Goal: Task Accomplishment & Management: Complete application form

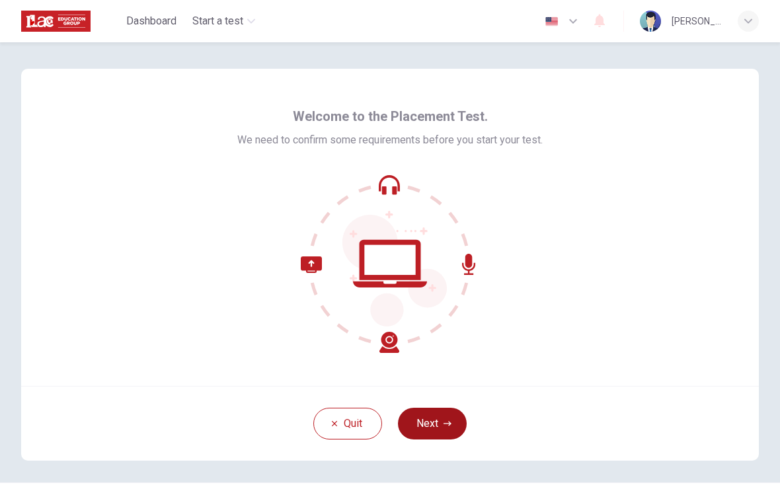
click at [434, 428] on button "Next" at bounding box center [432, 424] width 69 height 32
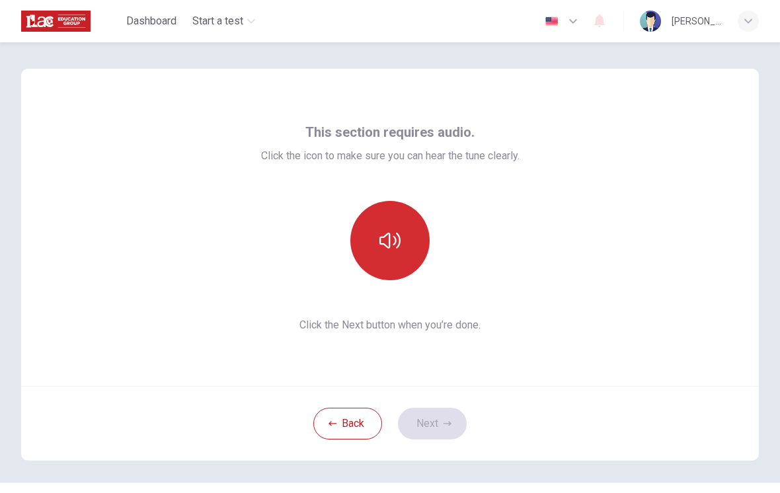
click at [382, 254] on button "button" at bounding box center [389, 240] width 79 height 79
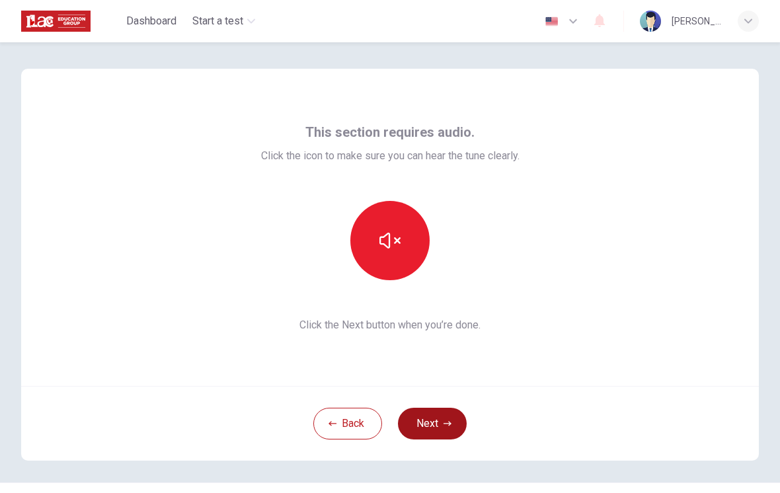
click at [443, 428] on button "Next" at bounding box center [432, 424] width 69 height 32
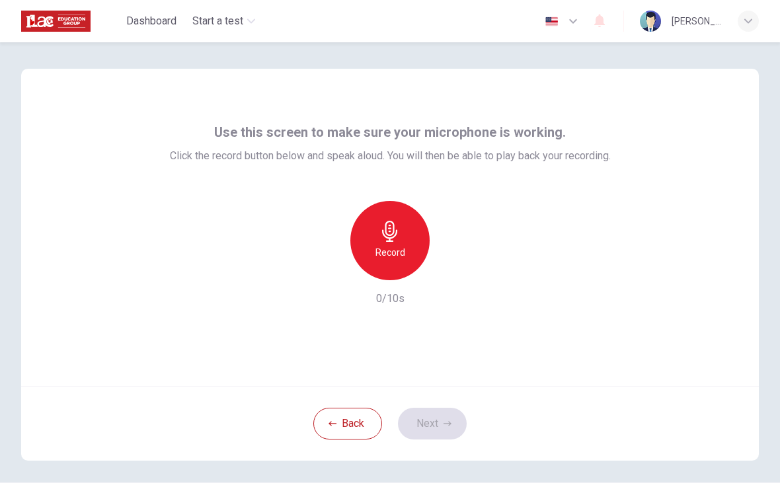
click at [382, 252] on h6 "Record" at bounding box center [390, 253] width 30 height 16
click at [457, 270] on div "button" at bounding box center [450, 269] width 21 height 21
click at [438, 423] on button "Next" at bounding box center [432, 424] width 69 height 32
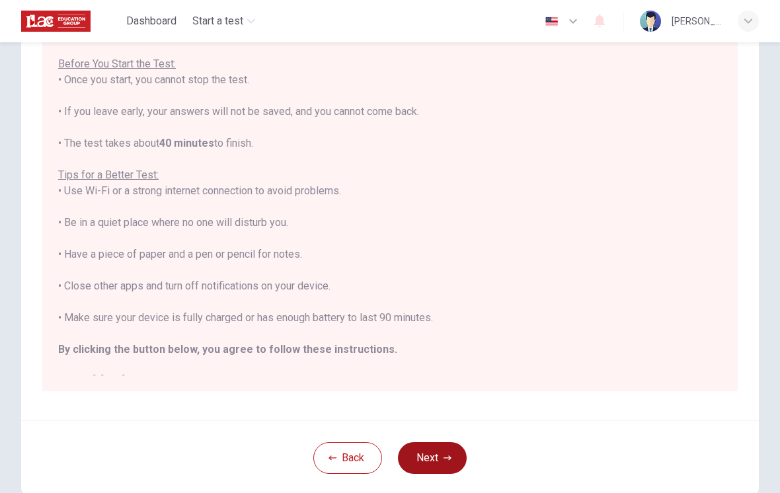
scroll to position [135, 0]
click at [447, 457] on icon "button" at bounding box center [447, 456] width 8 height 5
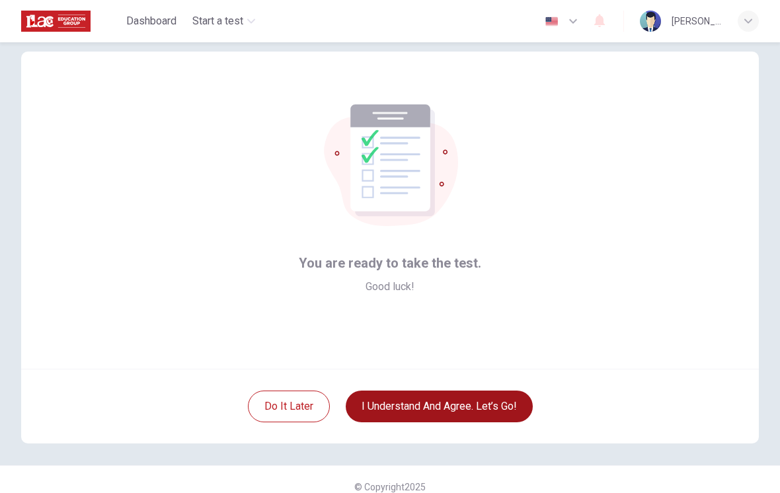
scroll to position [17, 0]
click at [505, 411] on button "I understand and agree. Let’s go!" at bounding box center [439, 407] width 187 height 32
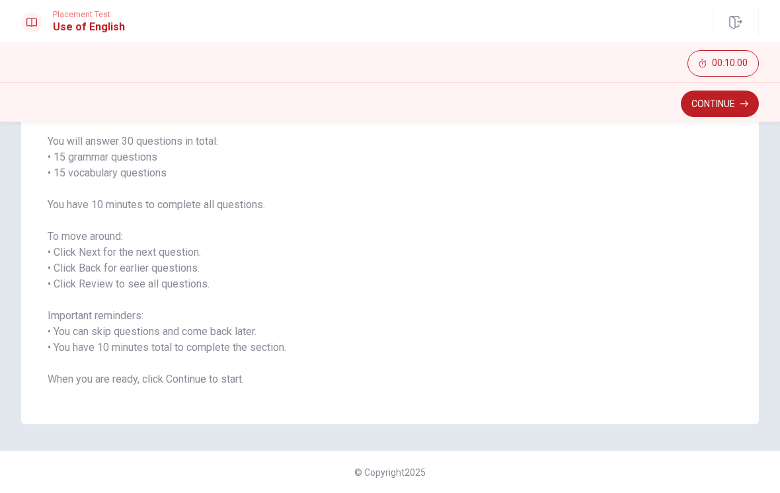
scroll to position [99, 0]
click at [734, 104] on button "Continue" at bounding box center [720, 104] width 78 height 26
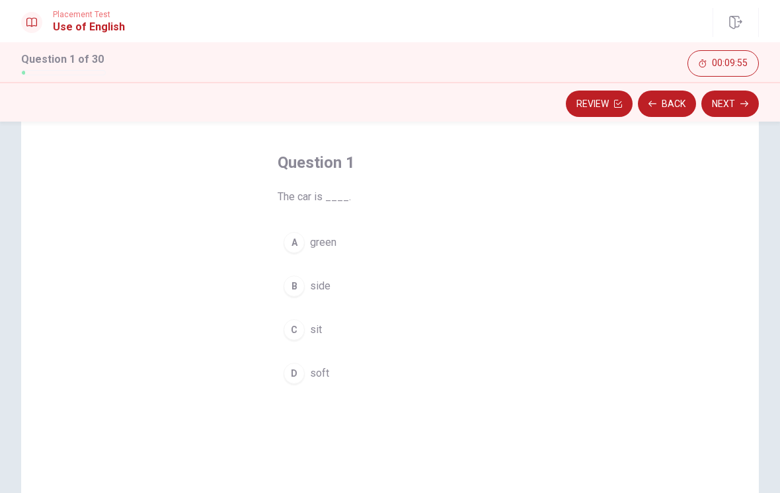
scroll to position [49, 0]
click at [291, 238] on div "A" at bounding box center [294, 243] width 21 height 21
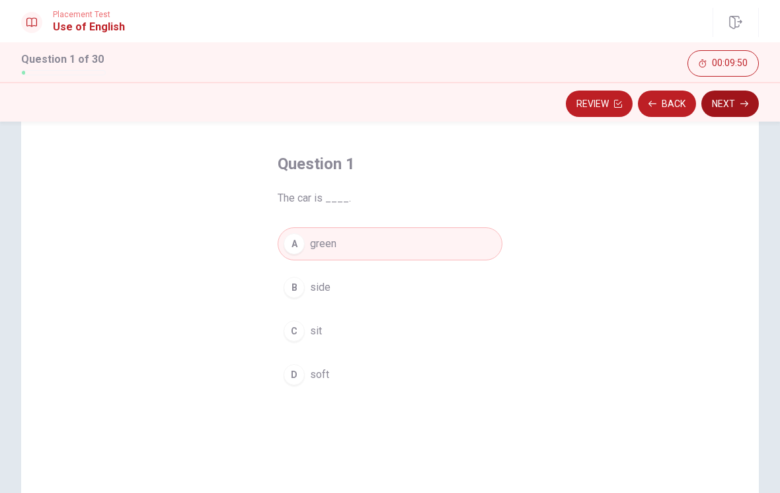
click at [737, 108] on button "Next" at bounding box center [729, 104] width 57 height 26
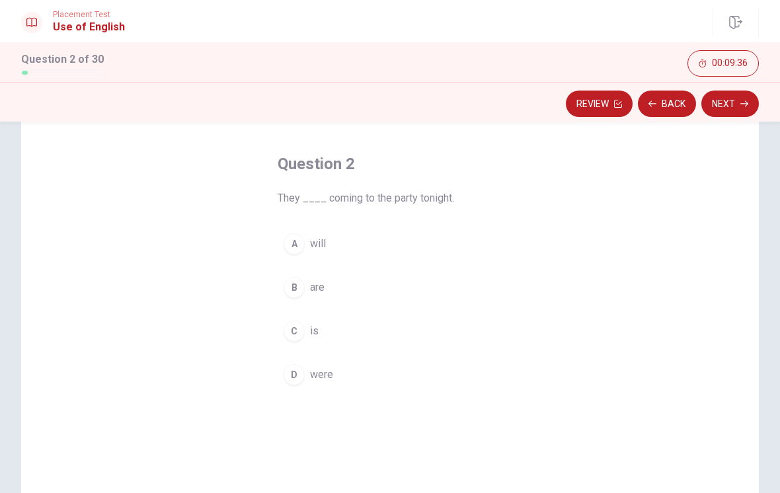
click at [289, 283] on div "B" at bounding box center [294, 287] width 21 height 21
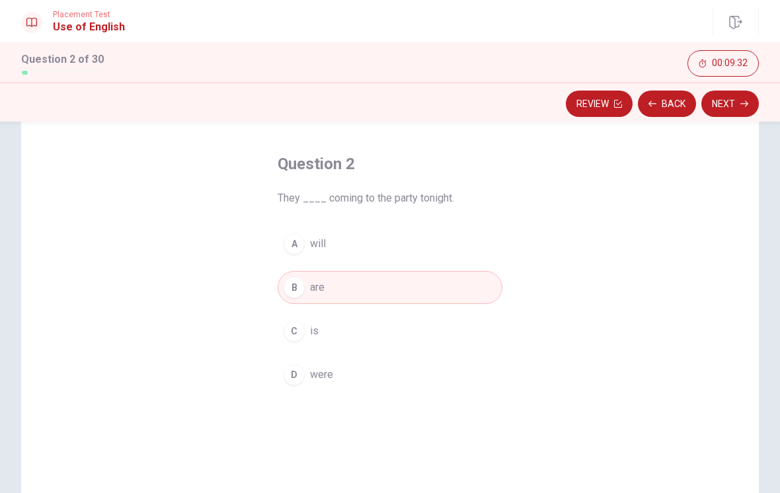
click at [286, 251] on div "A" at bounding box center [294, 243] width 21 height 21
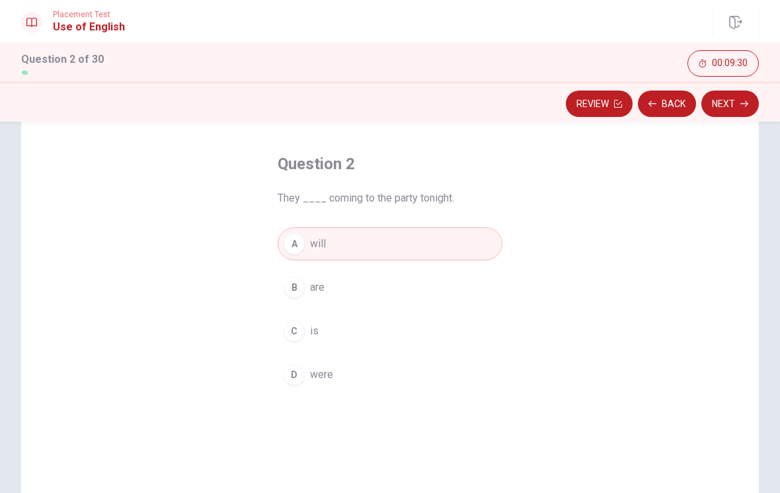
click at [287, 286] on div "B" at bounding box center [294, 287] width 21 height 21
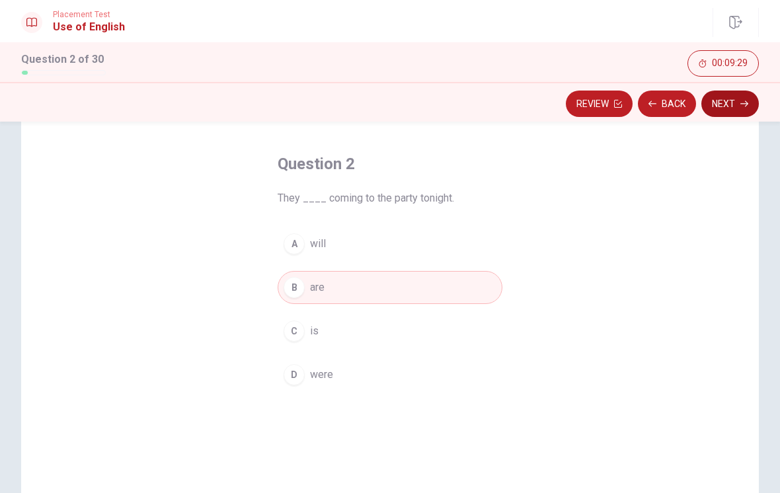
click at [739, 108] on button "Next" at bounding box center [729, 104] width 57 height 26
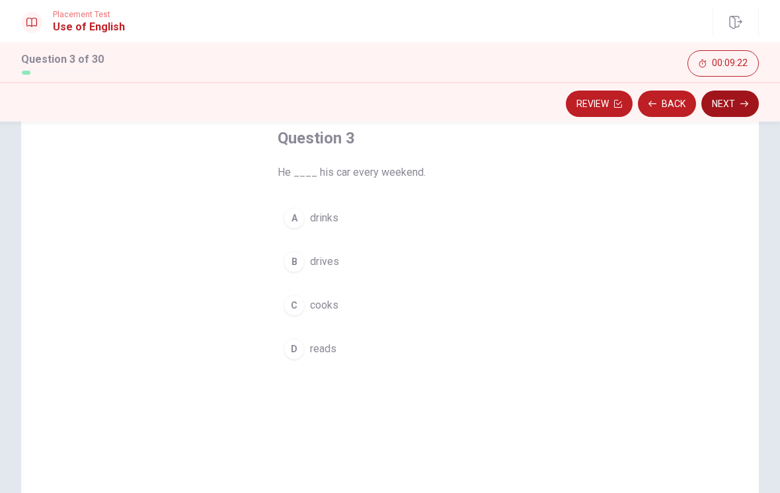
scroll to position [71, 0]
click at [295, 265] on div "B" at bounding box center [294, 265] width 21 height 21
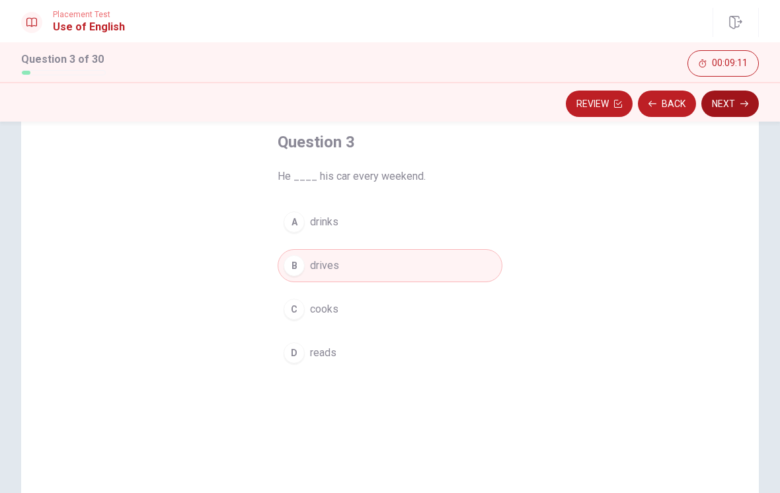
click at [742, 106] on icon "button" at bounding box center [744, 104] width 8 height 8
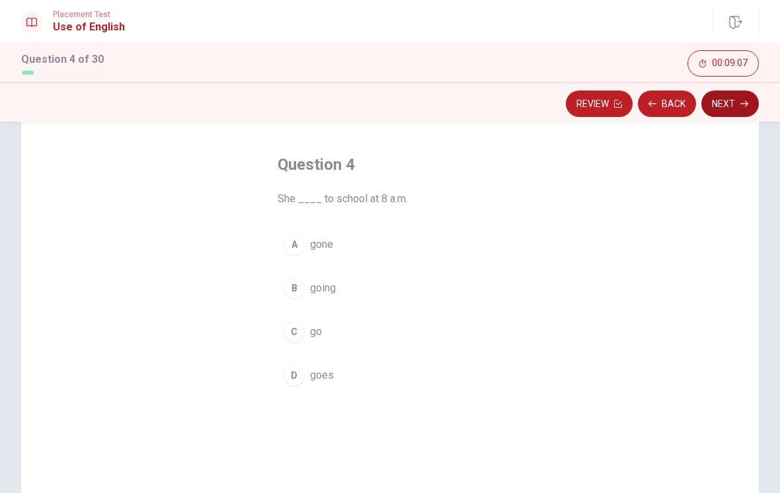
scroll to position [50, 0]
click at [305, 381] on button "D goes" at bounding box center [390, 373] width 225 height 33
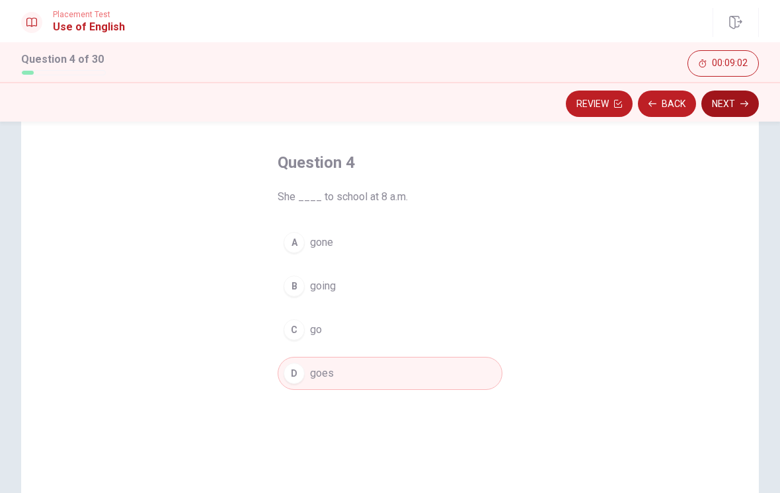
click at [732, 100] on button "Next" at bounding box center [729, 104] width 57 height 26
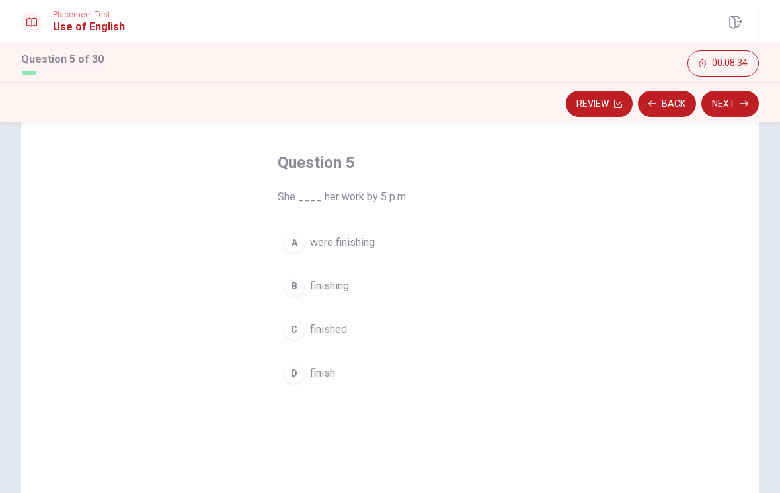
click at [295, 332] on div "C" at bounding box center [294, 329] width 21 height 21
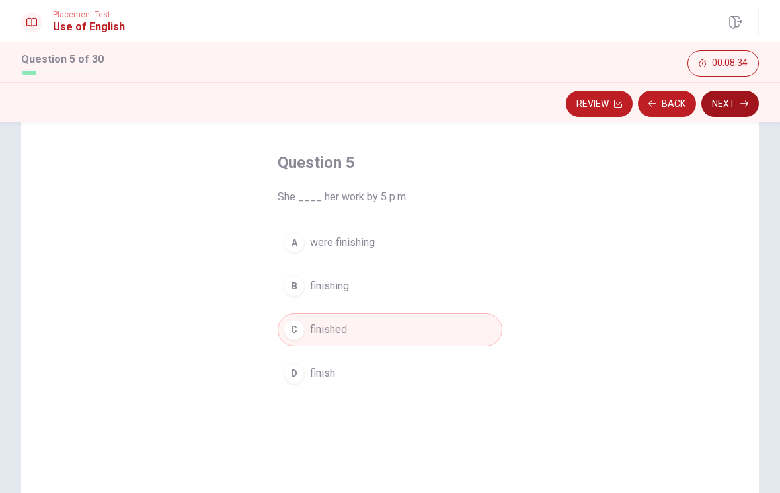
click at [731, 110] on button "Next" at bounding box center [729, 104] width 57 height 26
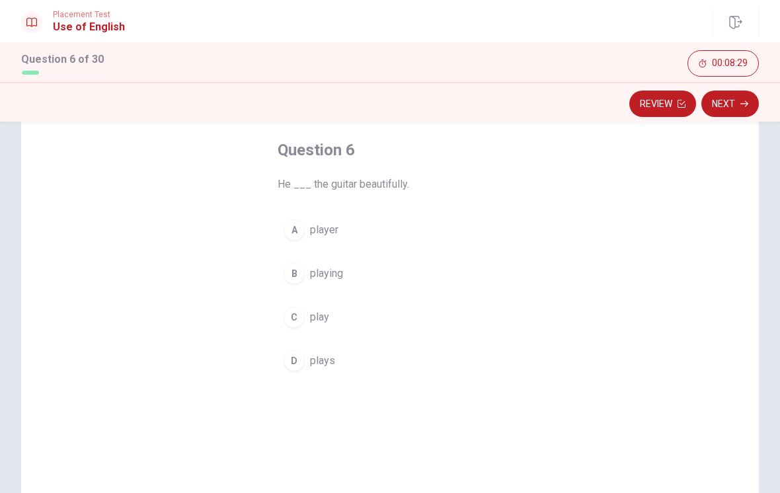
scroll to position [72, 0]
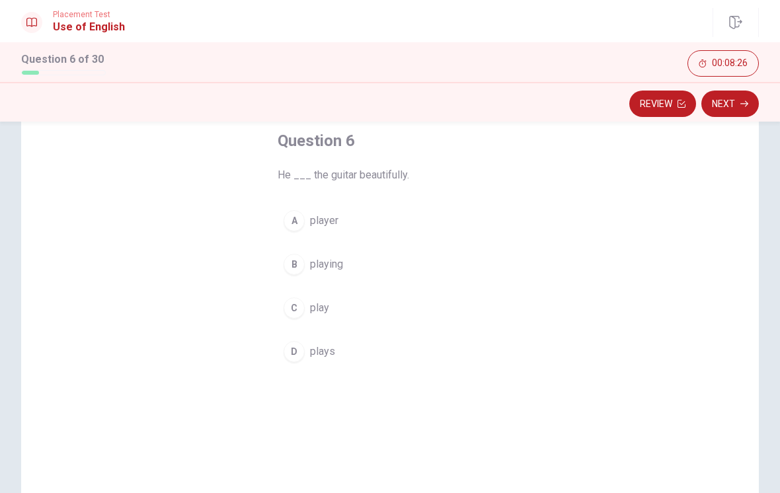
click at [304, 305] on div "C" at bounding box center [294, 307] width 21 height 21
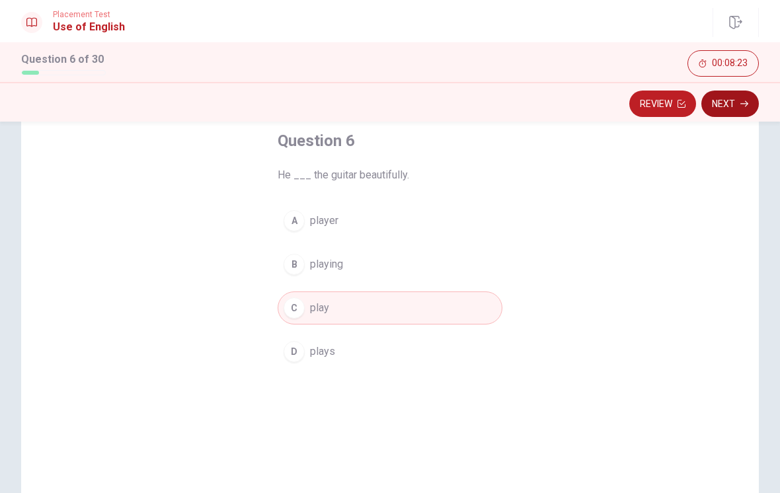
click at [744, 108] on button "Next" at bounding box center [729, 104] width 57 height 26
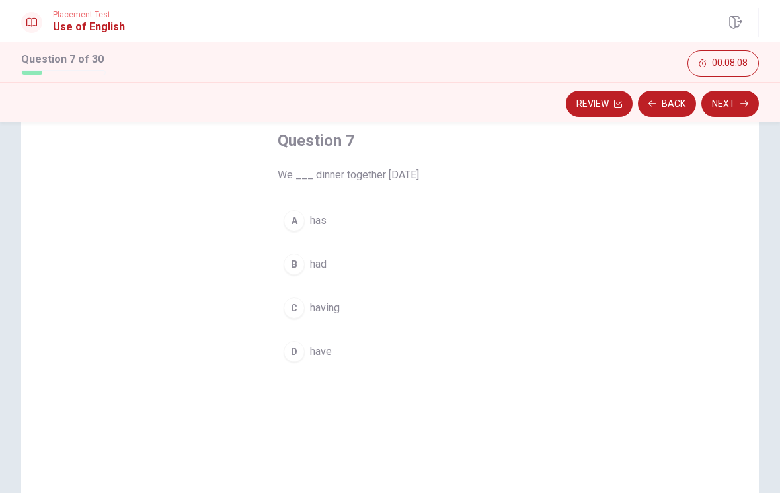
click at [290, 354] on div "D" at bounding box center [294, 351] width 21 height 21
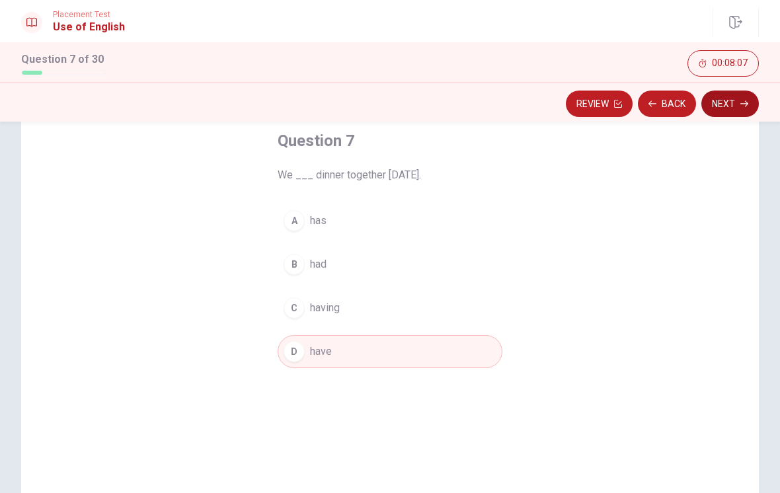
click at [739, 106] on button "Next" at bounding box center [729, 104] width 57 height 26
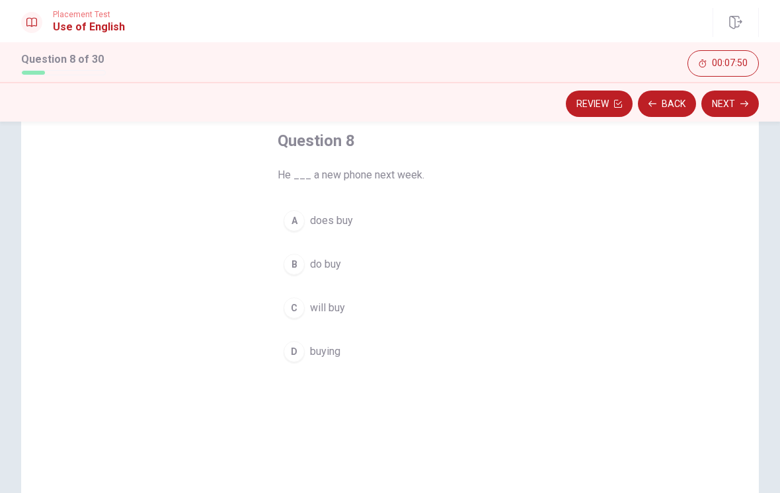
click at [336, 356] on span "buying" at bounding box center [325, 352] width 30 height 16
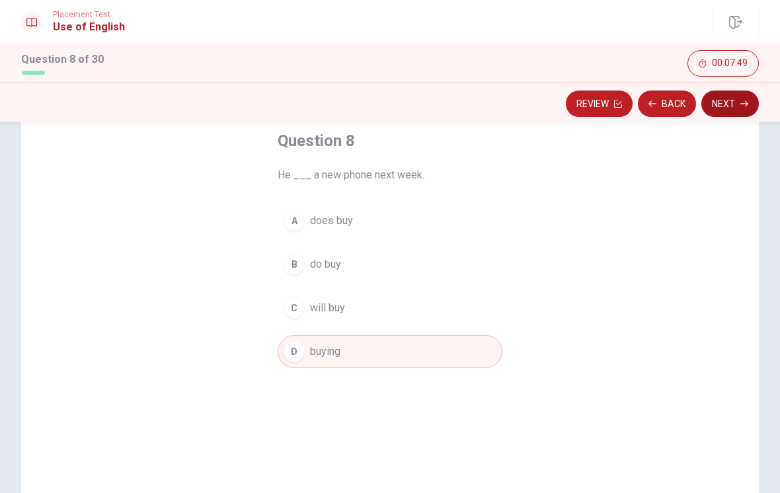
click at [729, 108] on button "Next" at bounding box center [729, 104] width 57 height 26
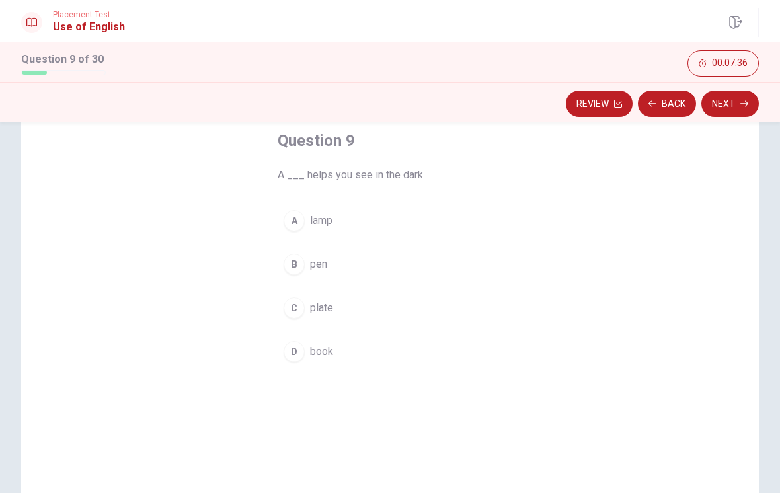
click at [291, 219] on div "A" at bounding box center [294, 220] width 21 height 21
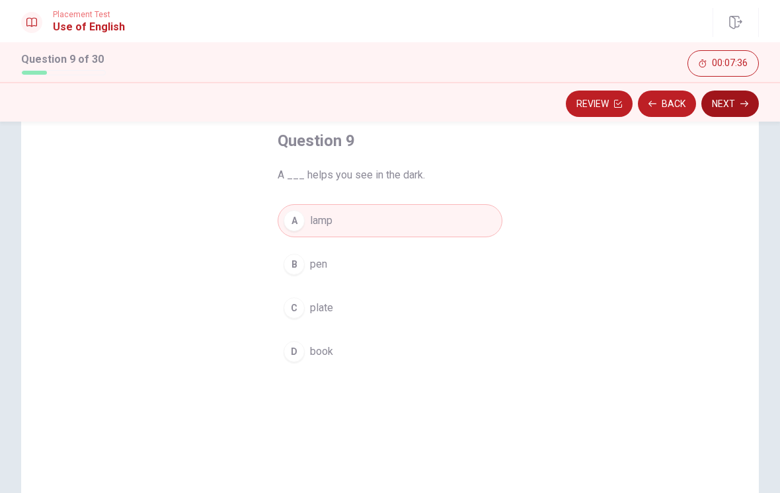
click at [741, 110] on button "Next" at bounding box center [729, 104] width 57 height 26
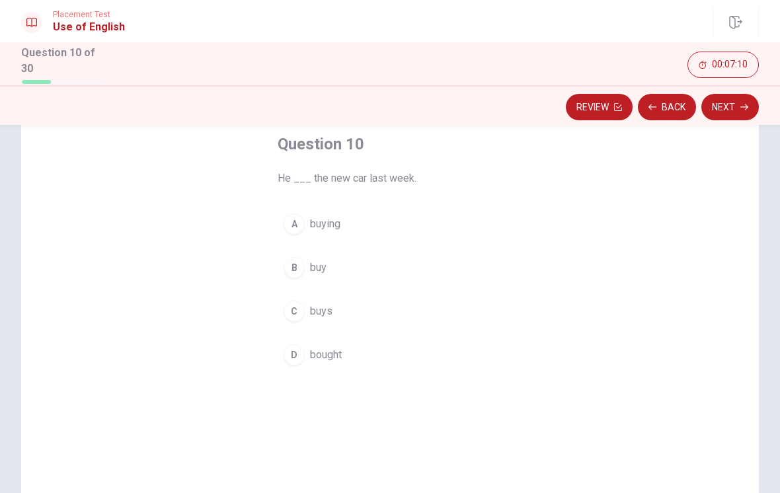
click at [295, 258] on div "B" at bounding box center [294, 267] width 21 height 21
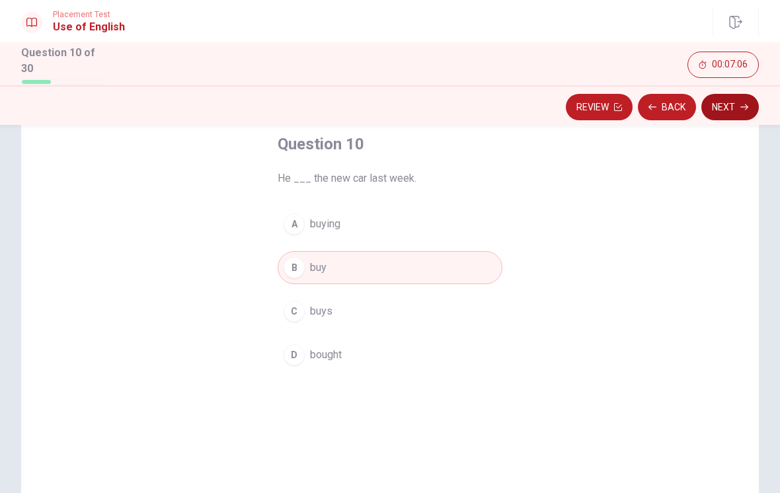
click at [740, 112] on button "Next" at bounding box center [729, 107] width 57 height 26
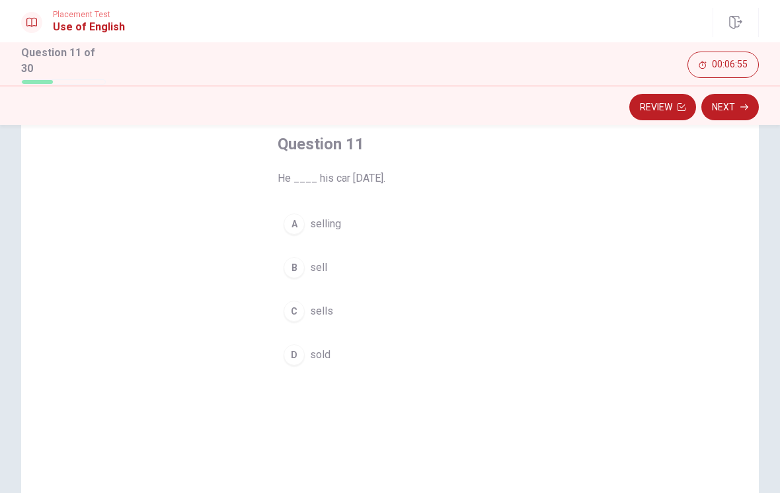
scroll to position [71, 0]
click at [290, 305] on div "C" at bounding box center [294, 312] width 21 height 21
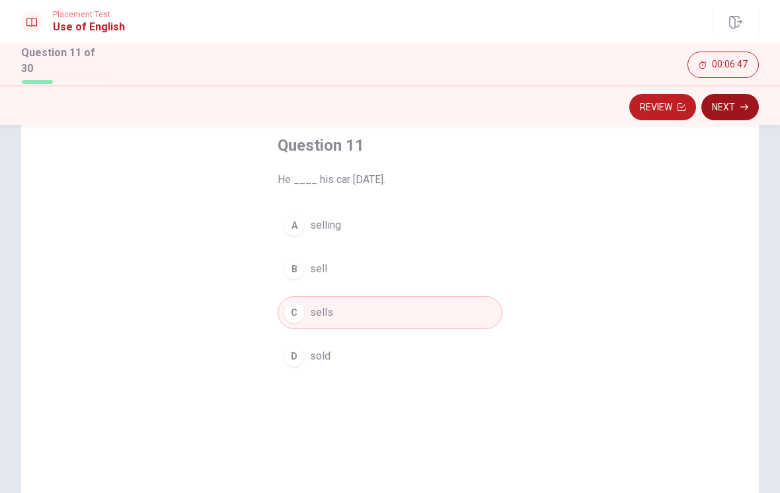
click at [742, 108] on button "Next" at bounding box center [729, 107] width 57 height 26
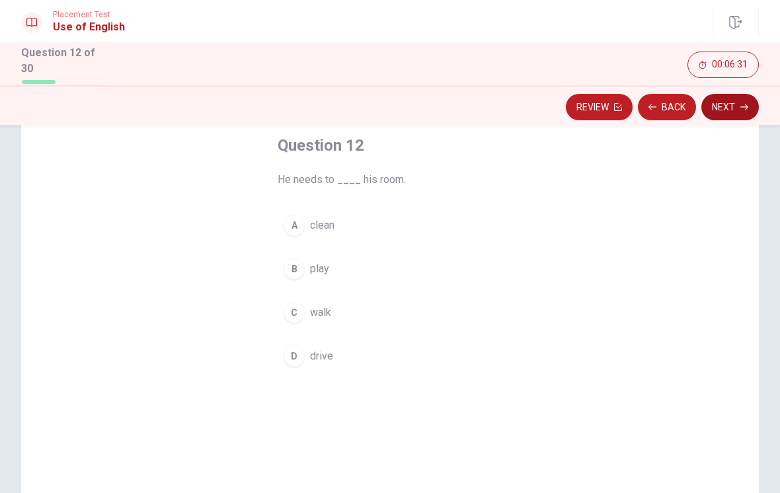
click at [743, 112] on button "Next" at bounding box center [729, 107] width 57 height 26
click at [675, 108] on button "Back" at bounding box center [667, 107] width 58 height 26
click at [289, 215] on div "A" at bounding box center [294, 225] width 21 height 21
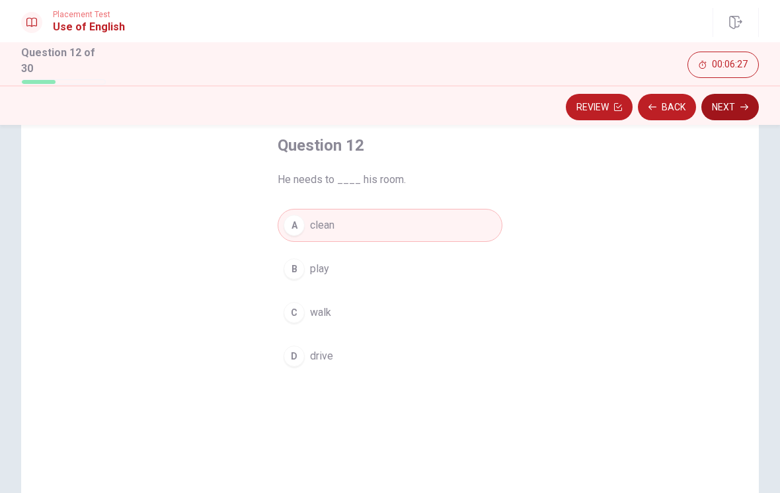
click at [742, 108] on button "Next" at bounding box center [729, 107] width 57 height 26
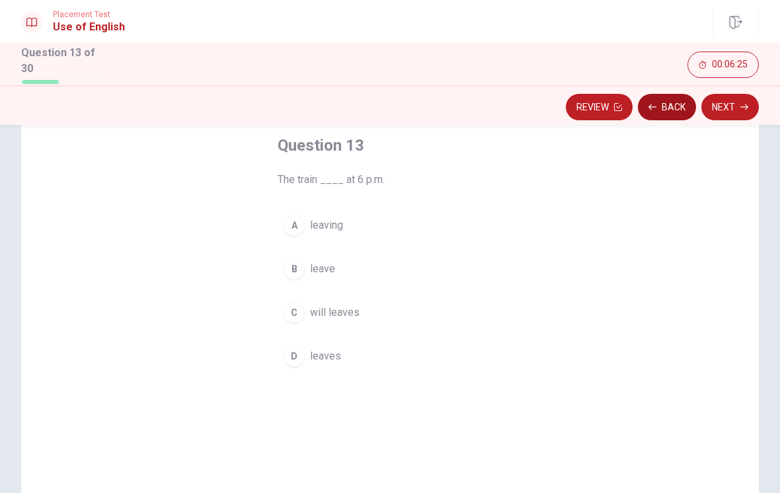
click at [672, 106] on button "Back" at bounding box center [667, 107] width 58 height 26
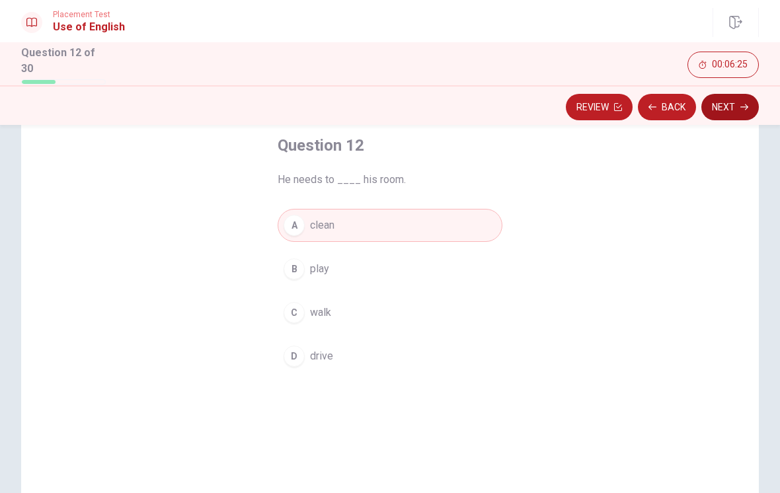
click at [738, 111] on button "Next" at bounding box center [729, 107] width 57 height 26
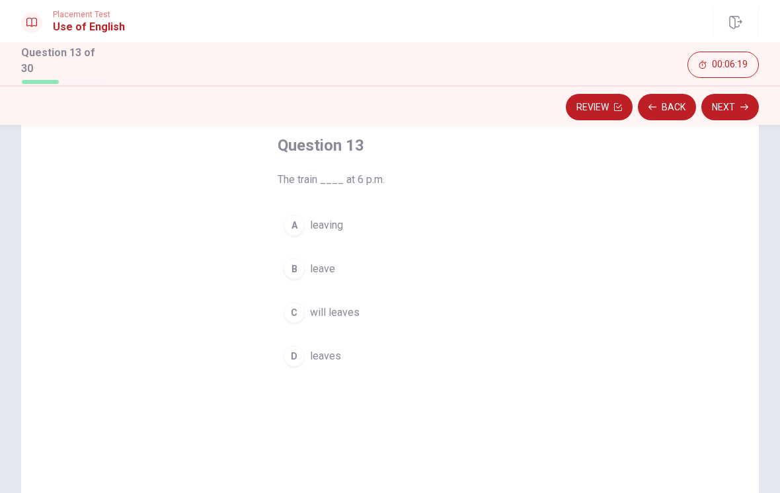
click at [315, 354] on span "leaves" at bounding box center [325, 356] width 31 height 16
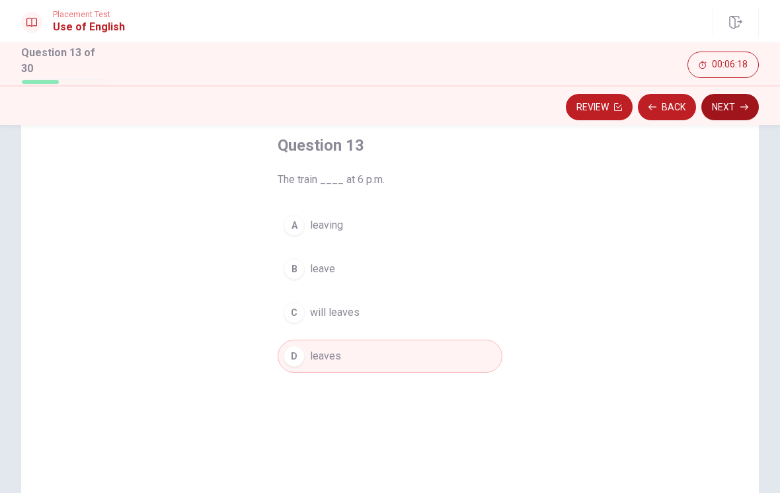
click at [748, 105] on button "Next" at bounding box center [729, 107] width 57 height 26
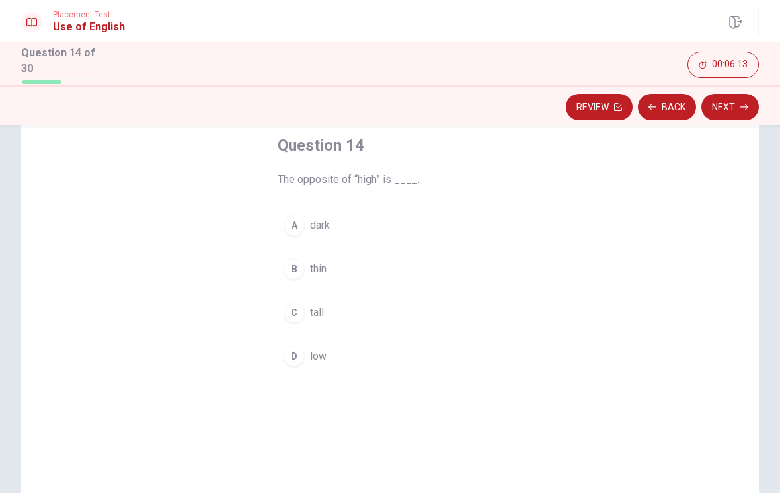
click at [287, 352] on div "D" at bounding box center [294, 356] width 21 height 21
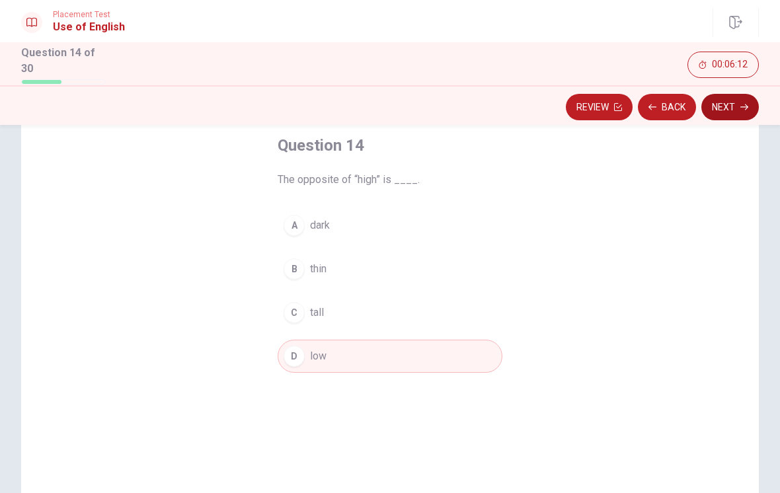
click at [736, 110] on button "Next" at bounding box center [729, 107] width 57 height 26
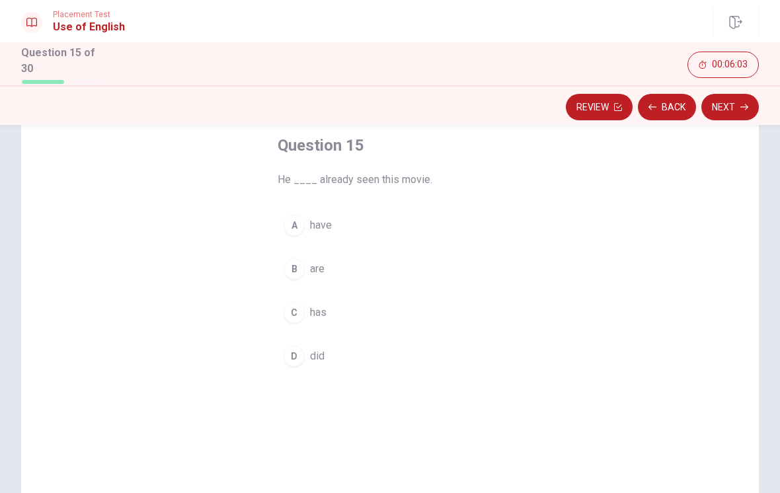
click at [281, 307] on button "C has" at bounding box center [390, 312] width 225 height 33
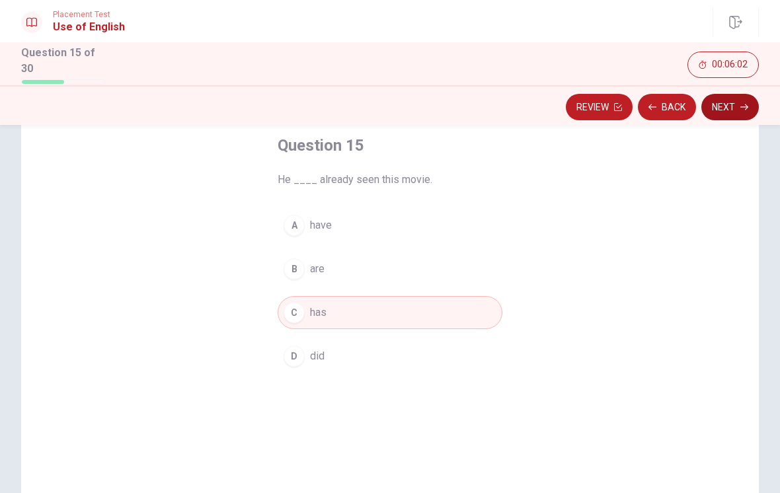
click at [736, 110] on button "Next" at bounding box center [729, 107] width 57 height 26
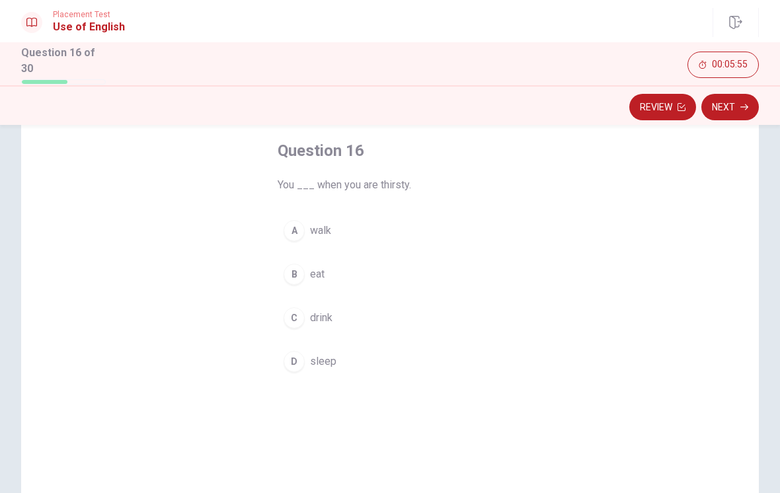
scroll to position [65, 0]
click at [404, 231] on button "A walk" at bounding box center [390, 231] width 225 height 33
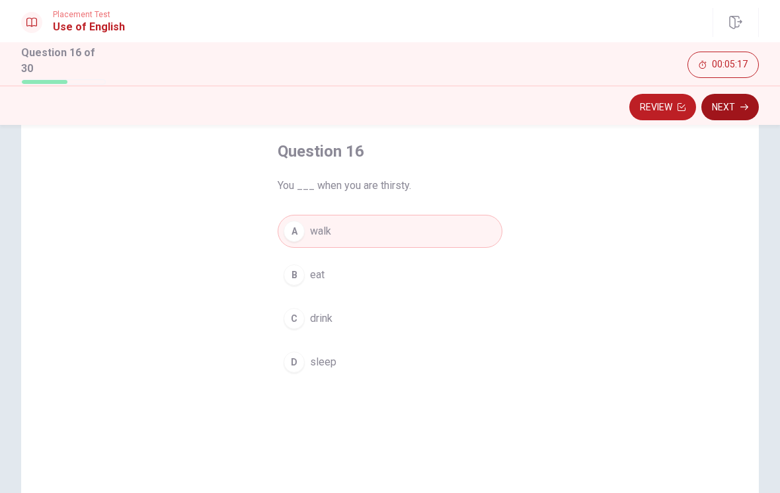
click at [722, 95] on button "Next" at bounding box center [729, 107] width 57 height 26
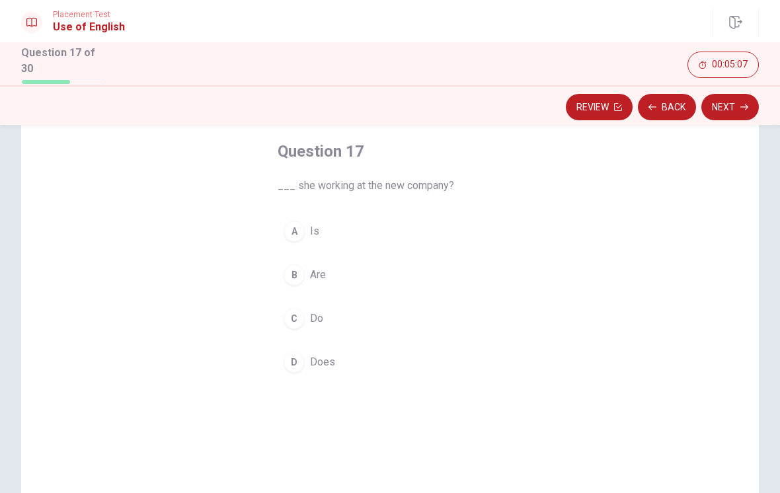
click at [347, 280] on button "B Are" at bounding box center [390, 274] width 225 height 33
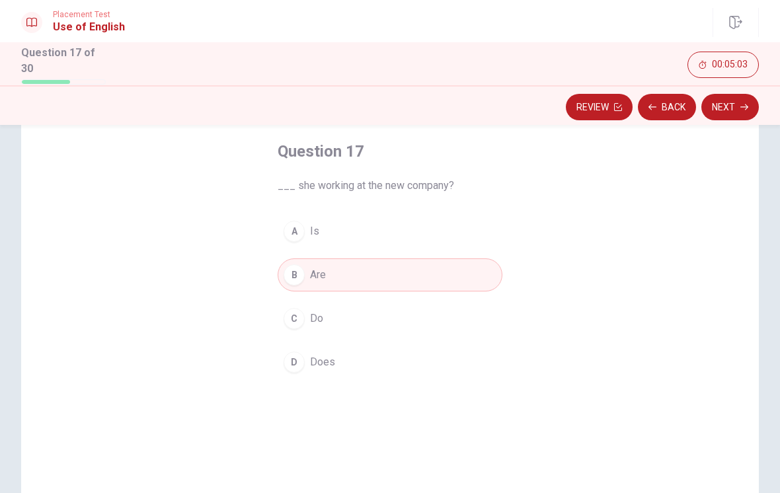
click at [350, 367] on button "D Does" at bounding box center [390, 362] width 225 height 33
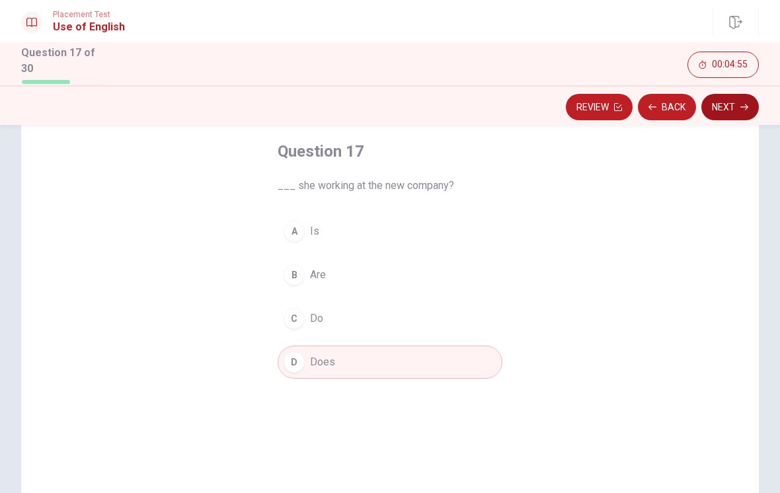
click at [729, 100] on button "Next" at bounding box center [729, 107] width 57 height 26
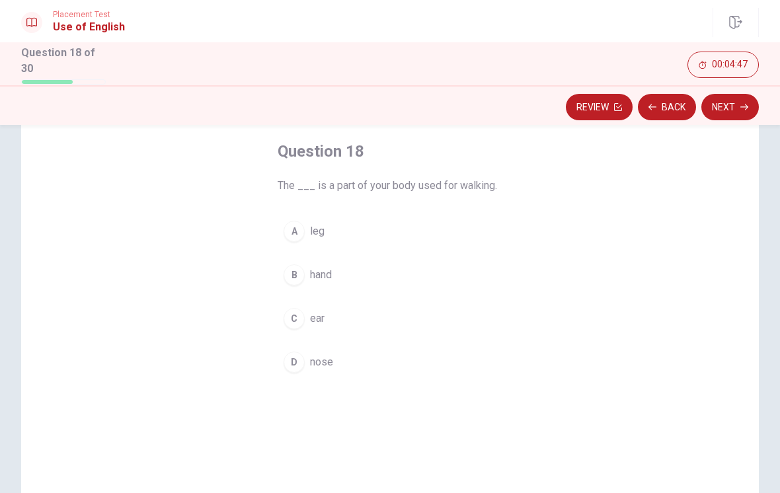
click at [397, 235] on button "A leg" at bounding box center [390, 231] width 225 height 33
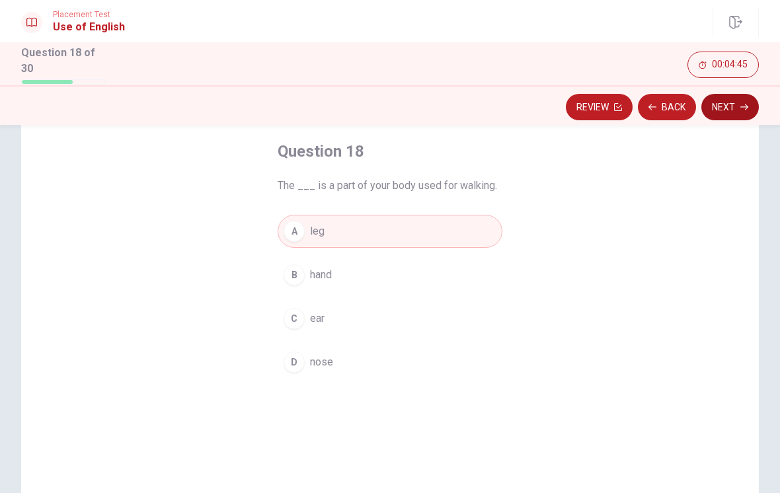
click at [738, 101] on button "Next" at bounding box center [729, 107] width 57 height 26
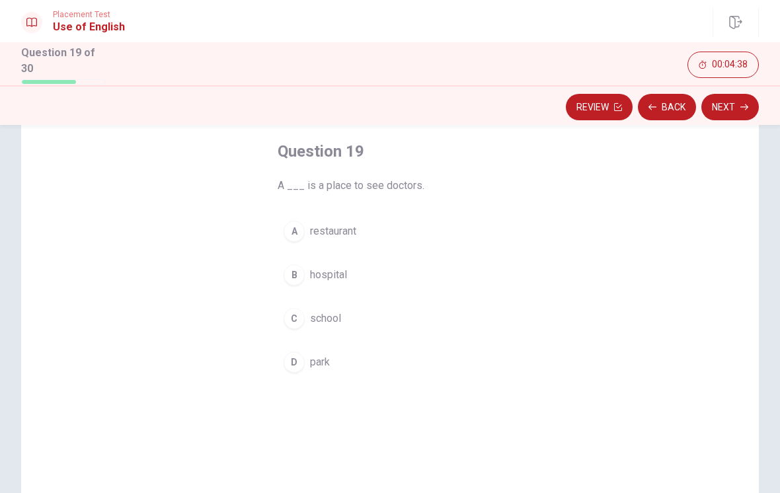
click at [330, 283] on button "B hospital" at bounding box center [390, 274] width 225 height 33
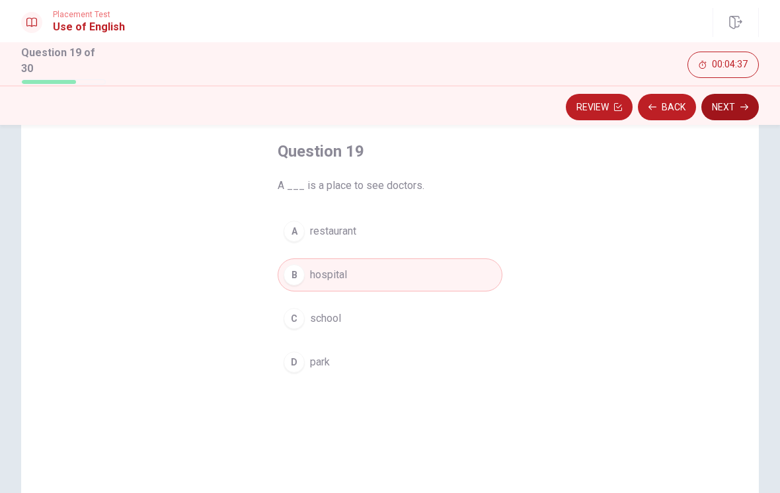
click at [727, 108] on button "Next" at bounding box center [729, 107] width 57 height 26
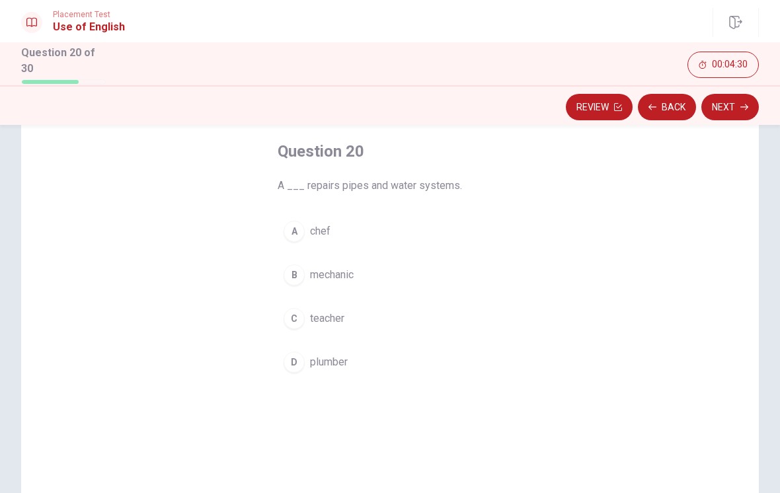
click at [330, 367] on button "D plumber" at bounding box center [390, 362] width 225 height 33
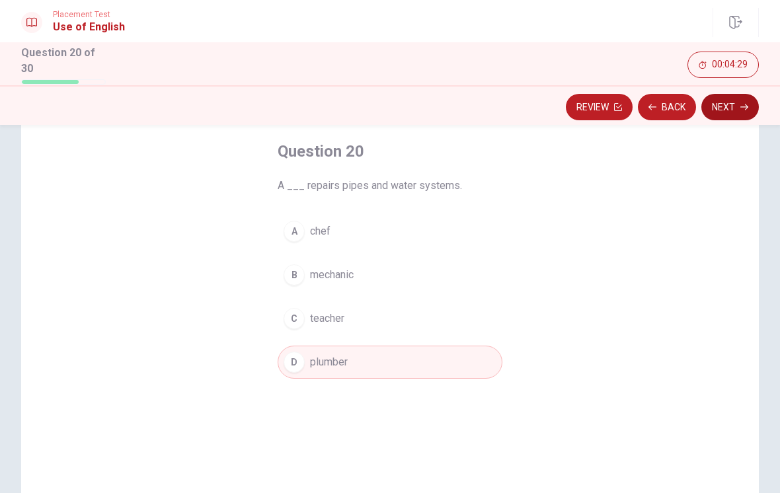
click at [736, 108] on button "Next" at bounding box center [729, 107] width 57 height 26
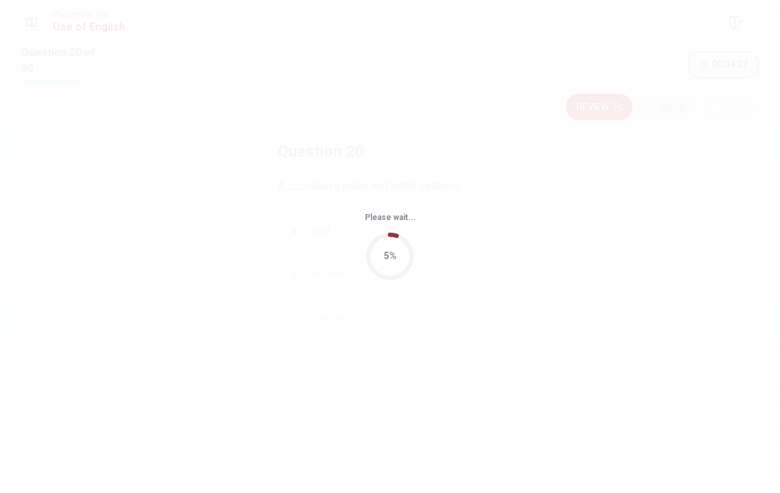
scroll to position [0, 0]
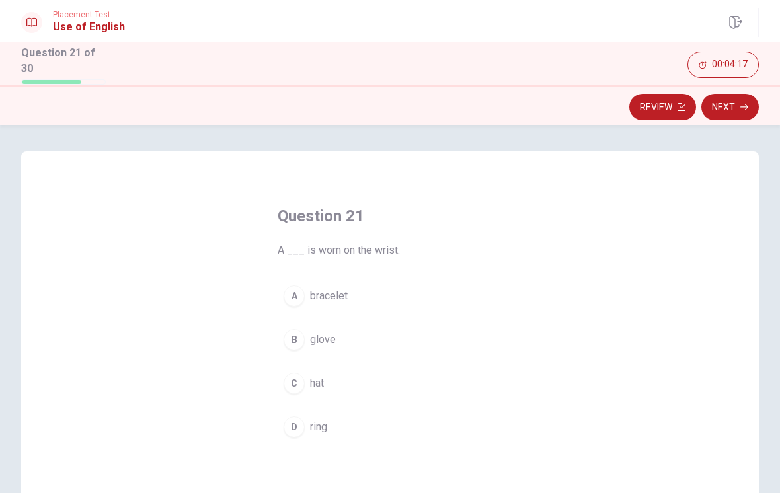
click at [349, 422] on button "D ring" at bounding box center [390, 426] width 225 height 33
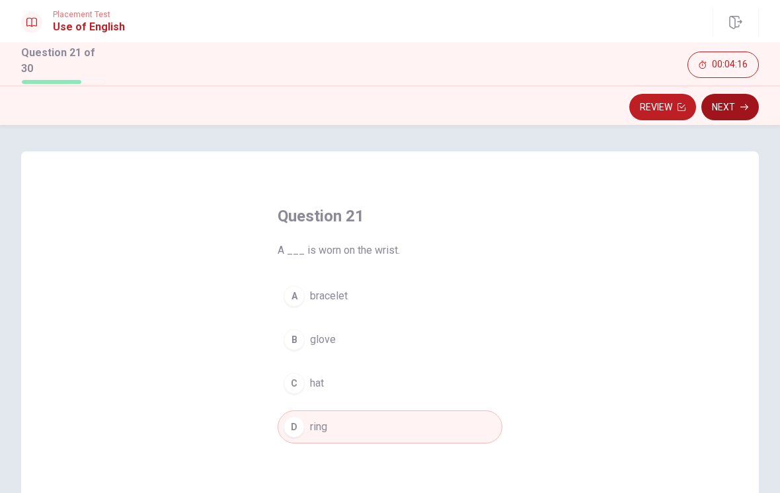
click at [737, 104] on button "Next" at bounding box center [729, 107] width 57 height 26
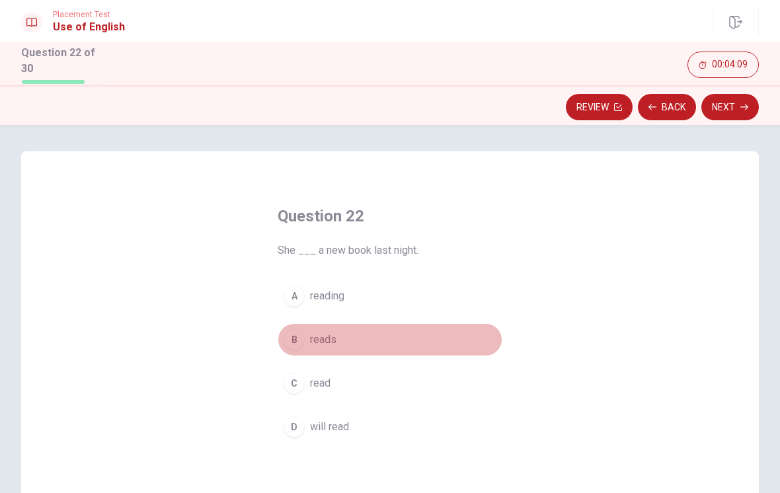
click at [382, 342] on button "B reads" at bounding box center [390, 339] width 225 height 33
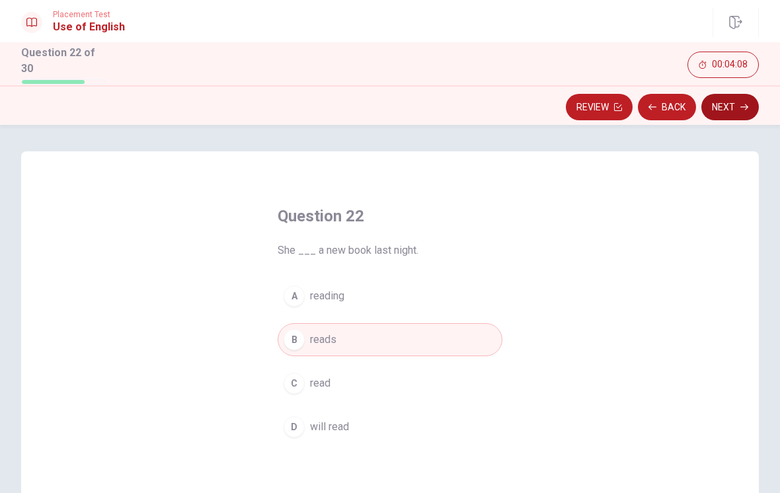
click at [733, 104] on button "Next" at bounding box center [729, 107] width 57 height 26
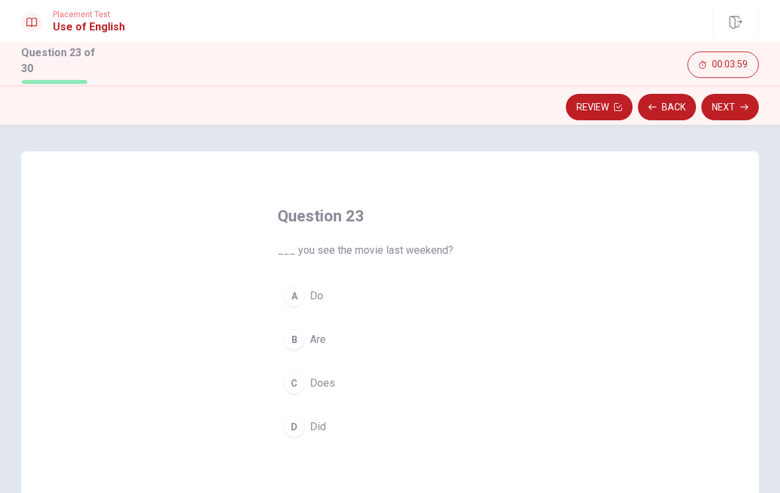
click at [365, 292] on button "A Do" at bounding box center [390, 296] width 225 height 33
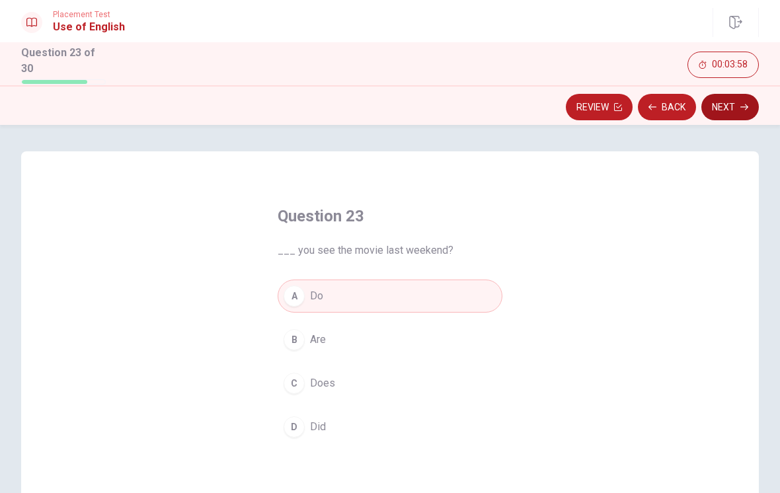
click at [731, 106] on button "Next" at bounding box center [729, 107] width 57 height 26
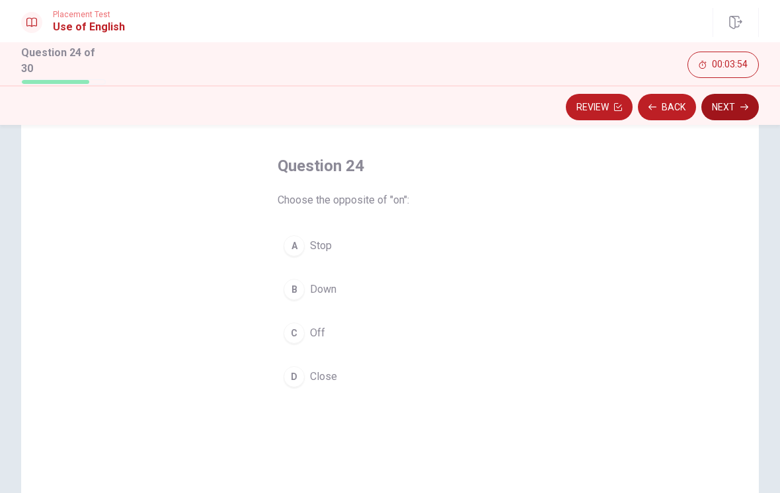
scroll to position [52, 0]
click at [293, 341] on button "C Off" at bounding box center [390, 331] width 225 height 33
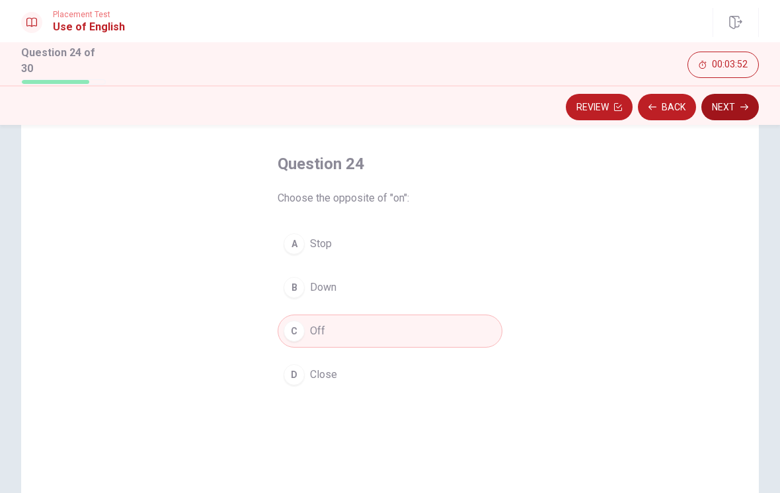
click at [730, 106] on button "Next" at bounding box center [729, 107] width 57 height 26
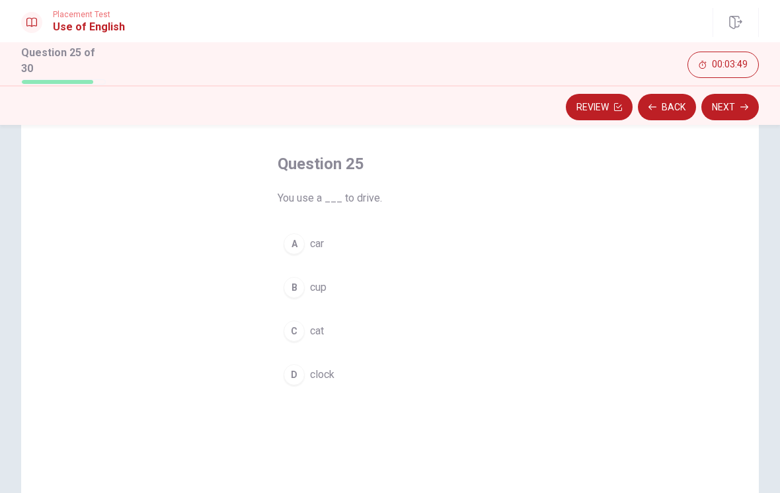
click at [658, 418] on div "Question 25 You use a ___ to drive. A car B cup C cat D clock" at bounding box center [390, 328] width 738 height 459
click at [307, 251] on button "A car" at bounding box center [390, 243] width 225 height 33
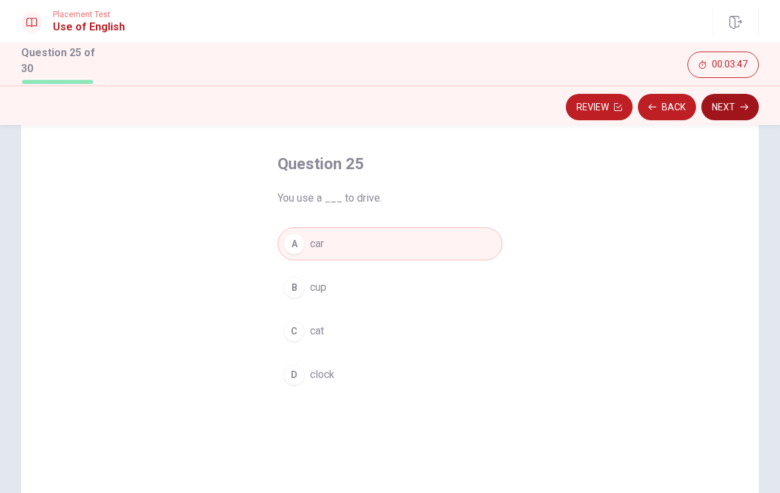
click at [738, 102] on button "Next" at bounding box center [729, 107] width 57 height 26
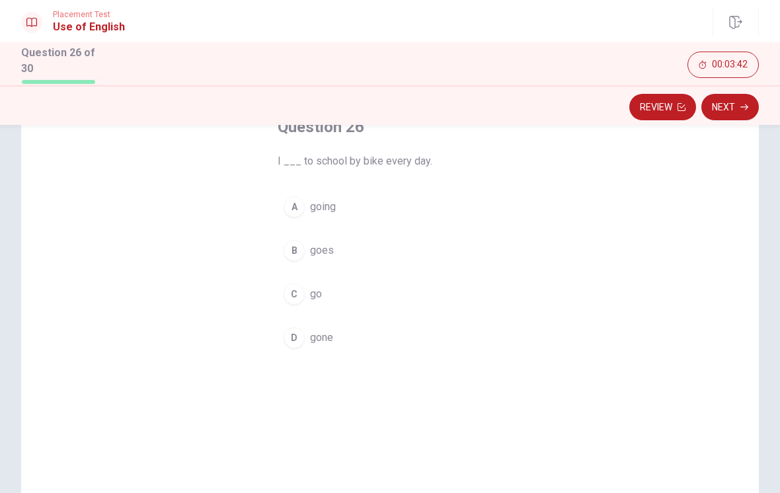
scroll to position [93, 0]
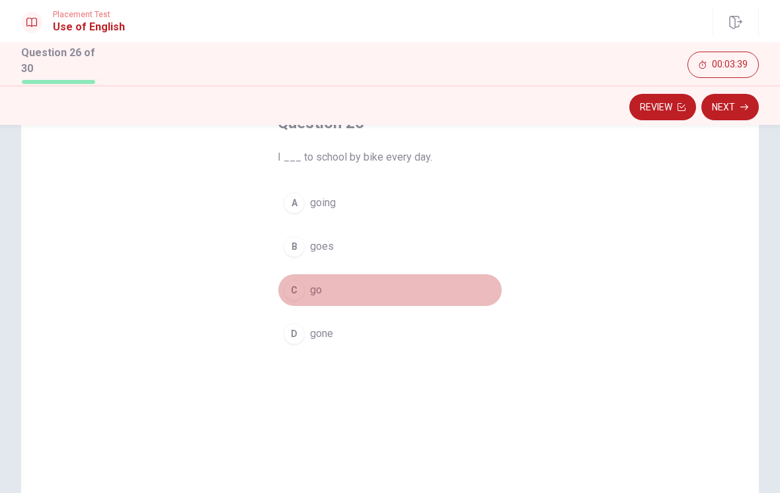
click at [360, 285] on button "C go" at bounding box center [390, 290] width 225 height 33
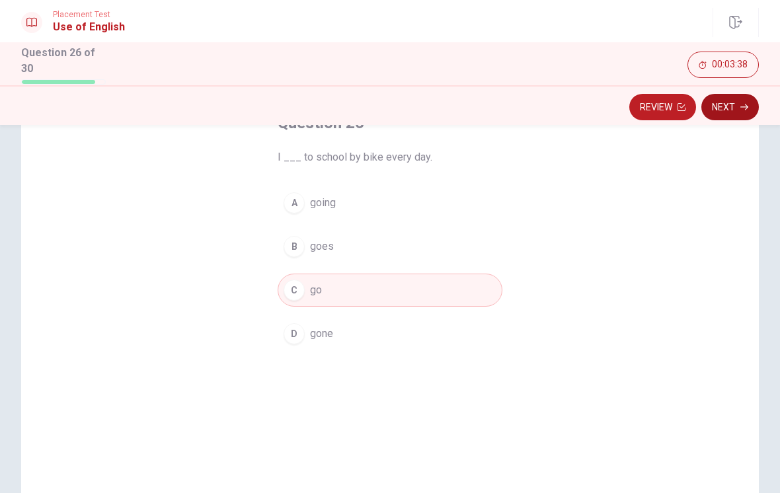
click at [736, 107] on button "Next" at bounding box center [729, 107] width 57 height 26
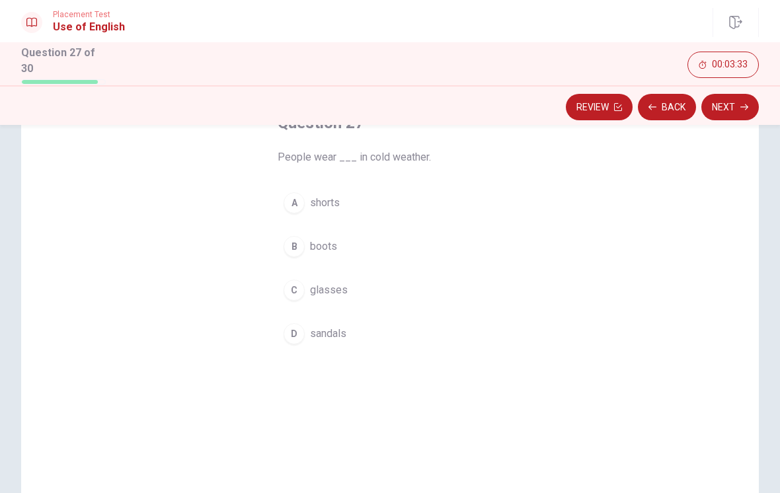
click at [382, 207] on button "A shorts" at bounding box center [390, 202] width 225 height 33
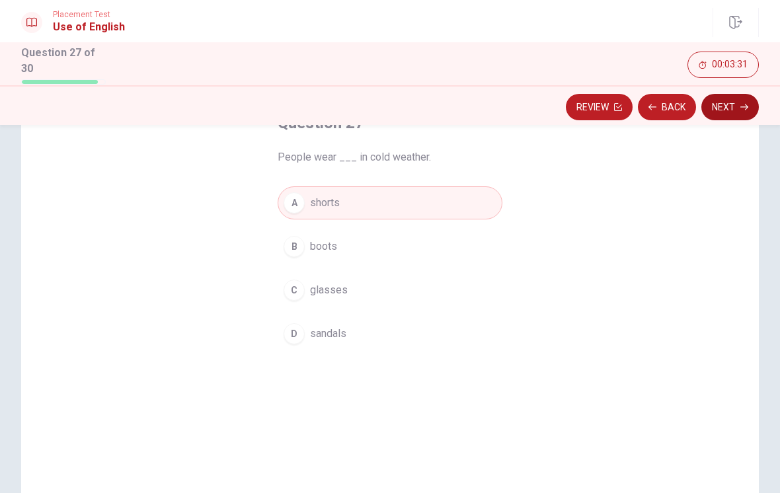
click at [734, 110] on button "Next" at bounding box center [729, 107] width 57 height 26
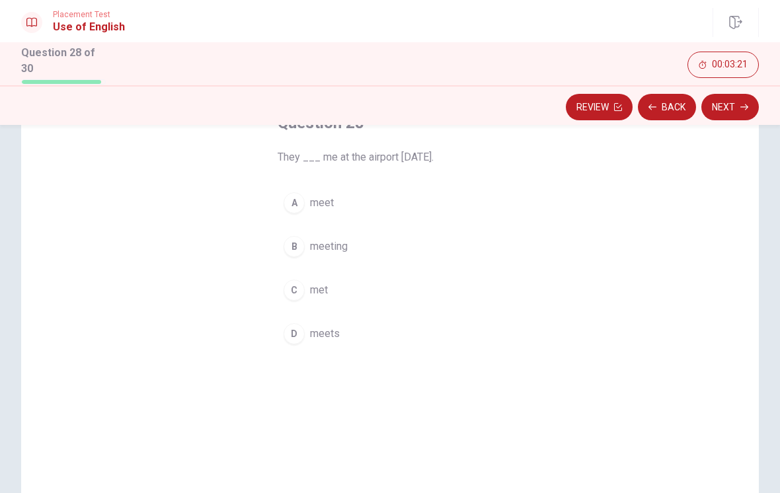
click at [425, 204] on button "A meet" at bounding box center [390, 202] width 225 height 33
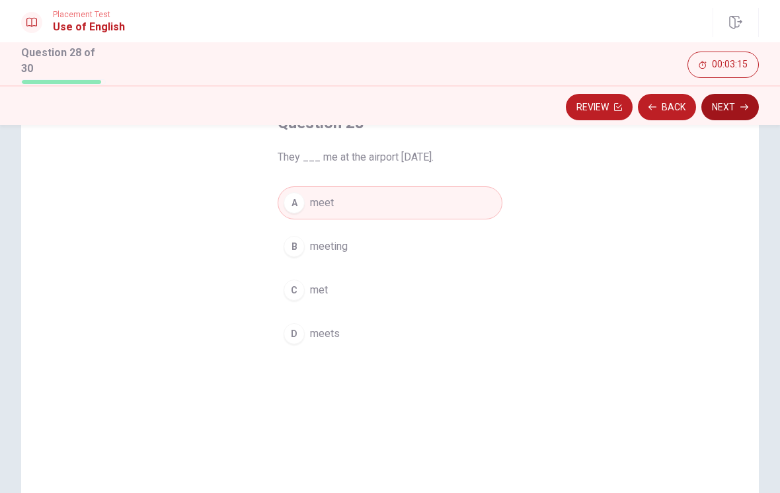
click at [728, 106] on button "Next" at bounding box center [729, 107] width 57 height 26
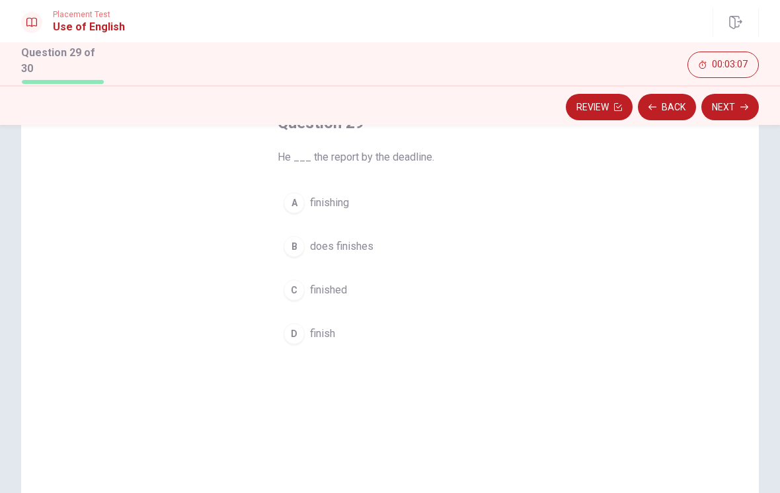
click at [378, 290] on button "C finished" at bounding box center [390, 290] width 225 height 33
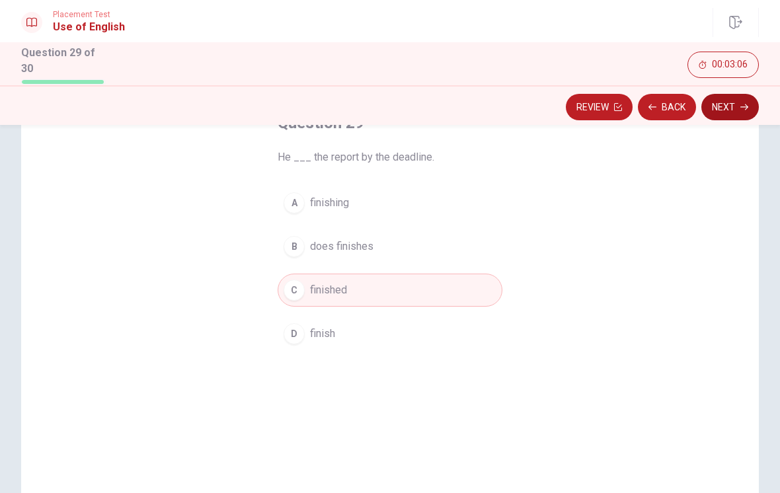
click at [729, 108] on button "Next" at bounding box center [729, 107] width 57 height 26
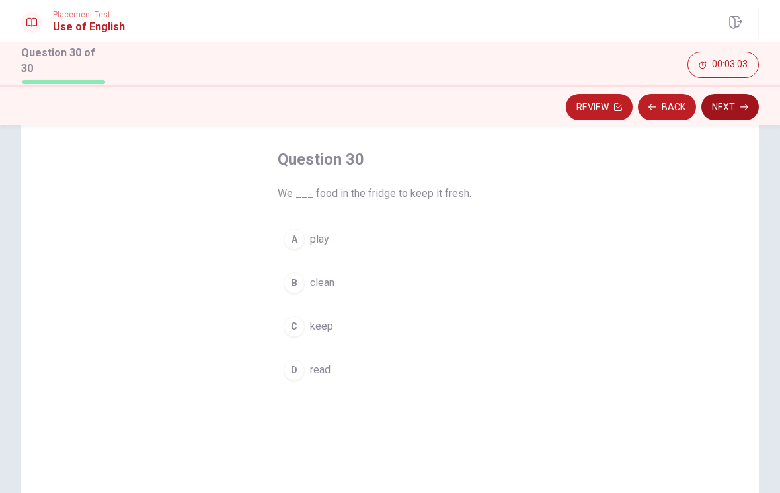
scroll to position [59, 0]
click at [361, 314] on button "C keep" at bounding box center [390, 323] width 225 height 33
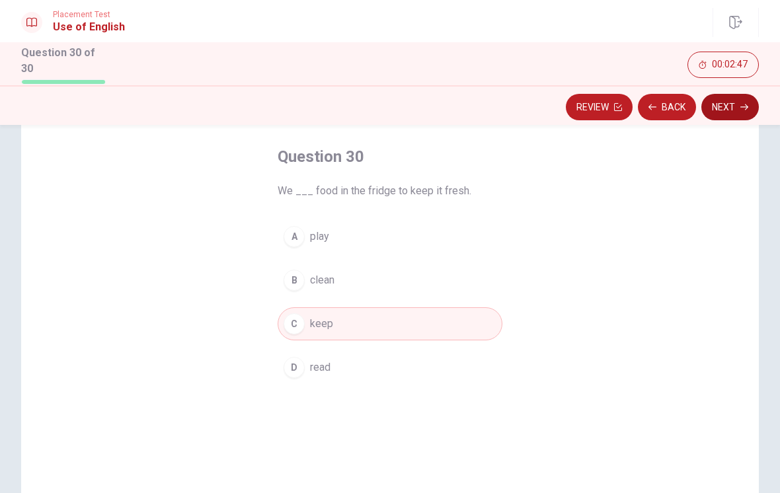
click at [731, 108] on button "Next" at bounding box center [729, 107] width 57 height 26
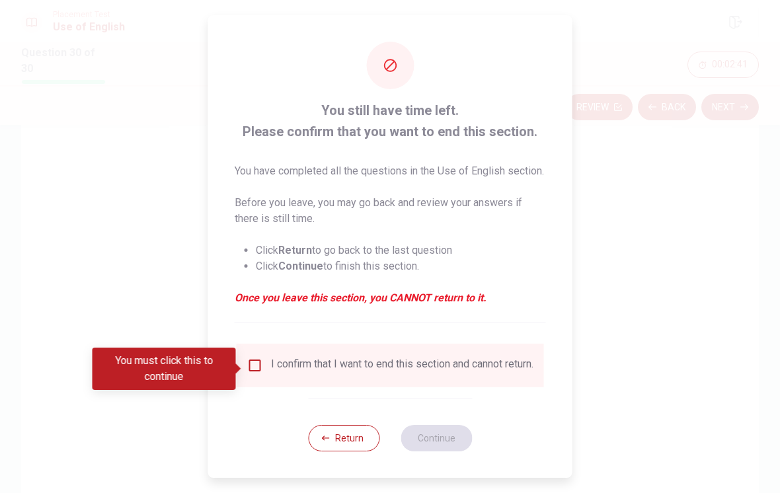
click at [250, 373] on input "You must click this to continue" at bounding box center [255, 366] width 16 height 16
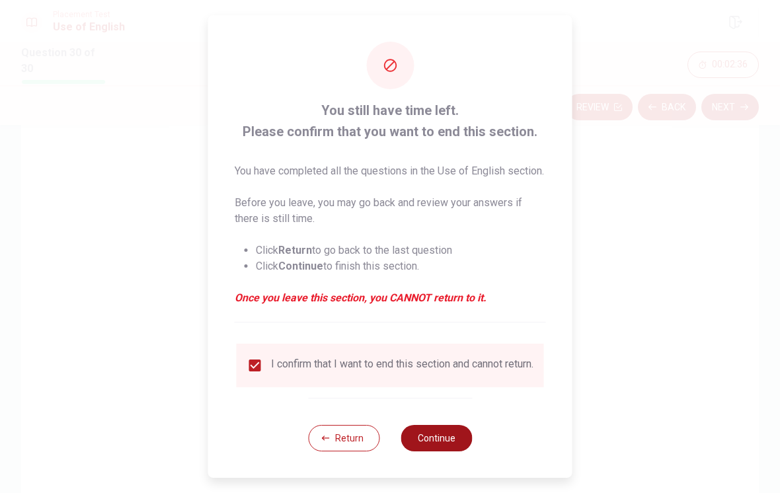
click at [451, 451] on button "Continue" at bounding box center [436, 438] width 71 height 26
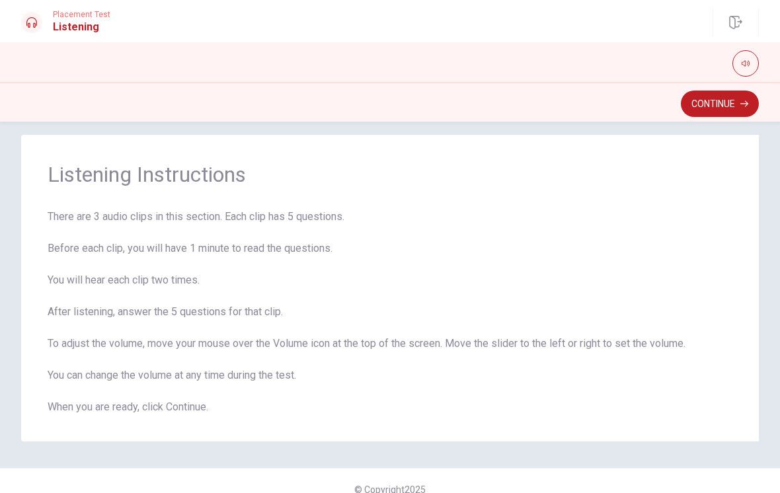
scroll to position [16, 0]
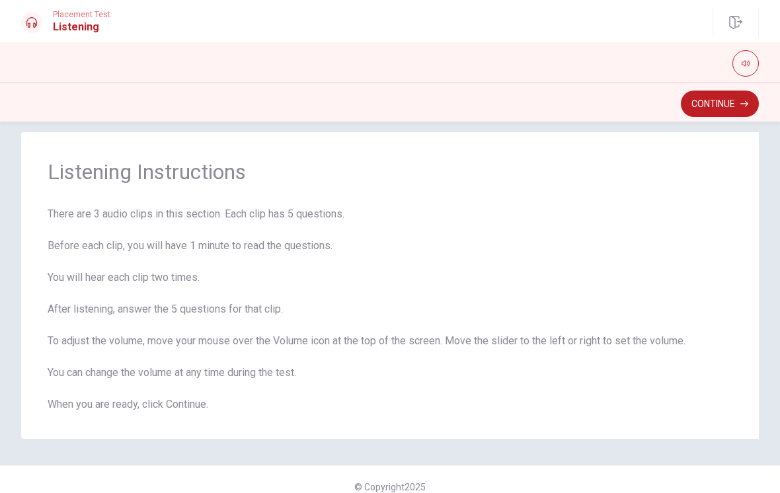
click at [777, 202] on div "Listening Instructions There are 3 audio clips in this section. Each clip has 5…" at bounding box center [390, 285] width 780 height 307
click at [728, 107] on button "Continue" at bounding box center [720, 104] width 78 height 26
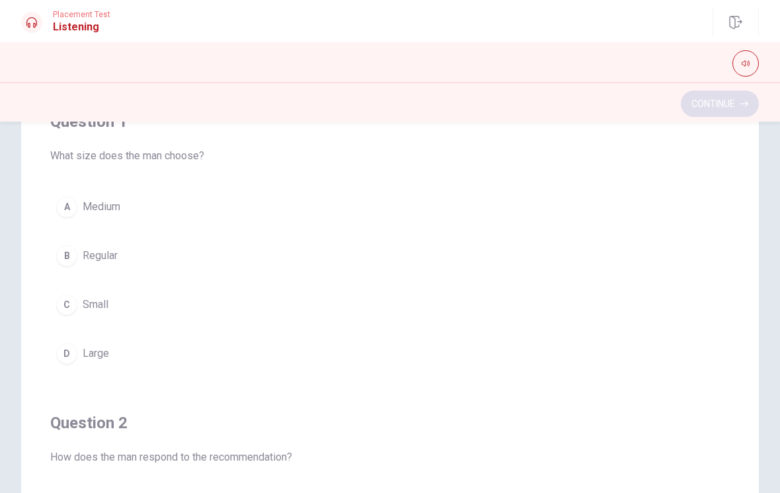
scroll to position [-27, 0]
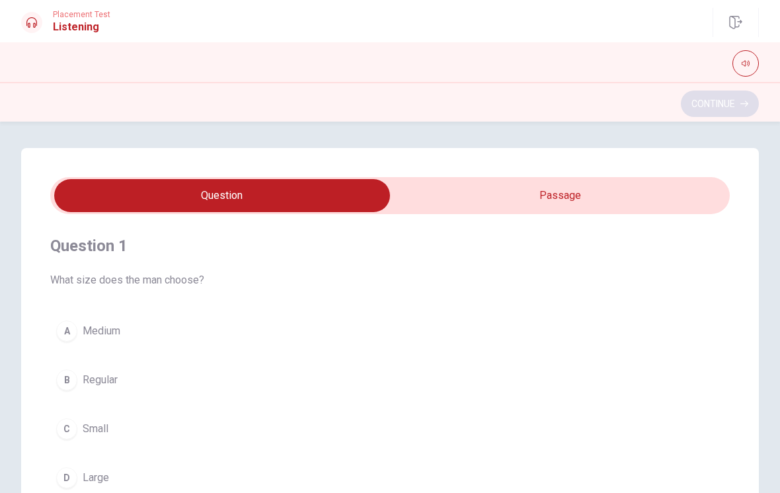
type input "18"
click at [669, 192] on input "checkbox" at bounding box center [222, 195] width 1019 height 33
checkbox input "true"
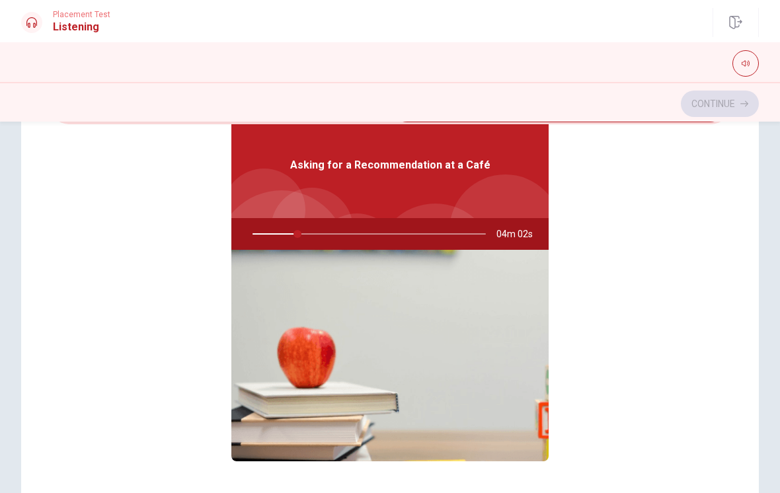
scroll to position [83, 0]
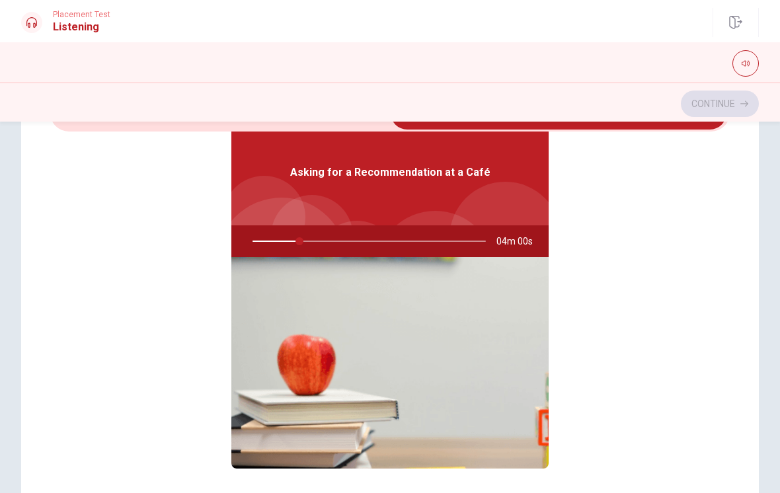
click at [348, 196] on div "Asking for a Recommendation at a Café" at bounding box center [389, 173] width 317 height 106
click at [486, 343] on img at bounding box center [389, 362] width 317 height 211
click at [485, 342] on img at bounding box center [389, 362] width 317 height 211
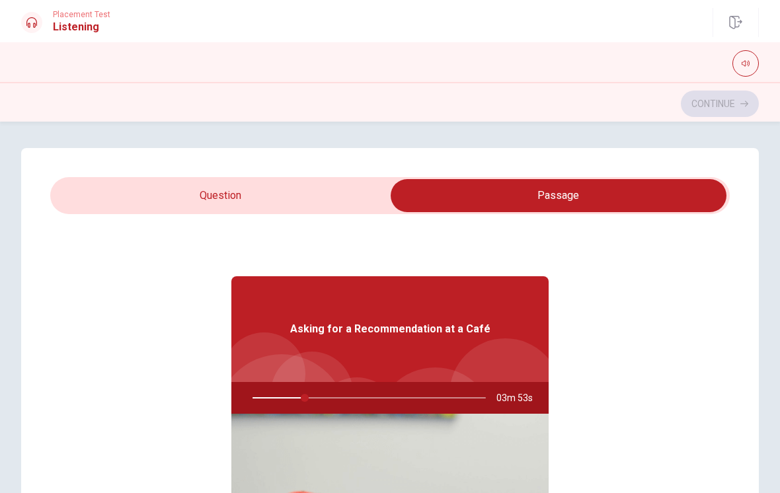
scroll to position [-3, 0]
type input "23"
click at [148, 200] on input "checkbox" at bounding box center [558, 195] width 1019 height 33
checkbox input "false"
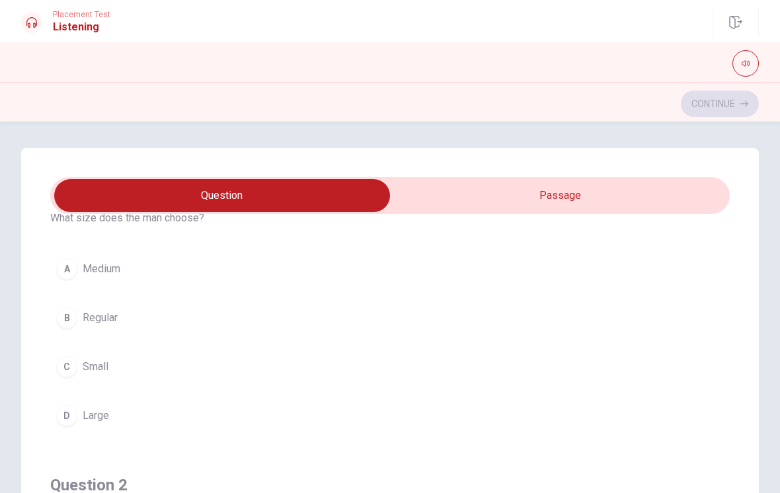
scroll to position [77, 0]
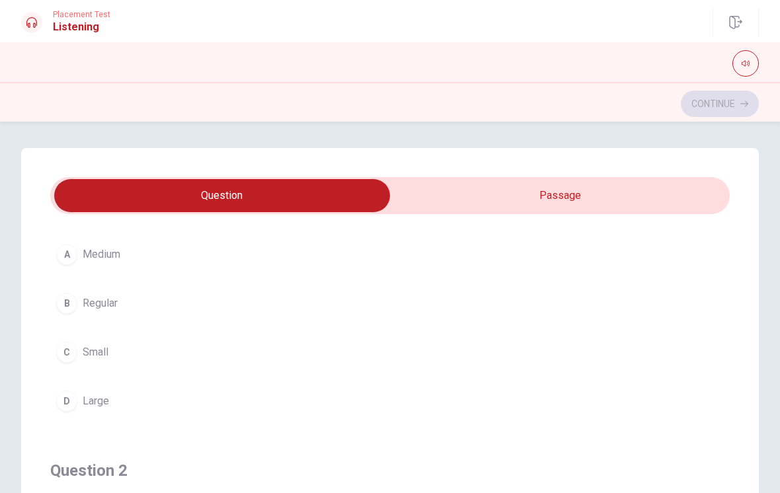
click at [65, 258] on div "A" at bounding box center [66, 254] width 21 height 21
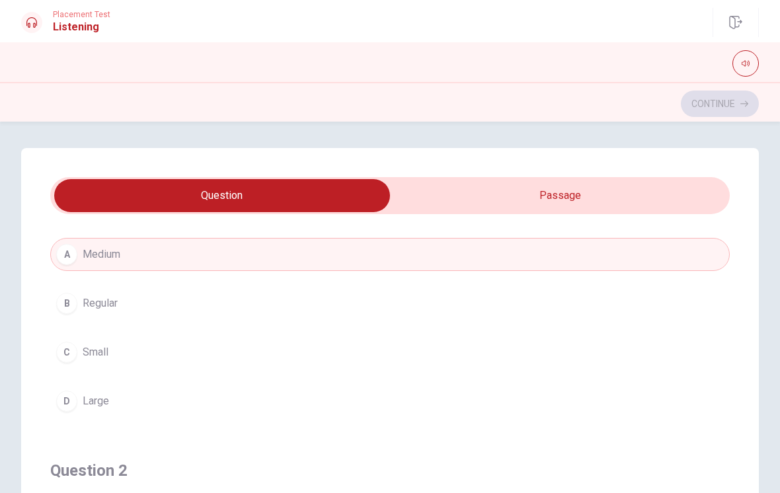
click at [69, 255] on div "A" at bounding box center [66, 254] width 21 height 21
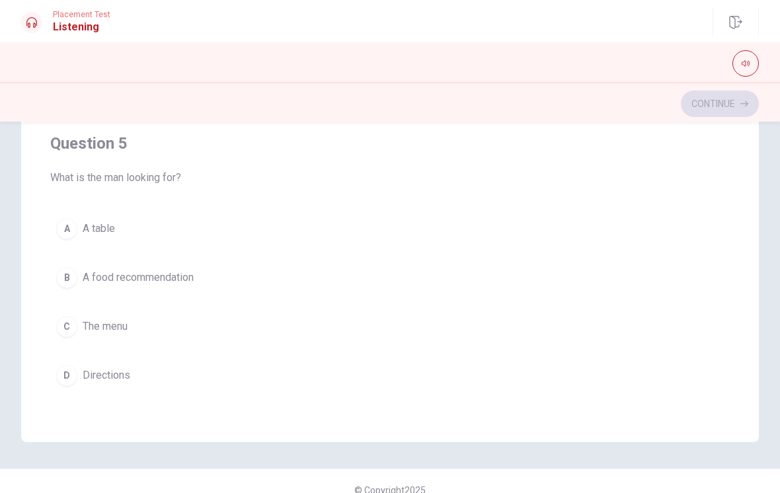
scroll to position [0, 0]
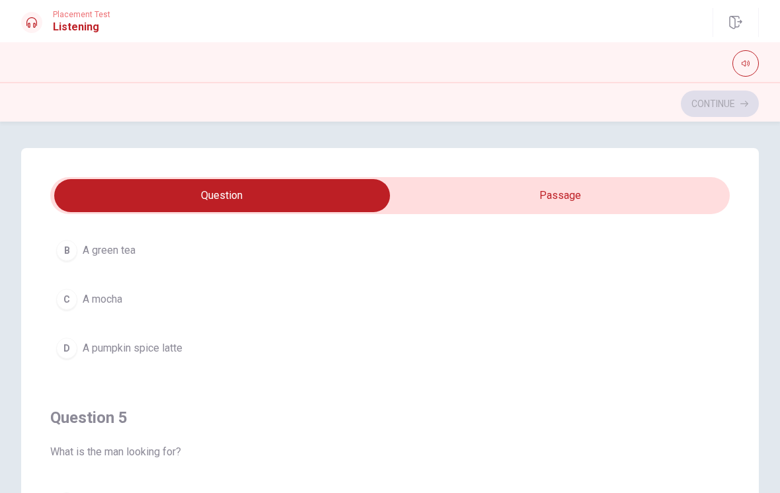
click at [64, 350] on div "D" at bounding box center [66, 348] width 21 height 21
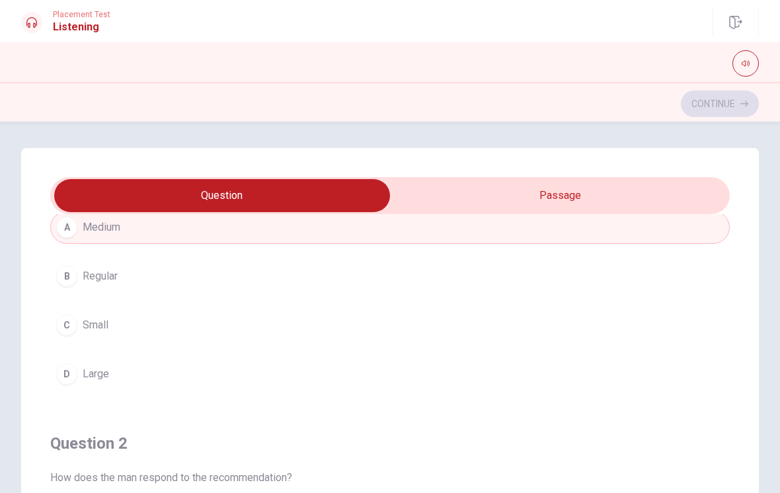
click at [72, 367] on div "D" at bounding box center [66, 373] width 21 height 21
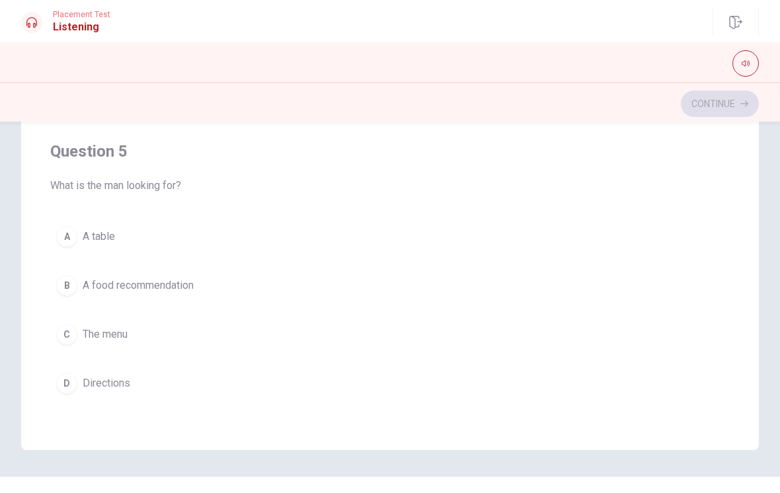
scroll to position [230, 0]
click at [97, 289] on span "A food recommendation" at bounding box center [138, 285] width 111 height 16
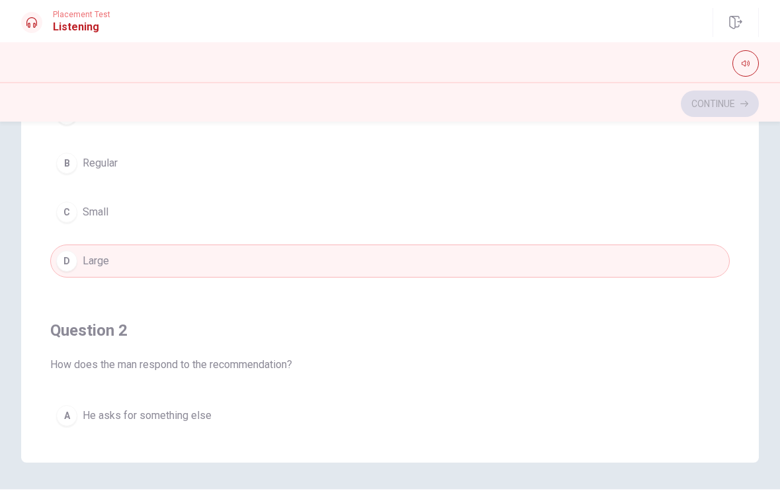
scroll to position [31, 0]
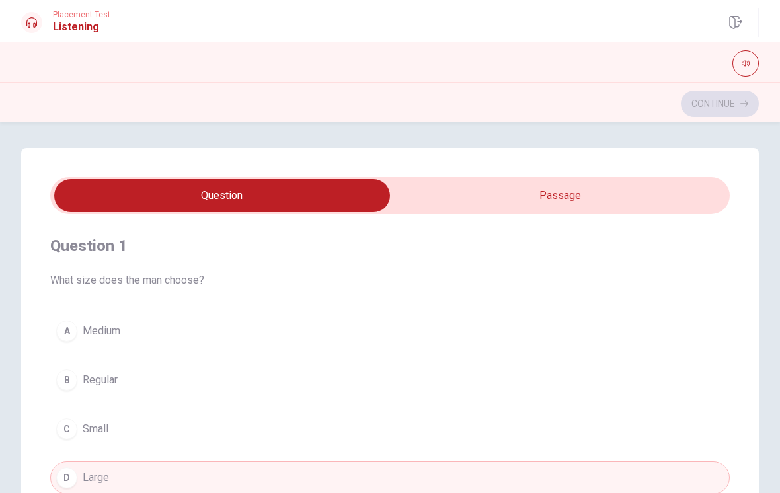
type input "47"
click at [648, 198] on input "checkbox" at bounding box center [222, 195] width 1019 height 33
checkbox input "true"
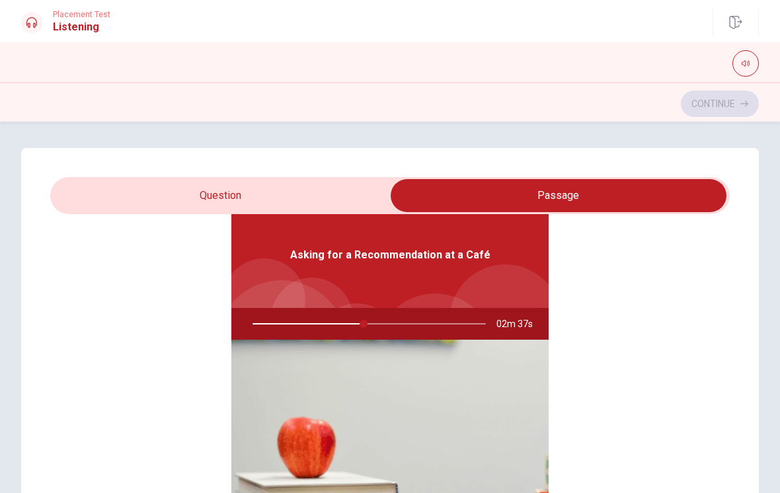
type input "48"
click at [155, 188] on input "checkbox" at bounding box center [558, 195] width 1019 height 33
checkbox input "false"
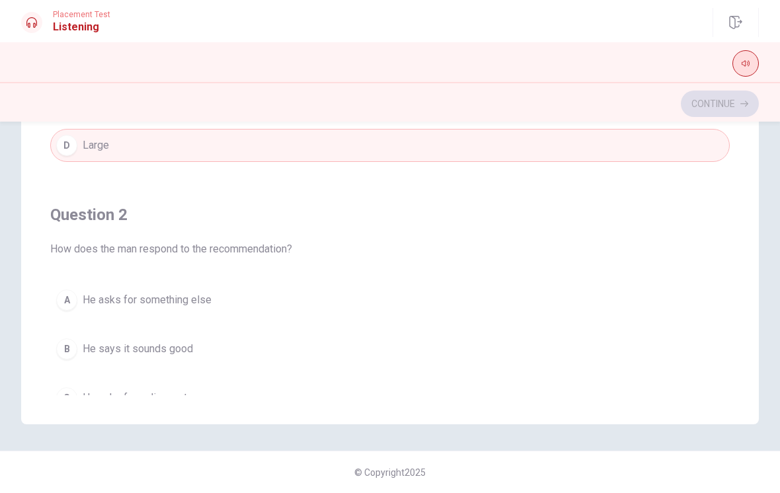
click at [751, 63] on button "button" at bounding box center [745, 63] width 26 height 26
click at [752, 63] on button "button" at bounding box center [745, 63] width 26 height 26
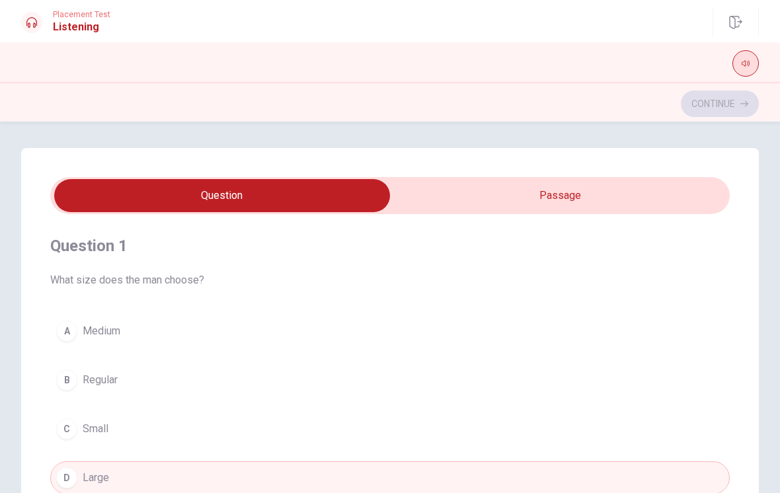
type input "55"
click at [589, 194] on input "checkbox" at bounding box center [222, 195] width 1019 height 33
checkbox input "true"
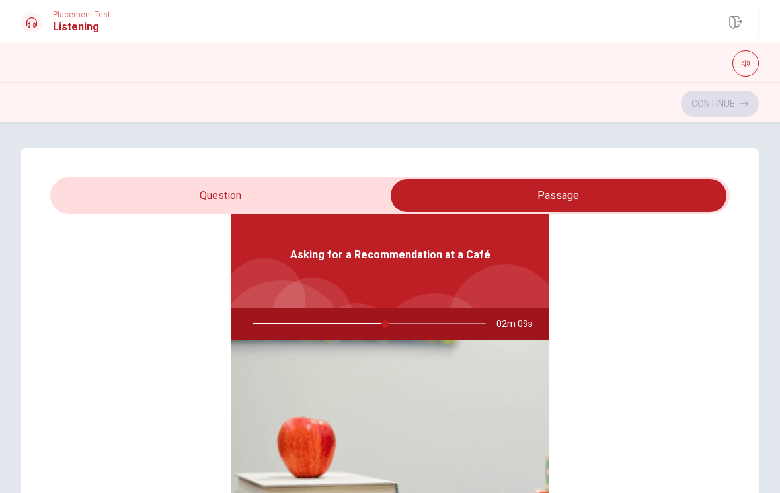
type input "57"
click at [159, 187] on input "checkbox" at bounding box center [558, 195] width 1019 height 33
checkbox input "false"
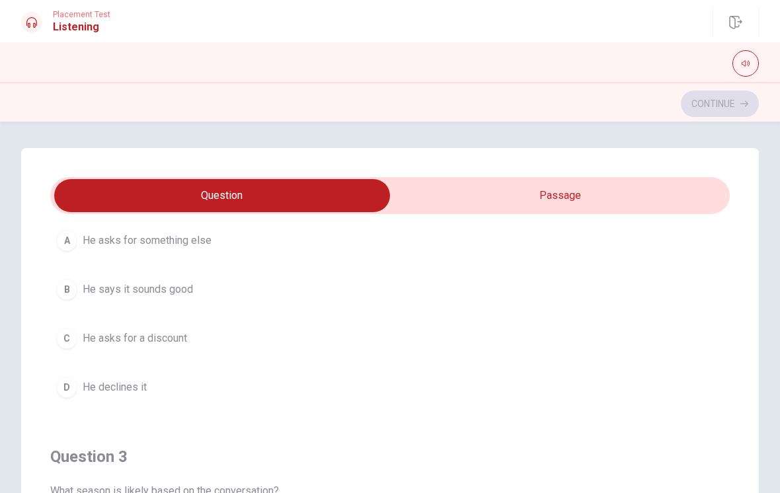
scroll to position [391, 0]
click at [95, 336] on span "He asks for a discount" at bounding box center [135, 340] width 104 height 16
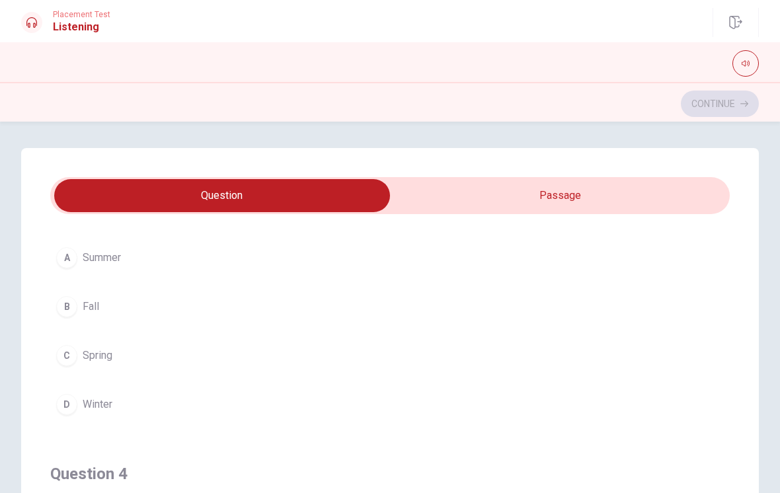
scroll to position [0, 0]
click at [63, 305] on div "B" at bounding box center [66, 306] width 21 height 21
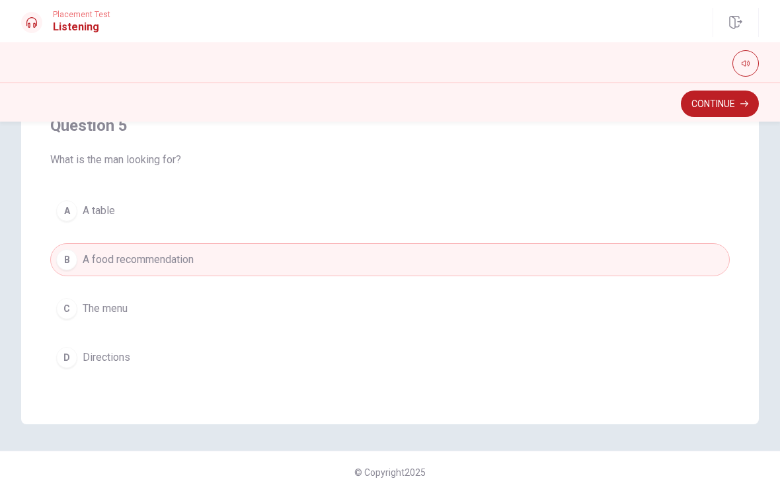
scroll to position [255, 0]
click at [735, 106] on button "Continue" at bounding box center [720, 104] width 78 height 26
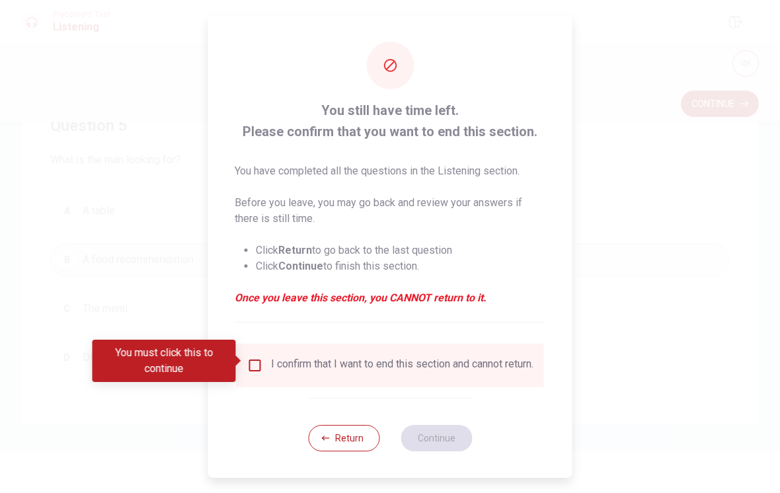
click at [256, 363] on input "You must click this to continue" at bounding box center [255, 366] width 16 height 16
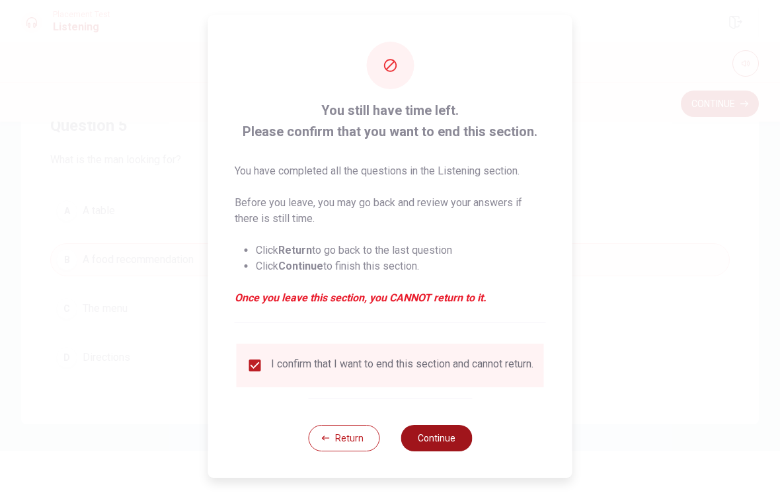
click at [447, 441] on button "Continue" at bounding box center [436, 438] width 71 height 26
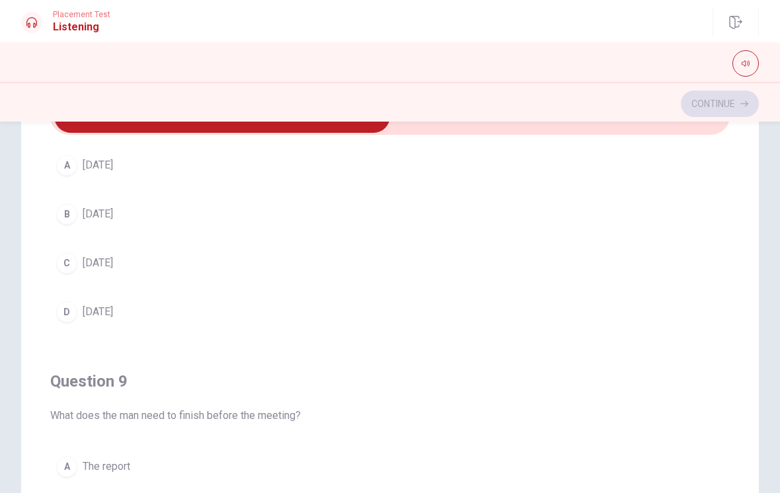
scroll to position [669, 0]
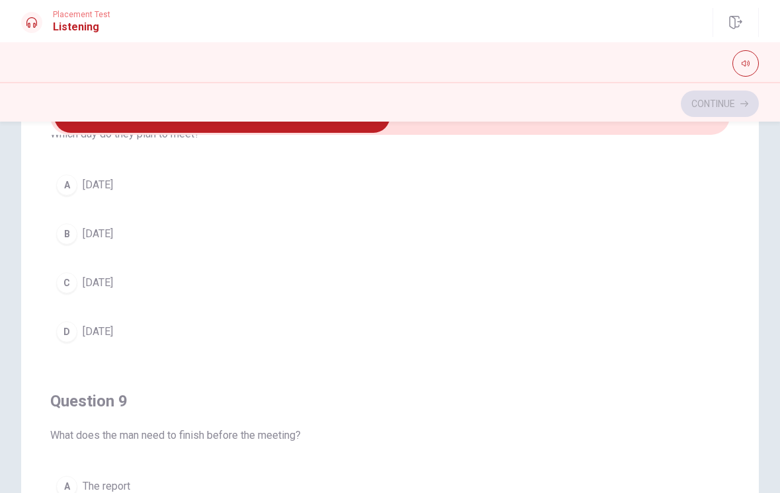
click at [69, 263] on div "A [DATE] B [DATE] C [DATE] D [DATE]" at bounding box center [389, 259] width 679 height 180
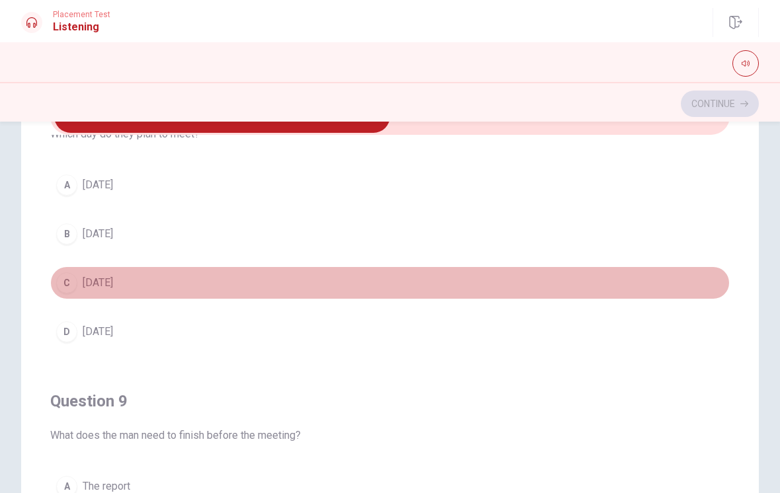
click at [69, 285] on div "C" at bounding box center [66, 282] width 21 height 21
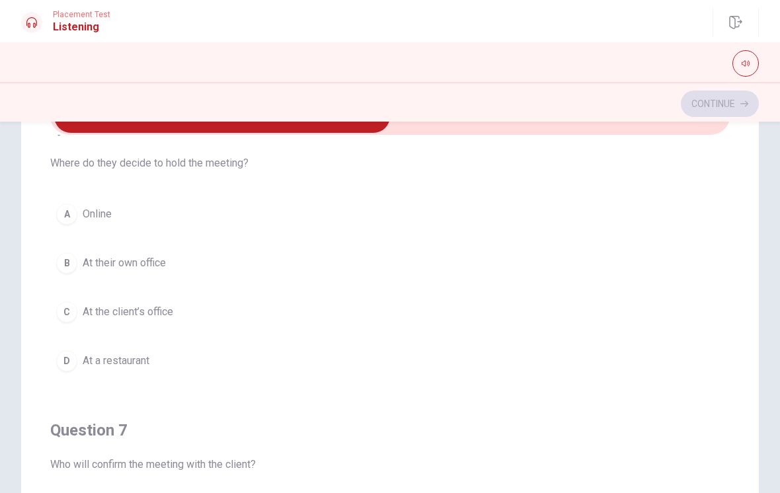
scroll to position [37, 0]
click at [111, 268] on span "At their own office" at bounding box center [124, 264] width 83 height 16
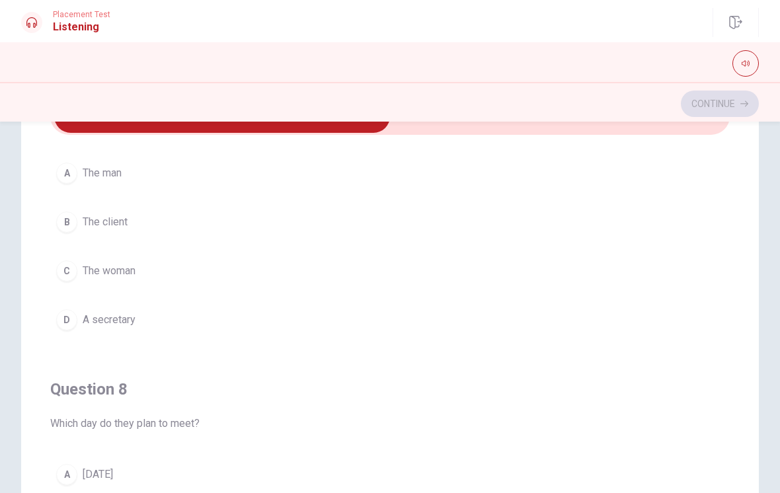
click at [89, 233] on button "B The client" at bounding box center [389, 222] width 679 height 33
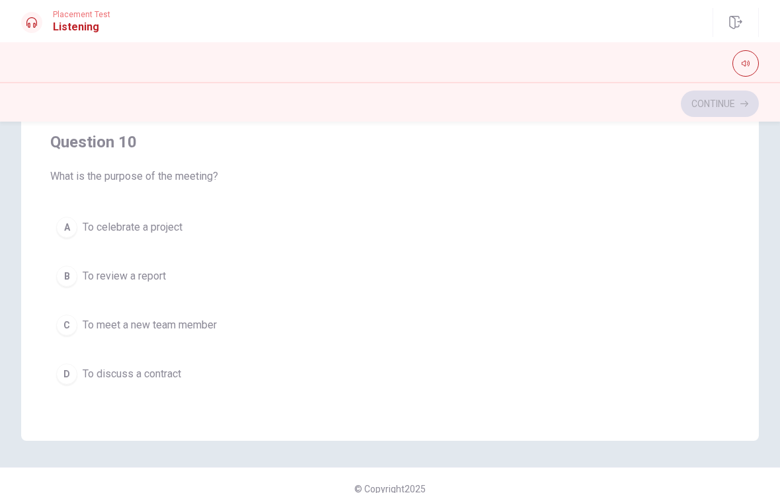
scroll to position [242, 0]
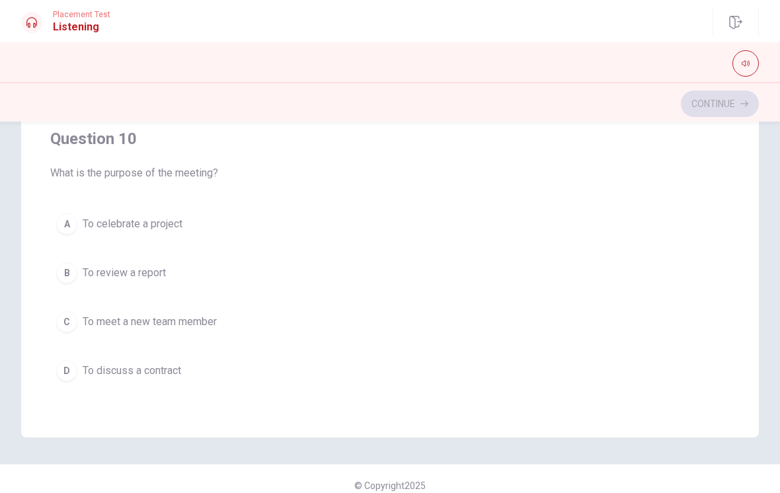
click at [59, 260] on button "B To review a report" at bounding box center [389, 272] width 679 height 33
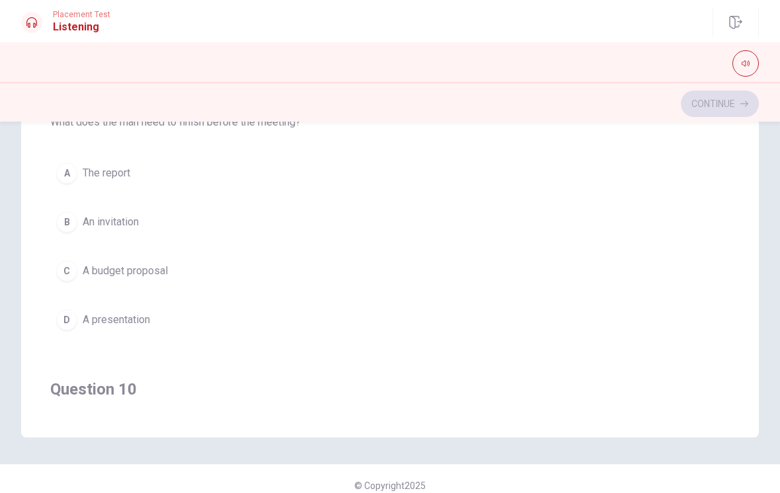
scroll to position [820, 0]
click at [98, 274] on span "A budget proposal" at bounding box center [125, 271] width 85 height 16
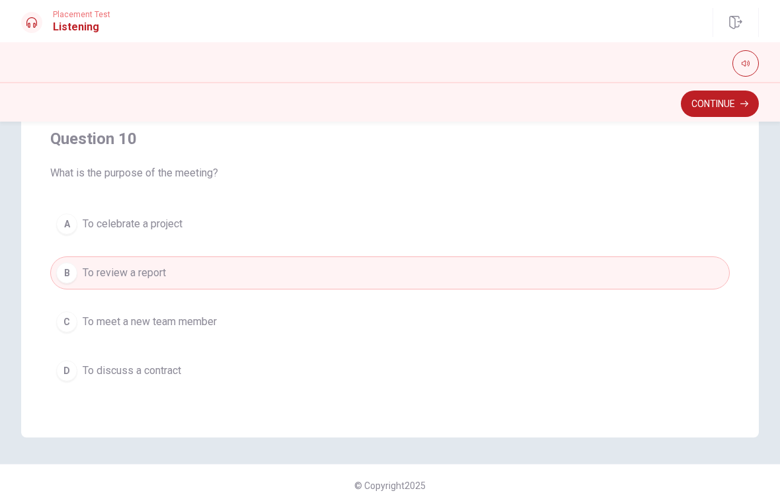
scroll to position [1071, 0]
click at [113, 369] on span "To discuss a contract" at bounding box center [132, 371] width 98 height 16
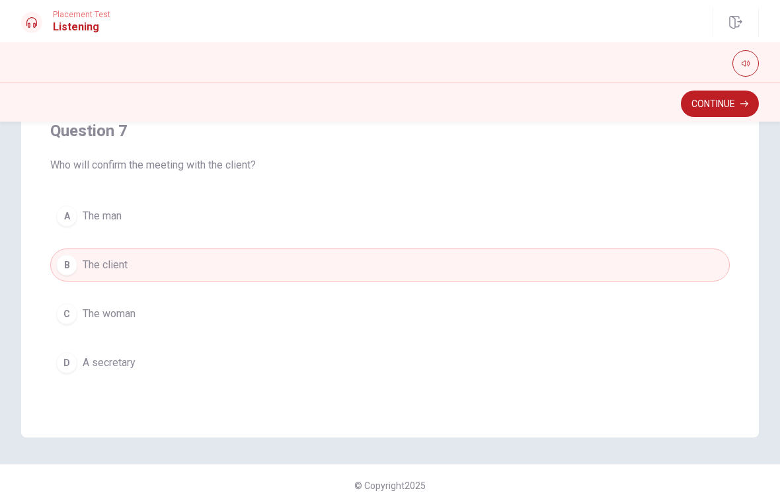
scroll to position [173, 0]
click at [100, 233] on button "A The man" at bounding box center [389, 217] width 679 height 33
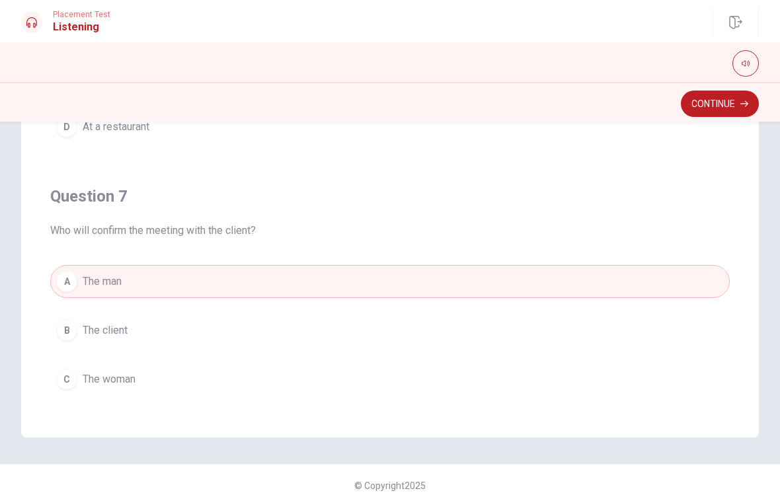
scroll to position [89, 0]
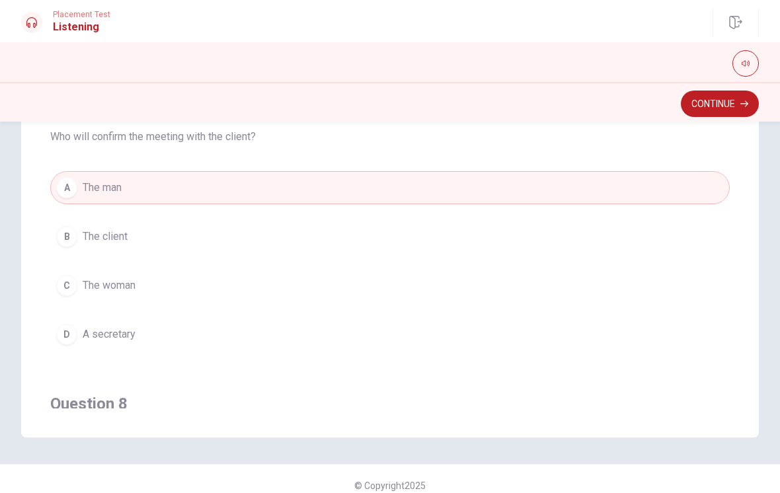
click at [95, 333] on span "A secretary" at bounding box center [109, 334] width 53 height 16
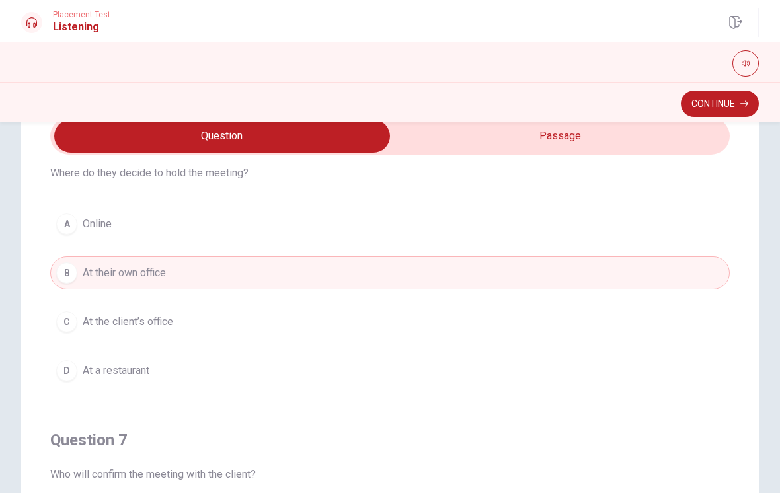
scroll to position [48, 0]
click at [736, 108] on button "Continue" at bounding box center [720, 104] width 78 height 26
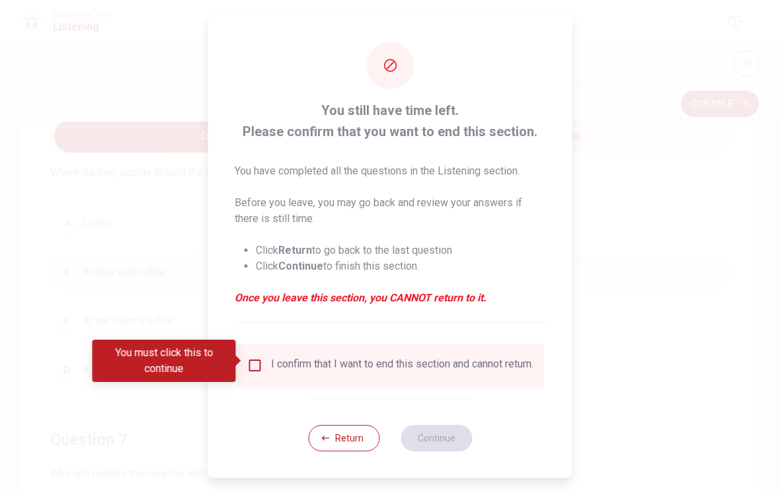
click at [258, 365] on input "You must click this to continue" at bounding box center [255, 366] width 16 height 16
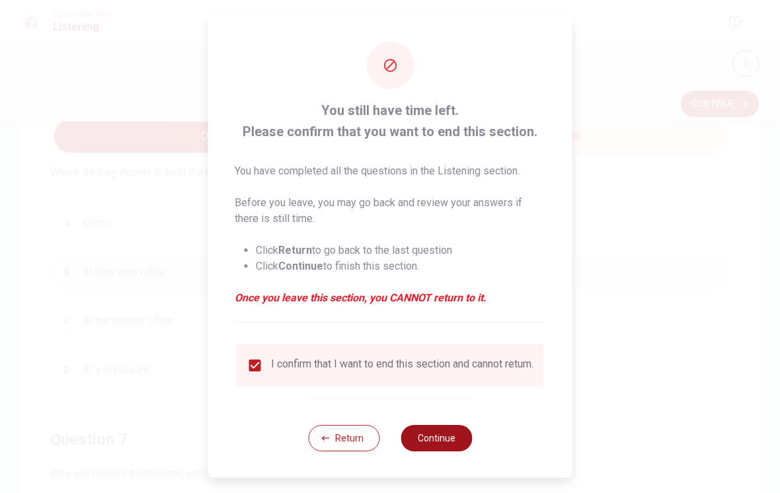
click at [453, 439] on button "Continue" at bounding box center [436, 438] width 71 height 26
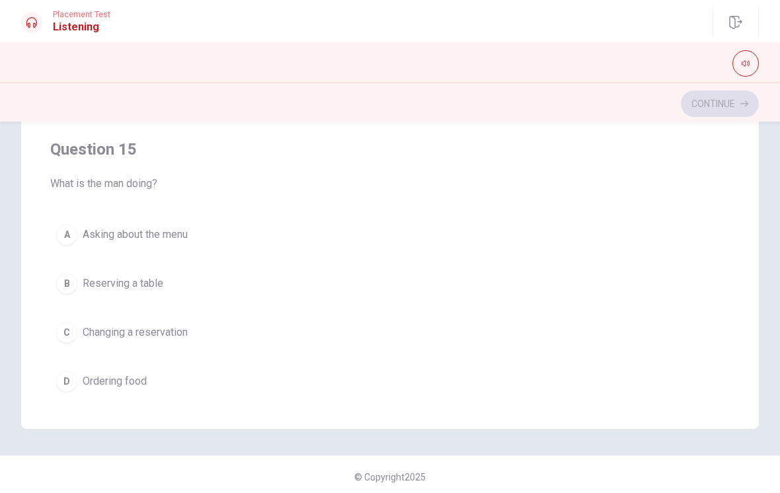
scroll to position [1045, 0]
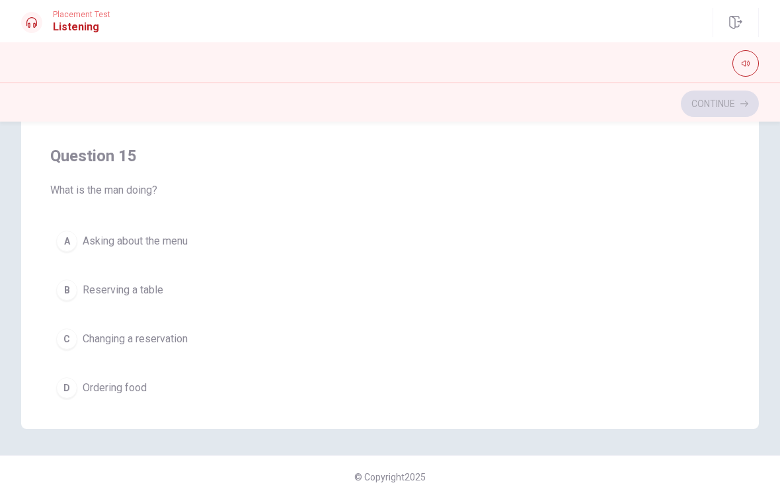
click at [98, 286] on span "Reserving a table" at bounding box center [123, 290] width 81 height 16
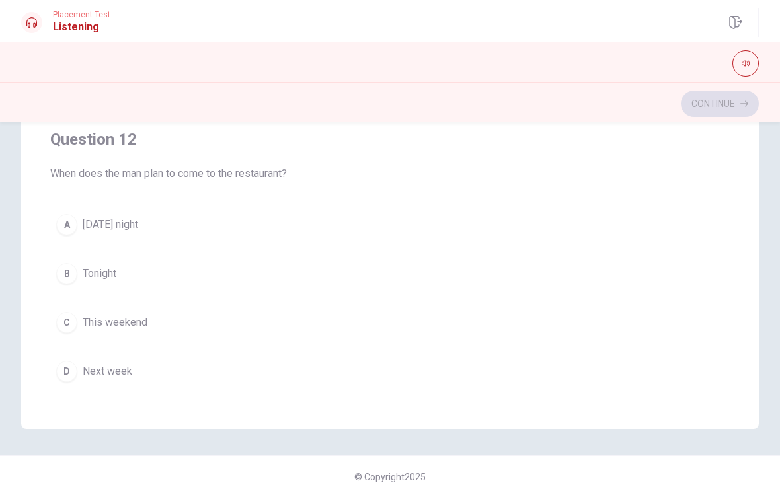
scroll to position [172, 0]
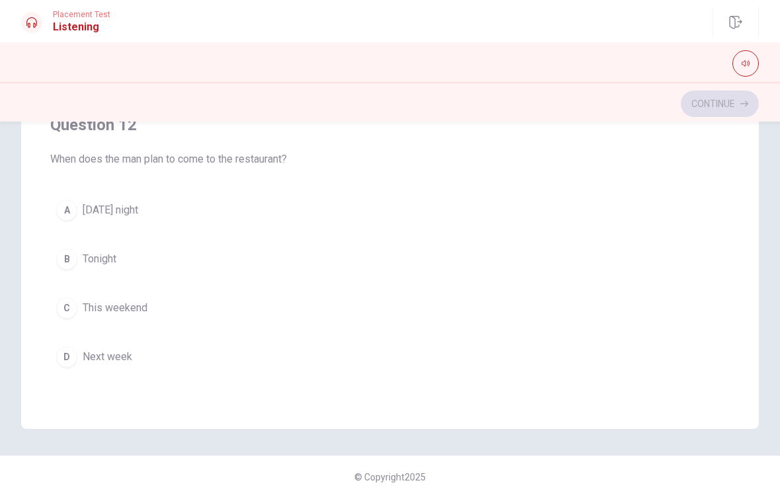
click at [65, 208] on div "A" at bounding box center [66, 210] width 21 height 21
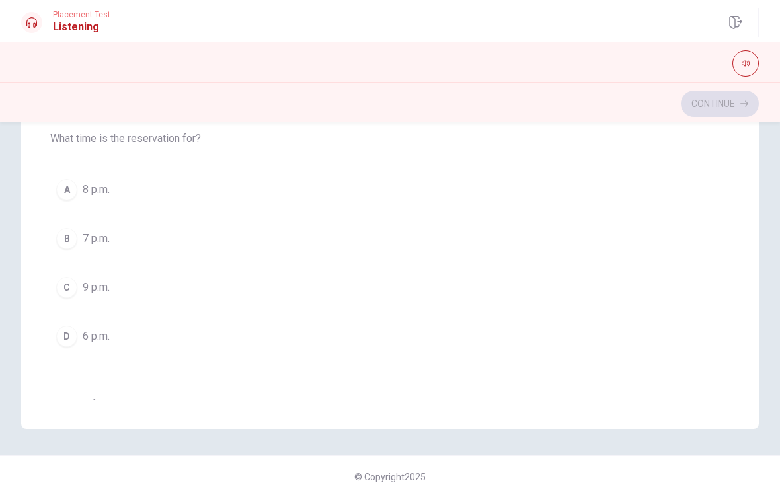
scroll to position [493, 0]
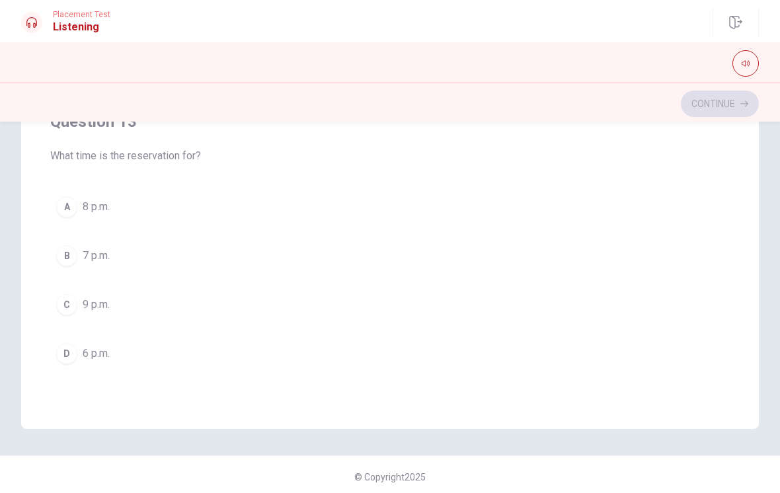
click at [69, 260] on div "B" at bounding box center [66, 255] width 21 height 21
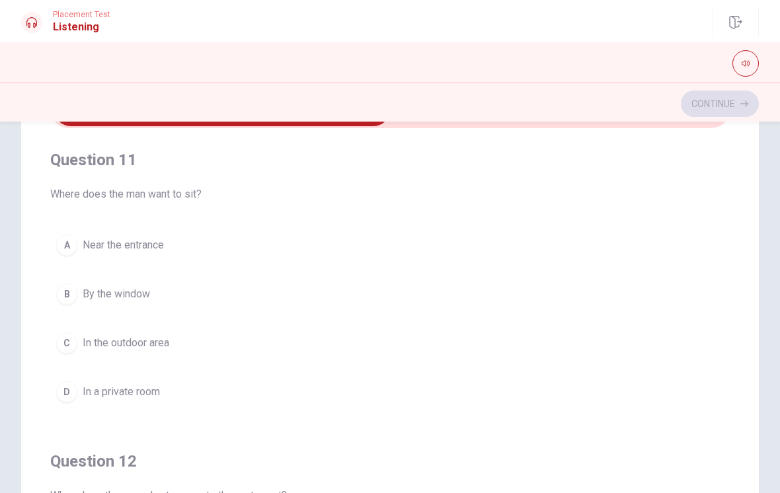
scroll to position [78, 0]
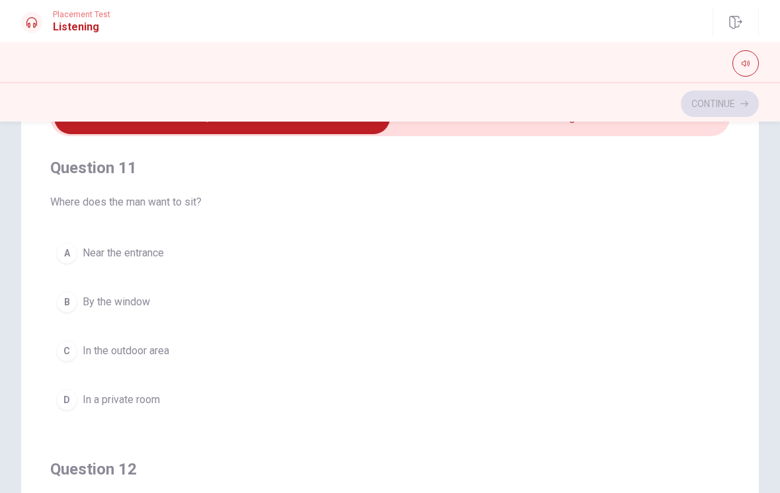
click at [71, 302] on div "B" at bounding box center [66, 301] width 21 height 21
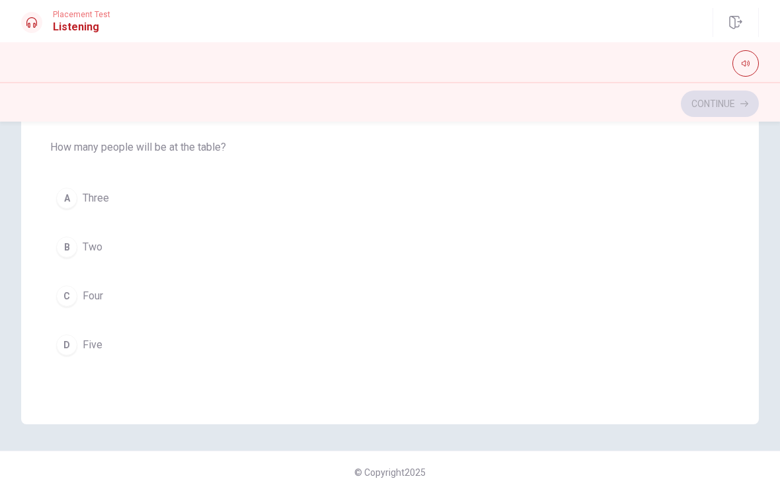
scroll to position [779, 0]
click at [73, 301] on div "C" at bounding box center [66, 299] width 21 height 21
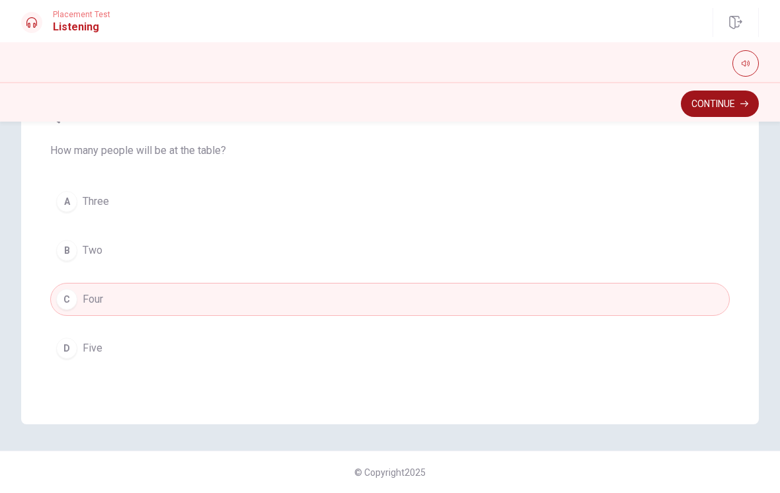
click at [732, 103] on button "Continue" at bounding box center [720, 104] width 78 height 26
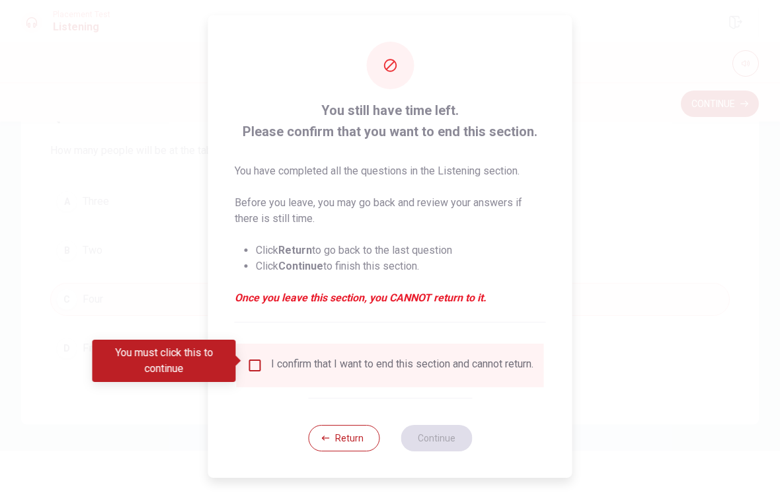
click at [260, 358] on input "You must click this to continue" at bounding box center [255, 366] width 16 height 16
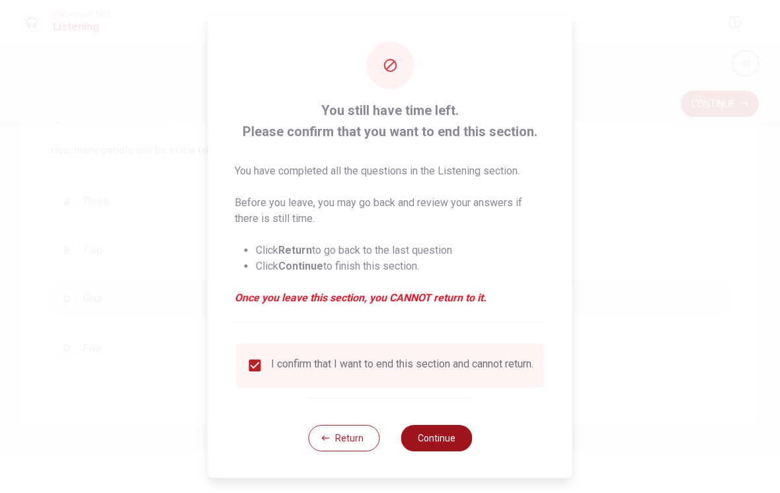
click at [455, 442] on button "Continue" at bounding box center [436, 438] width 71 height 26
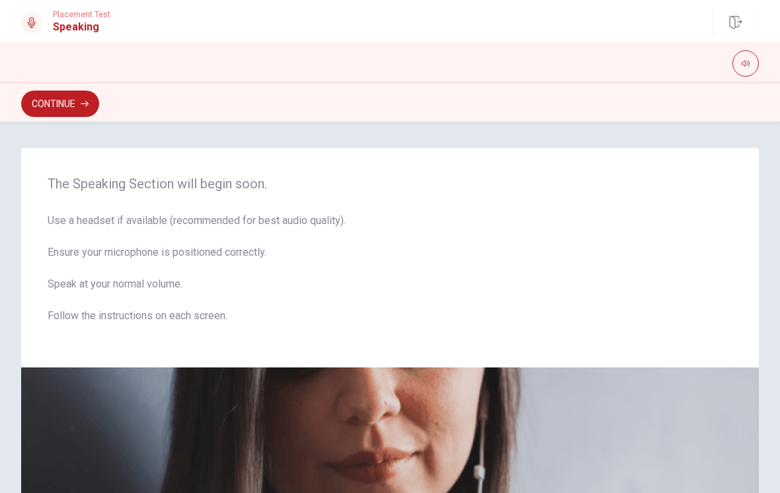
scroll to position [0, 0]
click at [57, 101] on button "Continue" at bounding box center [60, 104] width 78 height 26
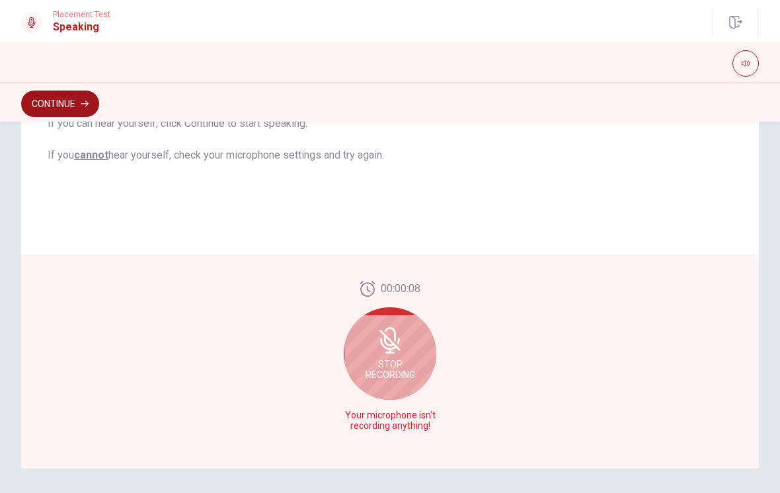
scroll to position [257, 0]
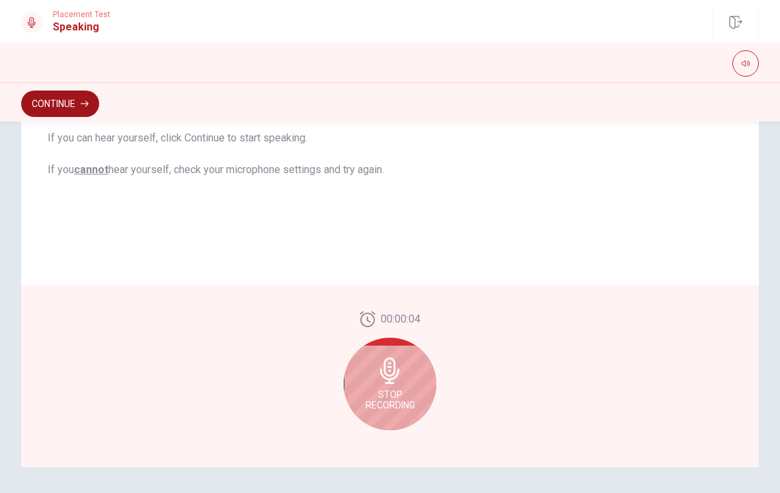
click at [54, 106] on button "Continue" at bounding box center [60, 104] width 78 height 26
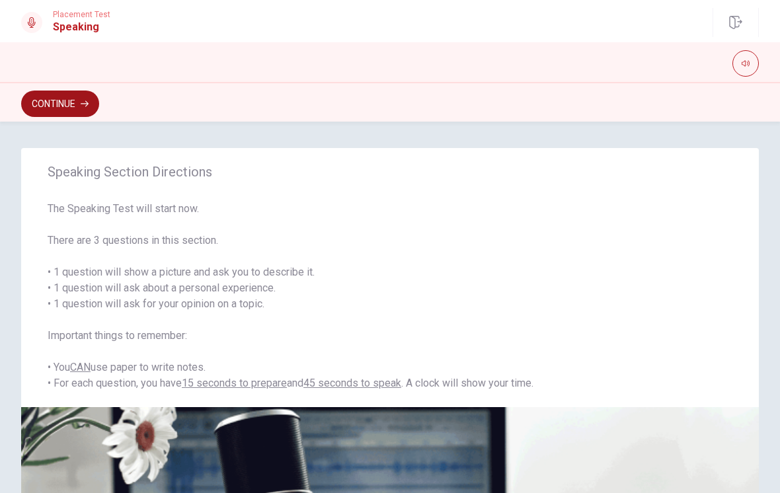
scroll to position [0, 0]
click at [44, 102] on button "Continue" at bounding box center [60, 104] width 78 height 26
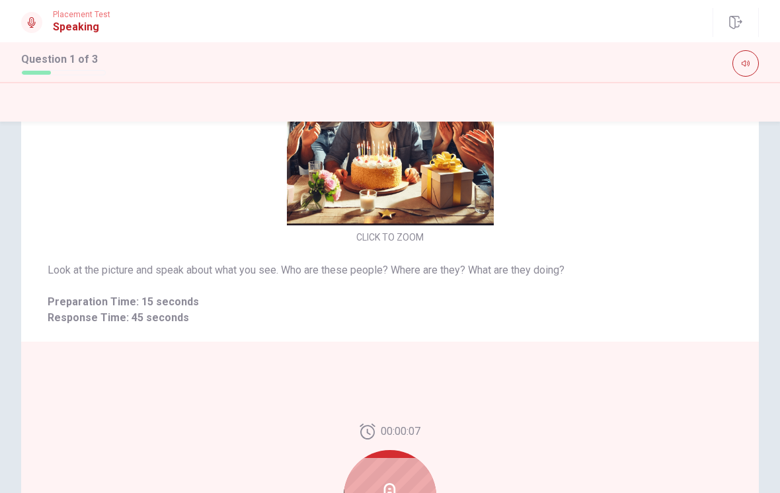
scroll to position [44, 0]
click at [401, 469] on div at bounding box center [390, 496] width 93 height 93
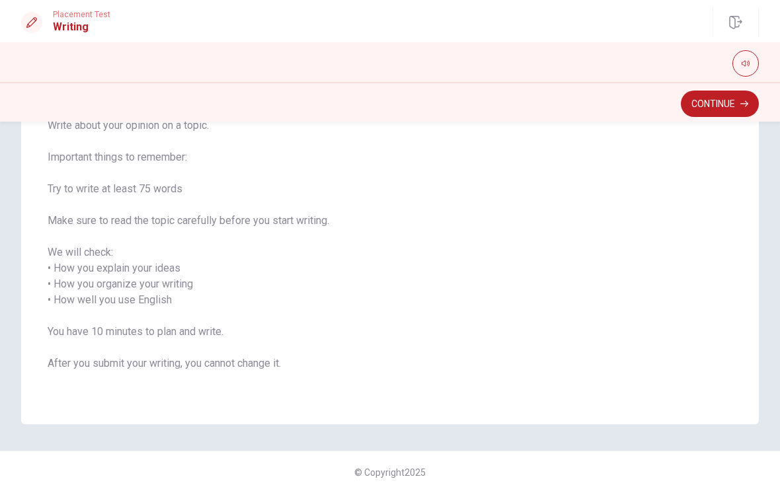
scroll to position [115, 0]
click at [737, 109] on button "Continue" at bounding box center [720, 104] width 78 height 26
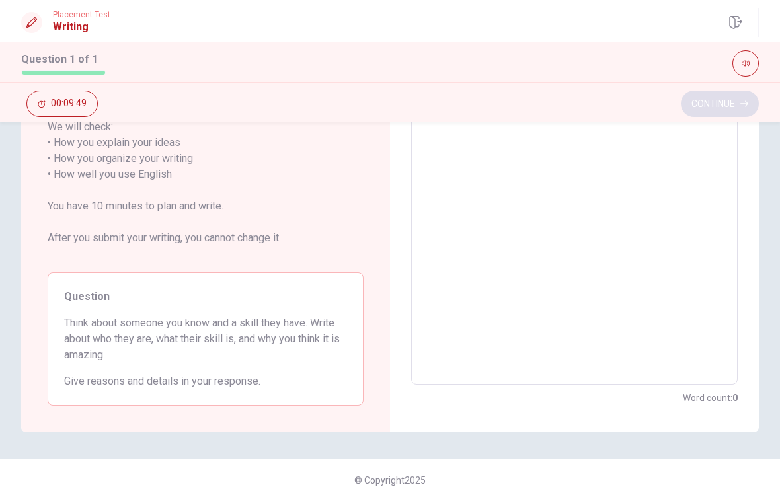
scroll to position [216, 0]
click at [73, 324] on span "Think about someone you know and a skill they have. Write about who they are, w…" at bounding box center [205, 337] width 283 height 48
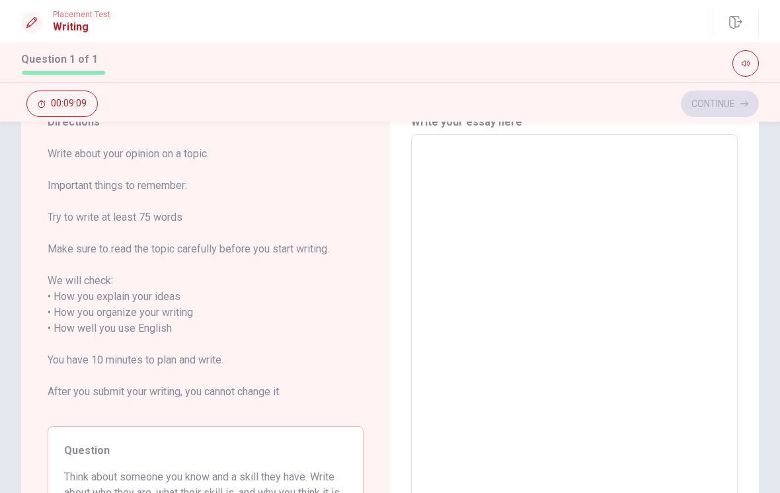
scroll to position [59, 0]
click at [640, 230] on textarea at bounding box center [574, 337] width 308 height 383
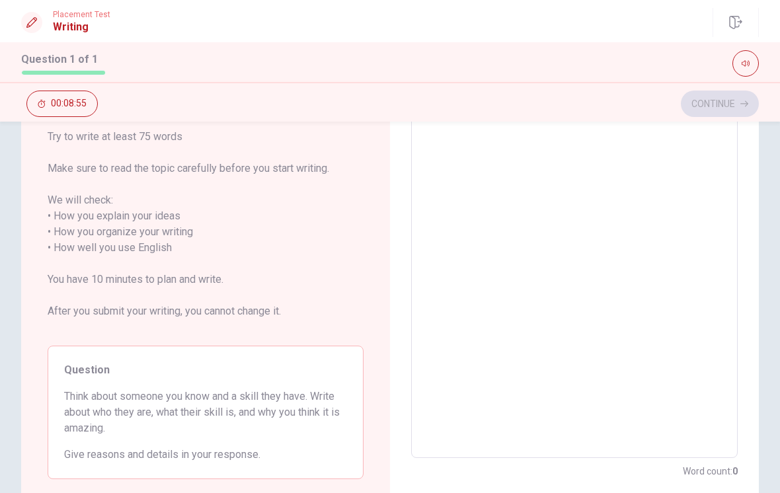
type textarea "M"
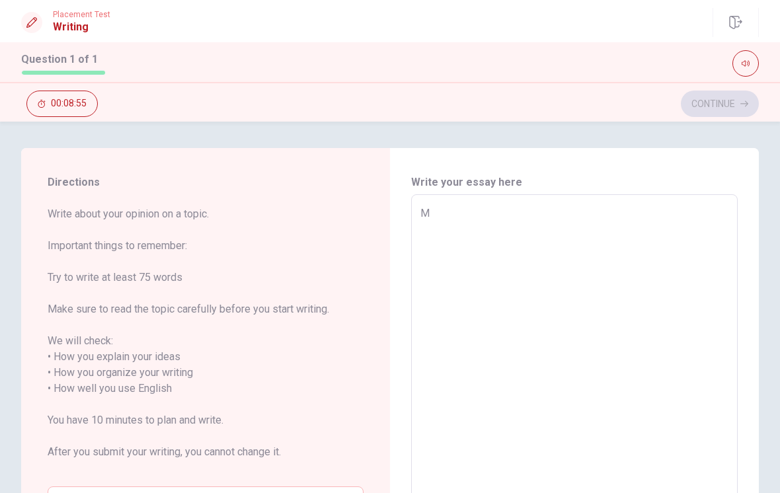
type textarea "x"
type textarea "MY"
type textarea "x"
type textarea "M"
type textarea "x"
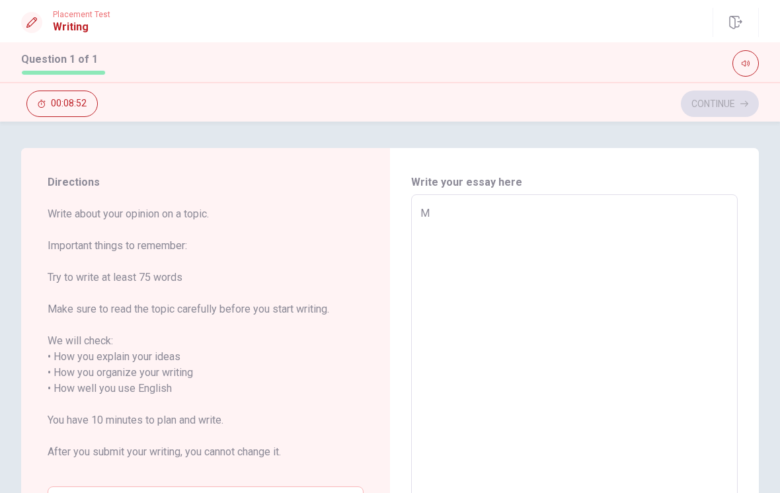
type textarea "My"
type textarea "x"
type textarea "My"
type textarea "x"
type textarea "My g"
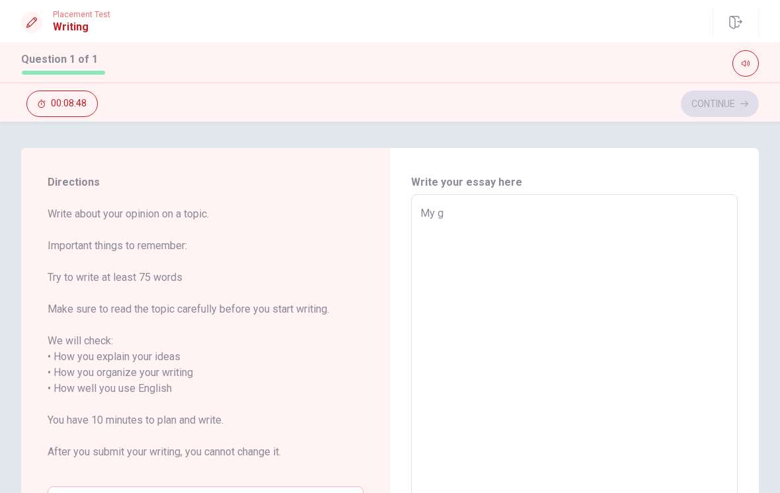
type textarea "x"
type textarea "My gi"
type textarea "x"
type textarea "My gir"
type textarea "x"
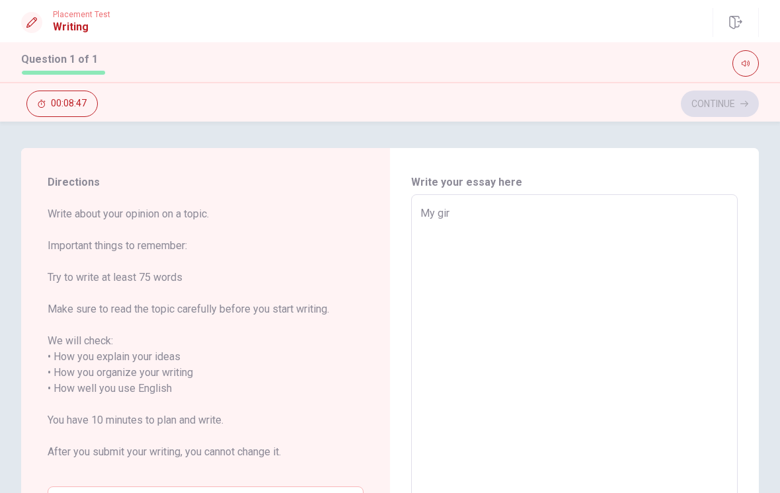
type textarea "My girl"
type textarea "x"
type textarea "My girlf"
type textarea "x"
type textarea "My girlfr"
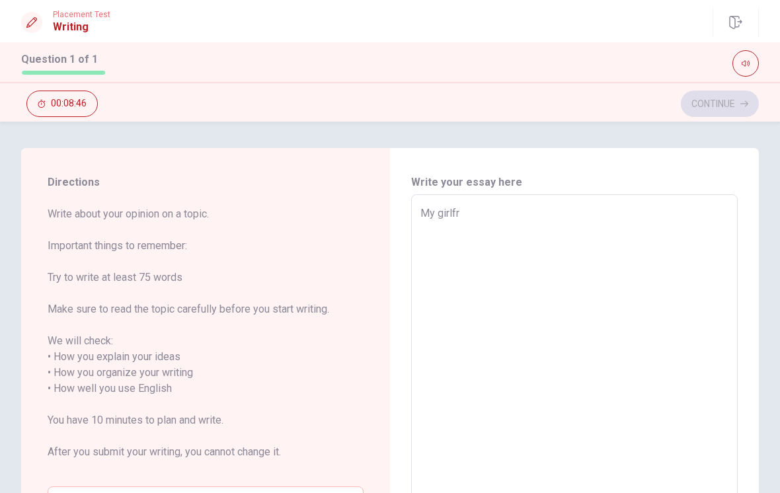
type textarea "x"
type textarea "My girlfri"
type textarea "x"
type textarea "My girlfrie"
type textarea "x"
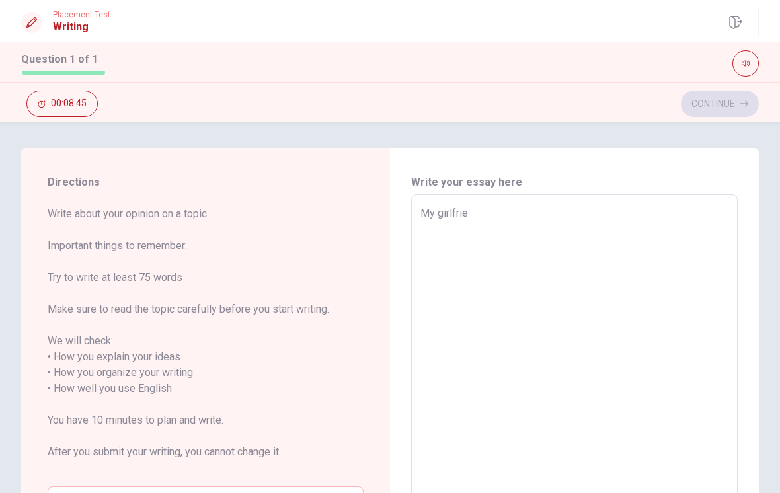
type textarea "My girlfrien"
type textarea "x"
type textarea "My girlfriend"
type textarea "x"
type textarea "My girlfriend"
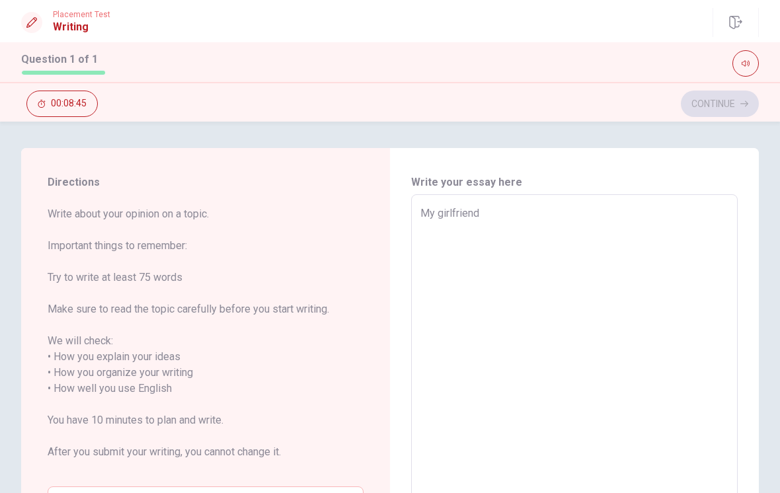
type textarea "x"
type textarea "My girlfriend i"
type textarea "x"
type textarea "My girlfriend is"
type textarea "x"
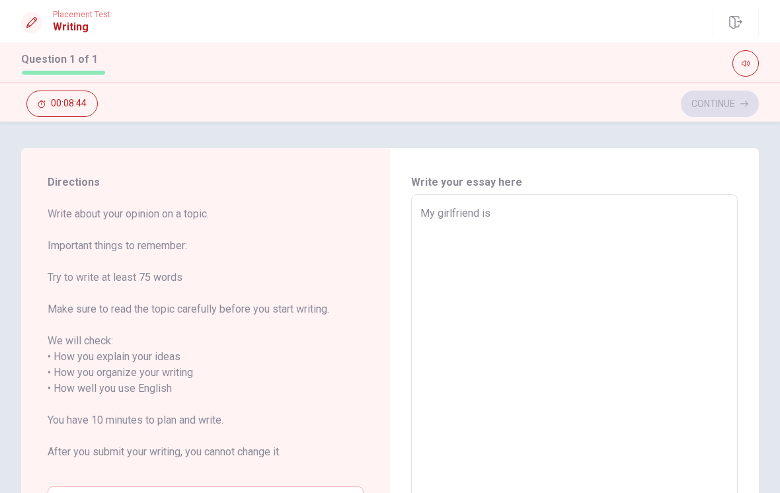
type textarea "My girlfriend is"
type textarea "x"
type textarea "My girlfriend is v"
type textarea "x"
type textarea "My girlfriend is [PERSON_NAME]"
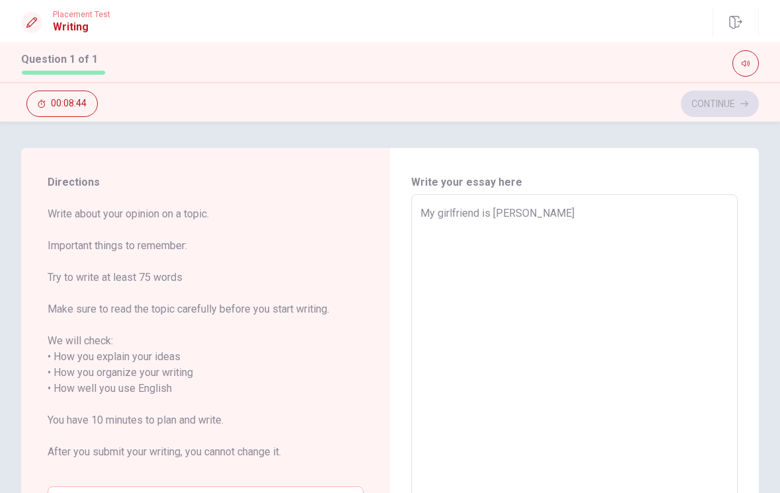
type textarea "x"
type textarea "My girlfriend is ver"
type textarea "x"
type textarea "My girlfriend is very"
type textarea "x"
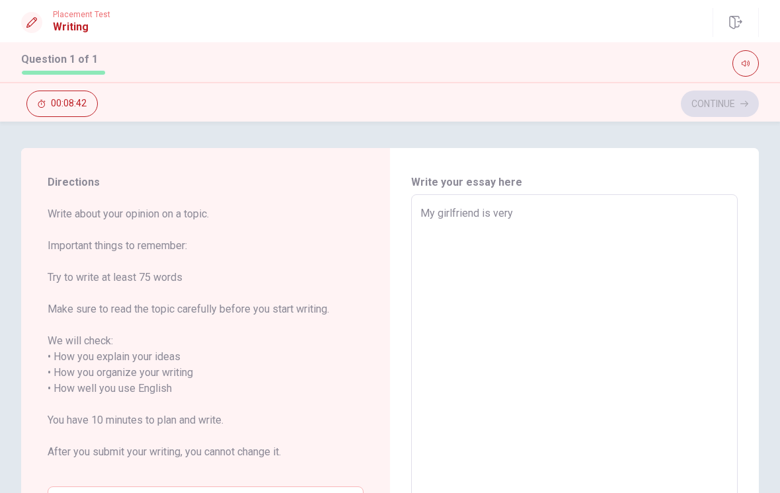
type textarea "My girlfriend is very"
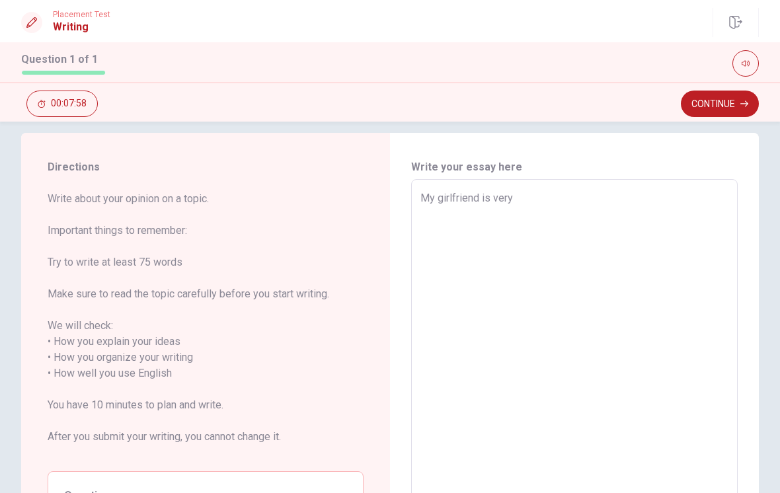
scroll to position [8, 0]
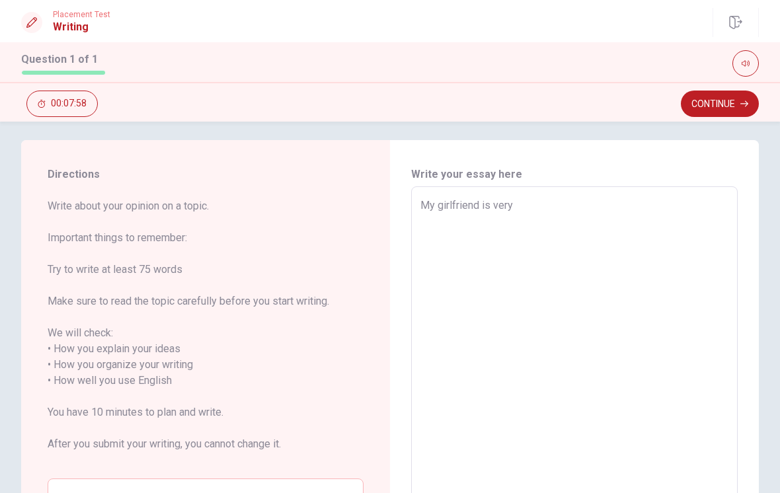
type textarea "x"
type textarea "My girlfriend is very"
type textarea "x"
type textarea "My girlfriend is ver"
type textarea "x"
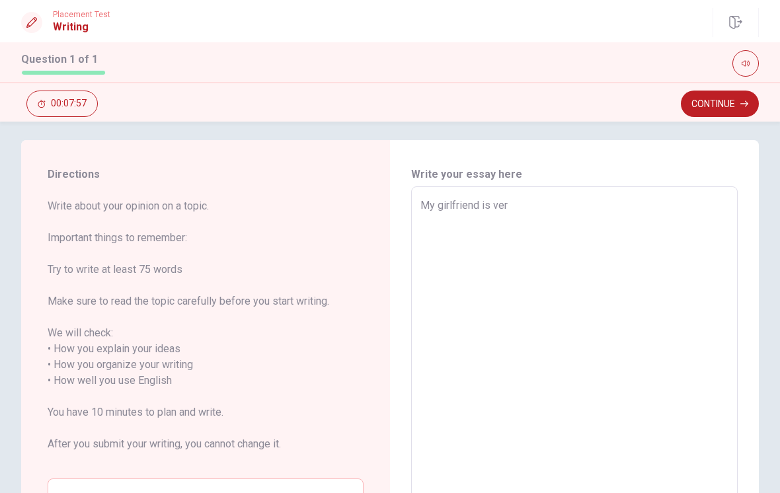
type textarea "My girlfriend is [PERSON_NAME]"
type textarea "x"
type textarea "My girlfriend is v"
type textarea "x"
type textarea "My girlfriend is"
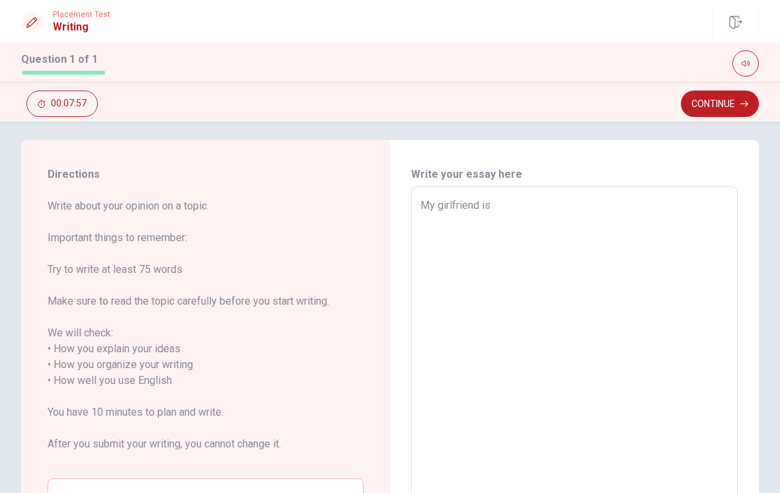
type textarea "x"
type textarea "My girlfriend is"
type textarea "x"
type textarea "My girlfriend i"
type textarea "x"
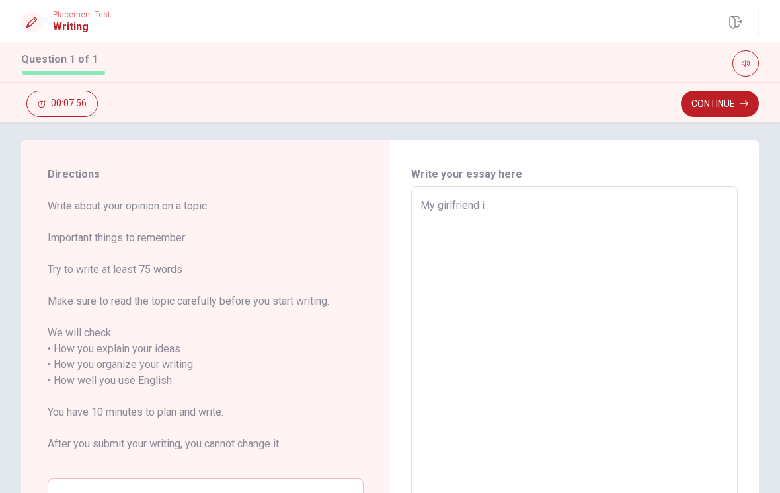
type textarea "My girlfriend"
type textarea "x"
type textarea "My girlfriend"
type textarea "x"
type textarea "My girlfrien"
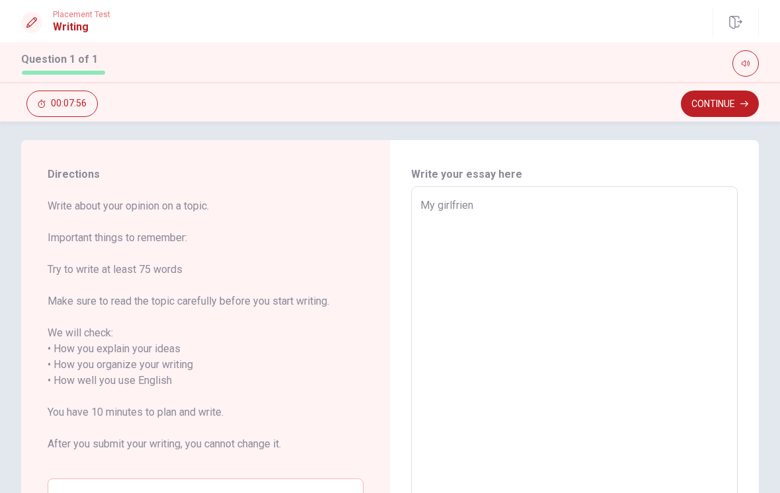
type textarea "x"
type textarea "My girlfrie"
type textarea "x"
type textarea "My girlfri"
type textarea "x"
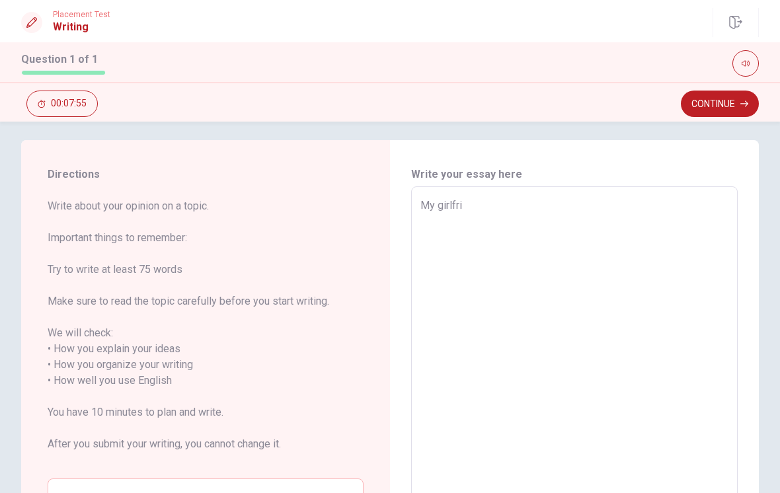
type textarea "My girlfr"
type textarea "x"
type textarea "My girlf"
type textarea "x"
type textarea "My girl"
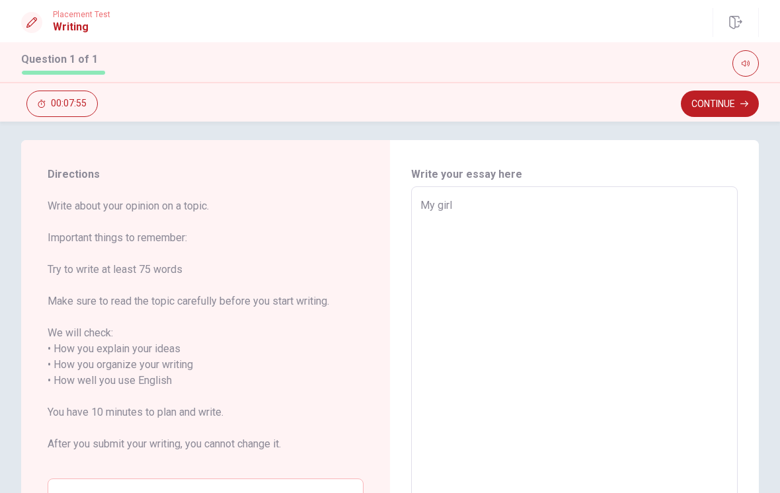
type textarea "x"
type textarea "My gir"
type textarea "x"
type textarea "My gi"
type textarea "x"
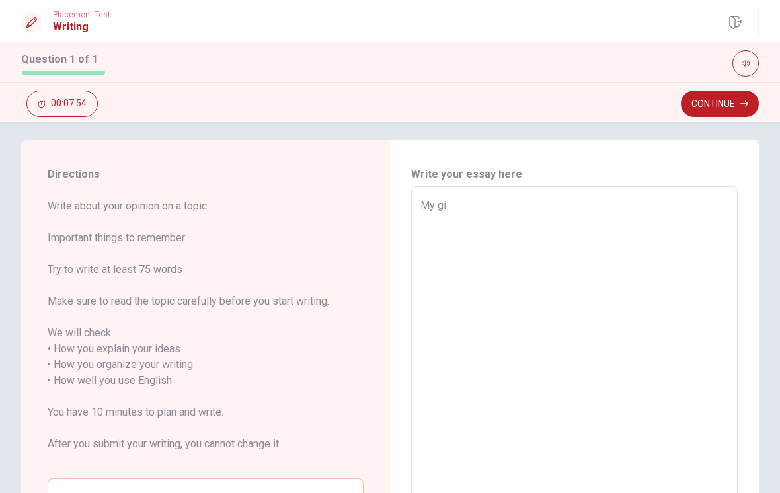
type textarea "My g"
type textarea "x"
type textarea "My"
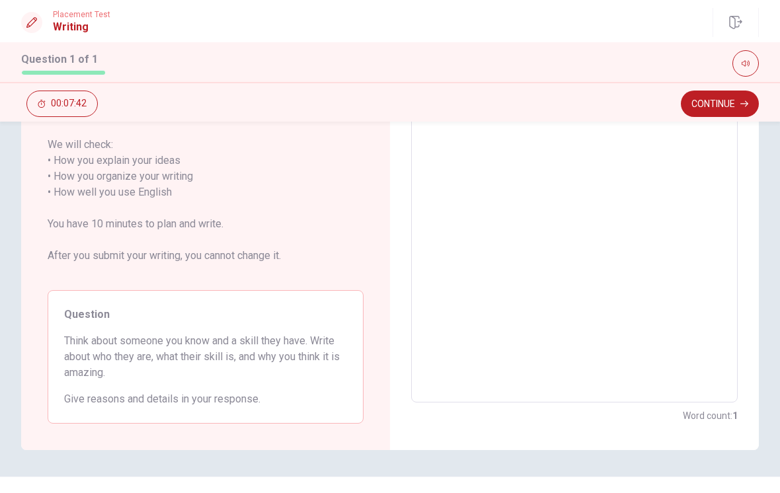
scroll to position [197, 0]
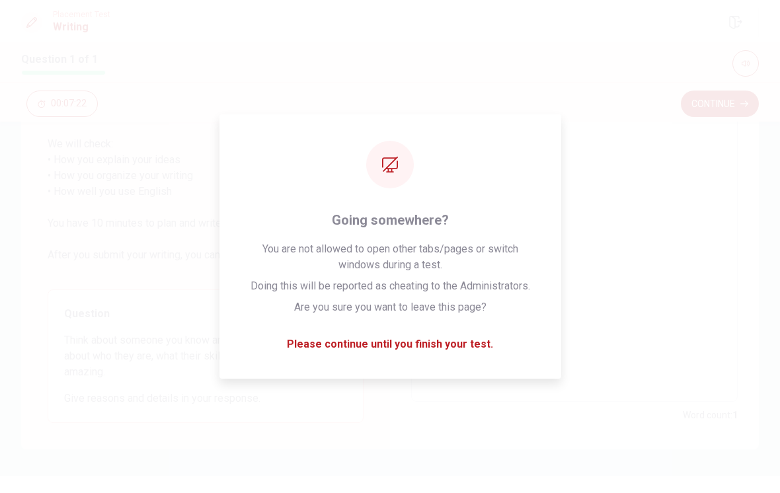
click at [465, 356] on textarea "My" at bounding box center [574, 200] width 308 height 383
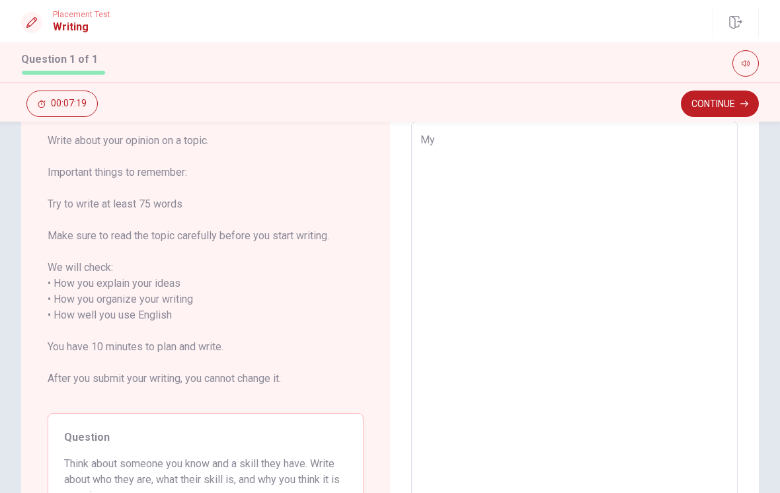
scroll to position [78, 0]
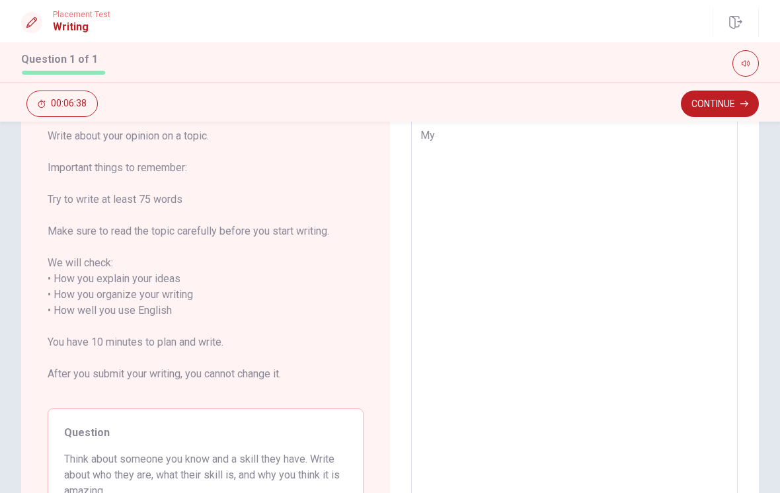
type textarea "x"
type textarea "My g"
type textarea "x"
type textarea "My gi"
type textarea "x"
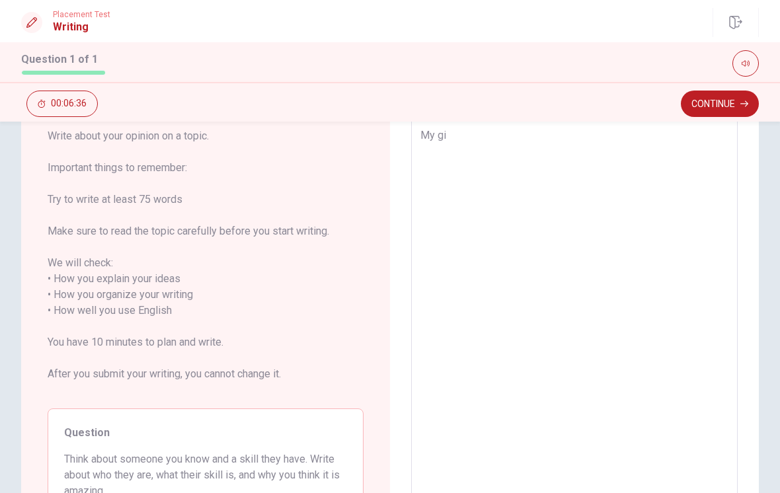
type textarea "My gir"
type textarea "x"
type textarea "My girl"
type textarea "x"
type textarea "My girlf"
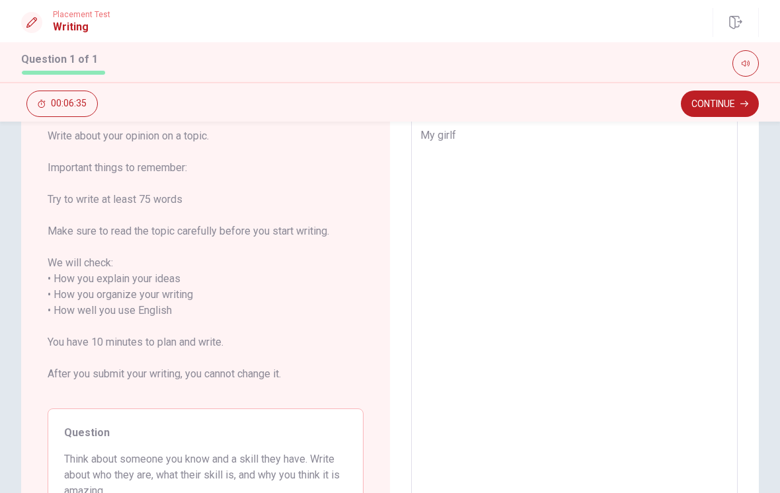
type textarea "x"
type textarea "My girlfr"
type textarea "x"
type textarea "My girlfri"
type textarea "x"
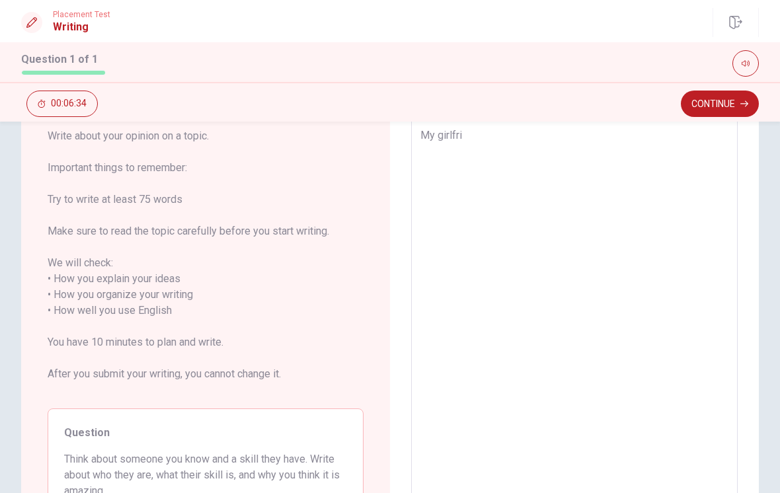
type textarea "My girlfrie"
type textarea "x"
type textarea "My girlfrien"
type textarea "x"
type textarea "My girlfriend"
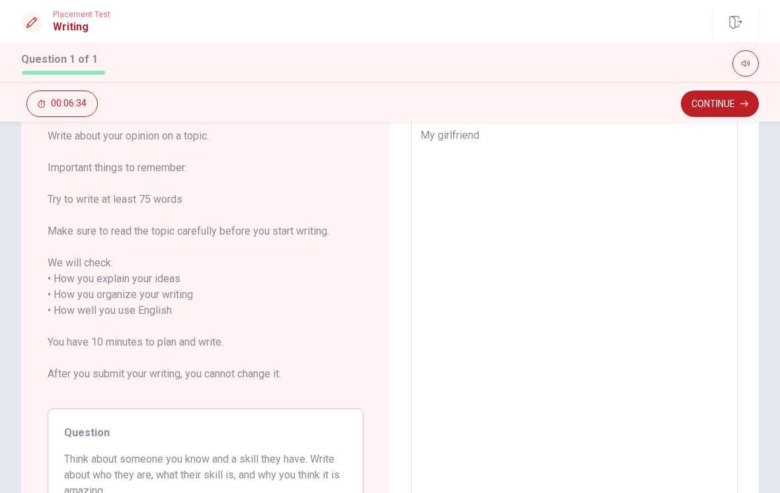
type textarea "x"
type textarea "My girlfriend"
type textarea "x"
type textarea "My girlfriend h"
type textarea "x"
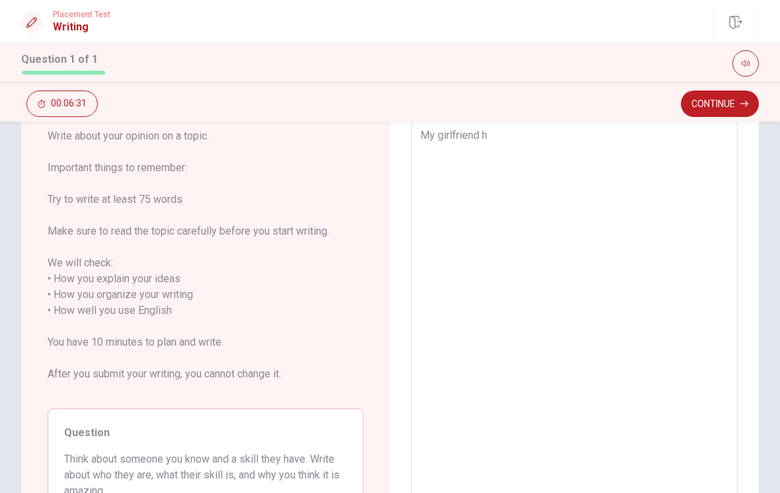
type textarea "My girlfriend [PERSON_NAME]"
type textarea "x"
type textarea "My girlfriend has"
type textarea "x"
type textarea "My girlfriend has"
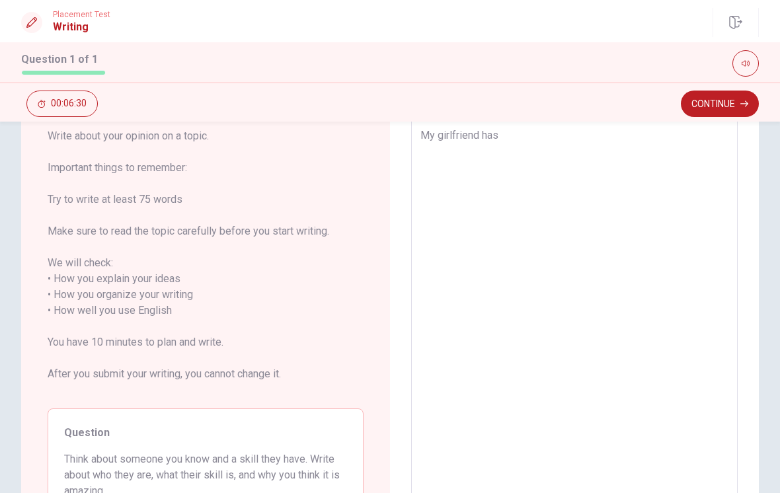
type textarea "x"
type textarea "My girlfriend has a"
type textarea "x"
type textarea "My girlfriend has a"
type textarea "x"
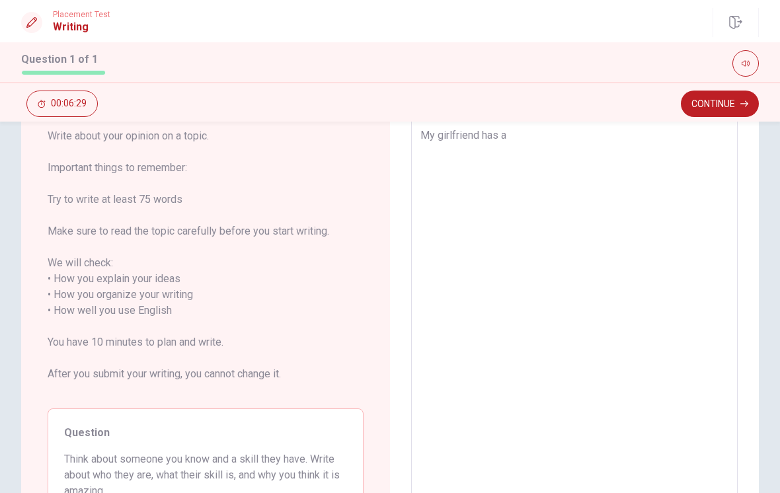
type textarea "My girlfriend has a s"
type textarea "x"
type textarea "My girlfriend has a sk"
type textarea "x"
type textarea "My girlfriend has a ski"
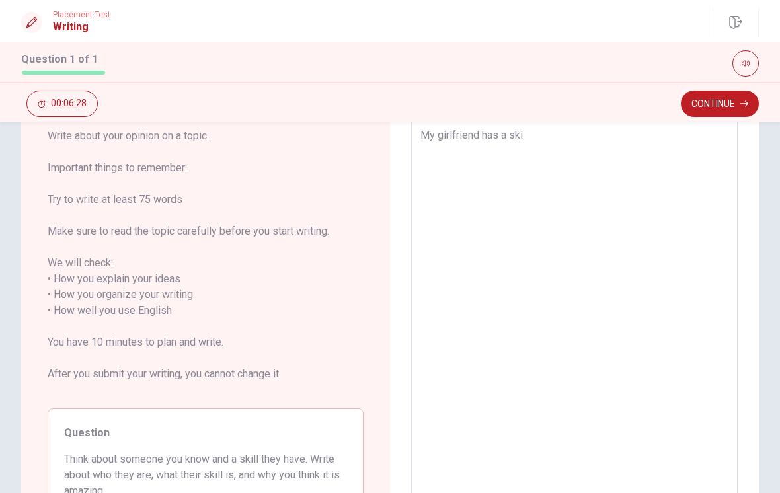
type textarea "x"
type textarea "My girlfriend has a skil"
type textarea "x"
type textarea "My girlfriend has a skill"
type textarea "x"
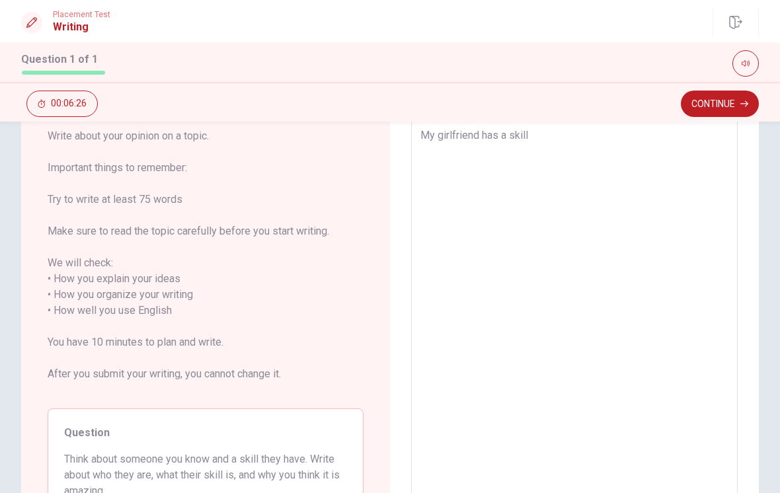
type textarea "My girlfriend has a skill"
type textarea "x"
type textarea "My girlfriend has a skill t"
type textarea "x"
type textarea "My girlfriend has a skill to"
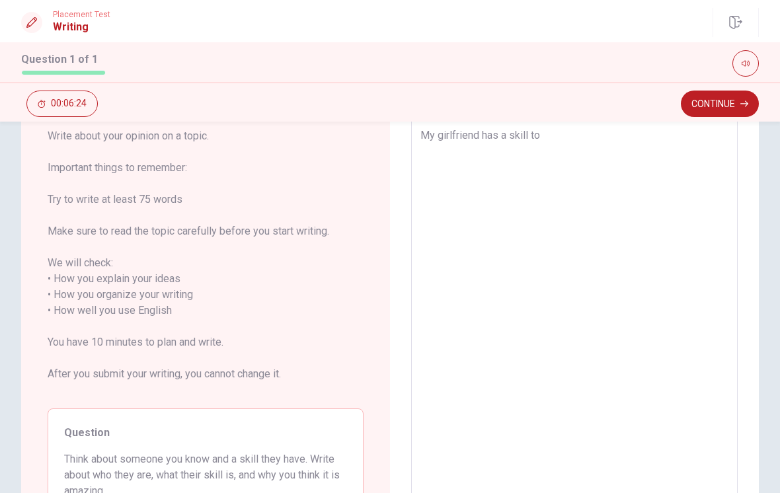
type textarea "x"
type textarea "My girlfriend has a skill to"
type textarea "x"
type textarea "My girlfriend has a skill to a"
type textarea "x"
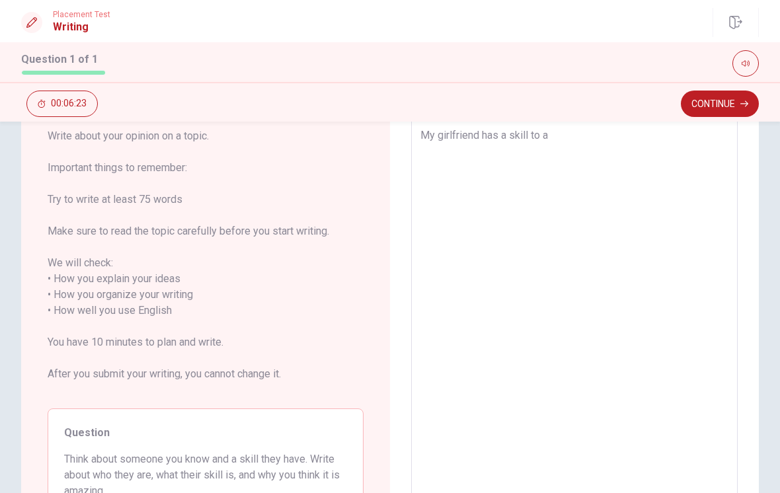
type textarea "My girlfriend has a skill to al"
type textarea "x"
type textarea "My girlfriend has a skill to alw"
type textarea "x"
type textarea "My girlfriend has a skill to [PERSON_NAME]"
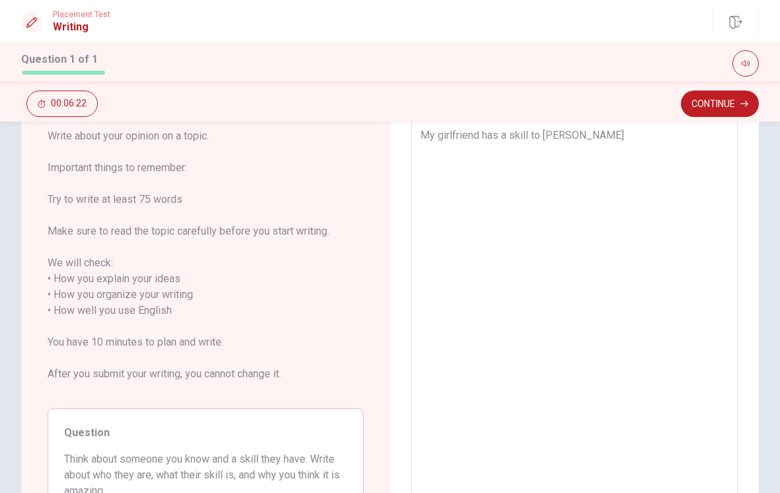
type textarea "x"
type textarea "My girlfriend has a skill to alway"
type textarea "x"
type textarea "My girlfriend has a skill to always"
type textarea "x"
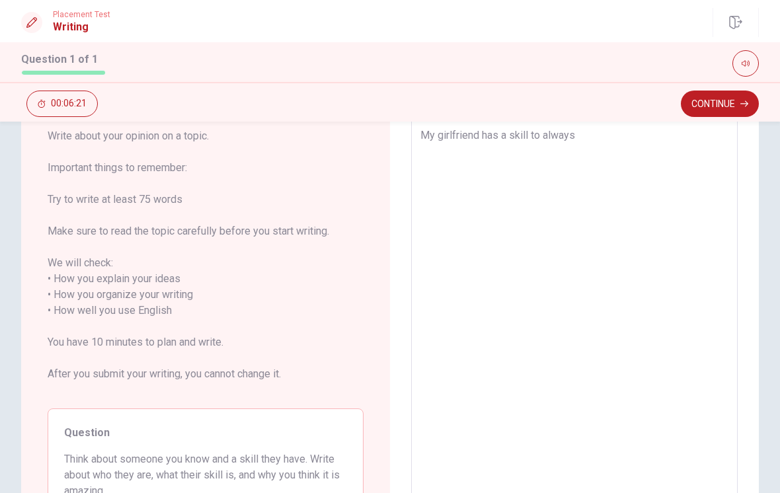
type textarea "My girlfriend has a skill to always"
type textarea "x"
type textarea "My girlfriend has a skill to always s"
type textarea "x"
type textarea "My girlfriend has a skill to always st"
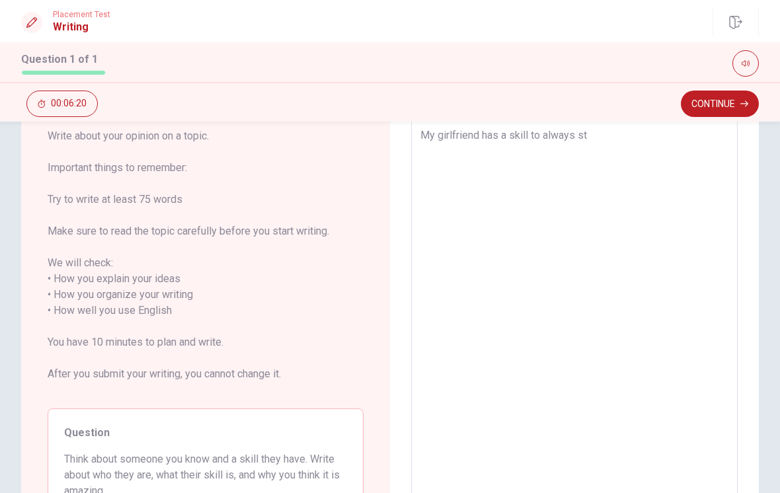
type textarea "x"
type textarea "My girlfriend has a skill to always sta"
type textarea "x"
type textarea "My girlfriend has a skill to always stay"
type textarea "x"
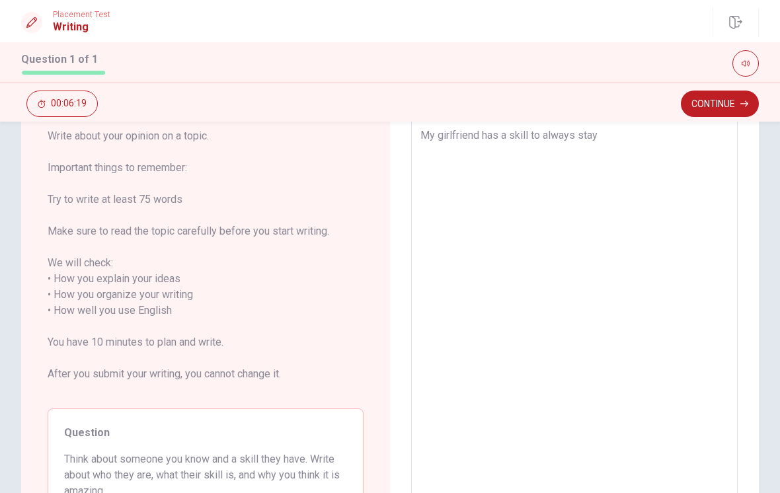
type textarea "My girlfriend has a skill to always stay"
type textarea "x"
type textarea "My girlfriend has a skill to always stay n"
type textarea "x"
type textarea "My girlfriend has a skill to always stay ni"
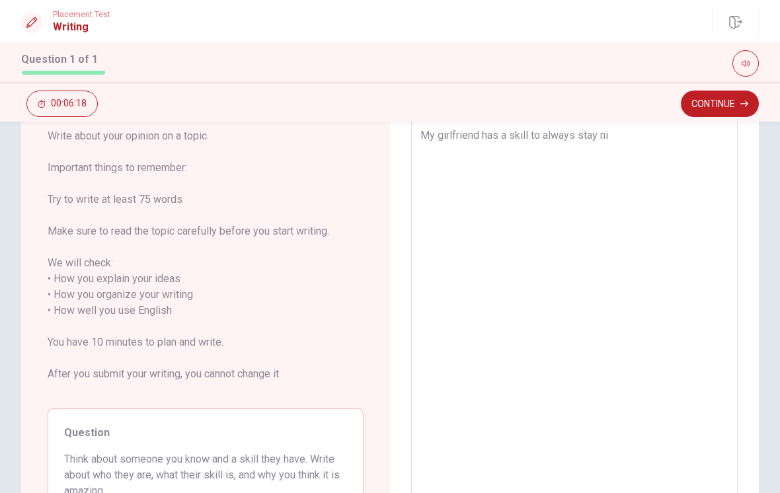
type textarea "x"
type textarea "My girlfriend has a skill to always stay nic"
type textarea "x"
type textarea "My girlfriend has a skill to always stay nice"
type textarea "x"
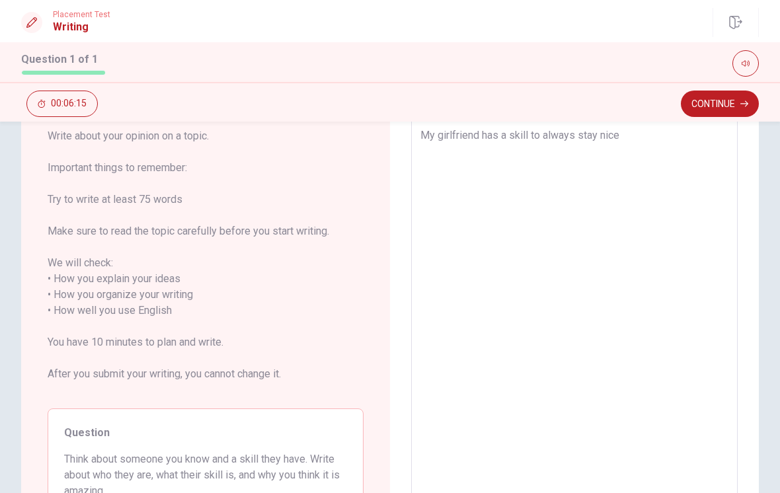
type textarea "My girlfriend has a skill to always stay nice"
type textarea "x"
type textarea "My girlfriend has a skill to always stay nice b"
type textarea "x"
type textarea "My girlfriend has a skill to always stay nice bu"
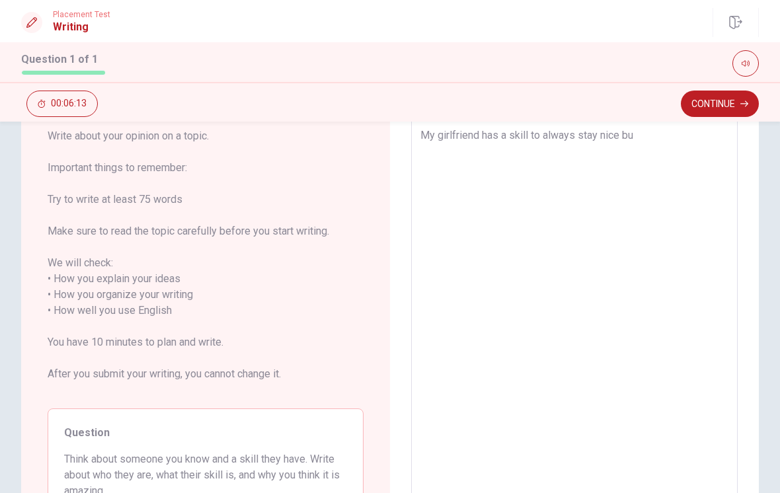
type textarea "x"
type textarea "My girlfriend has a skill to always stay nice but"
type textarea "x"
type textarea "My girlfriend has a skill to always stay nice but"
type textarea "x"
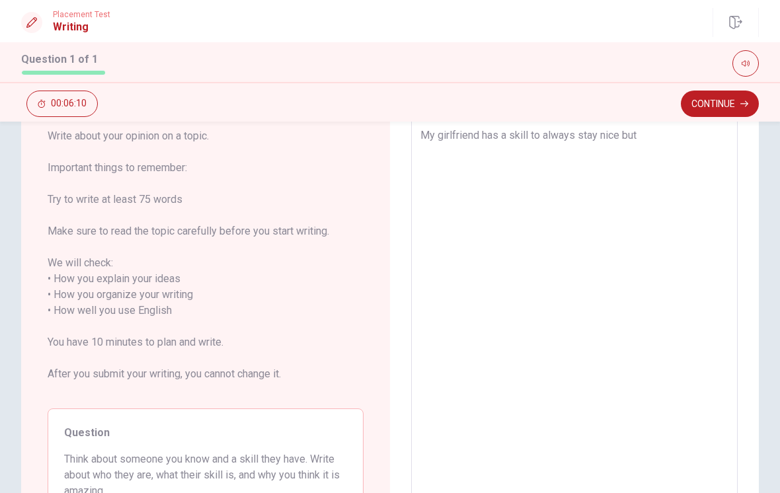
type textarea "My girlfriend has a skill to always stay nice but v"
type textarea "x"
type textarea "My girlfriend has a skill to always stay nice but ve"
type textarea "x"
type textarea "My girlfriend has a skill to always stay nice but ver"
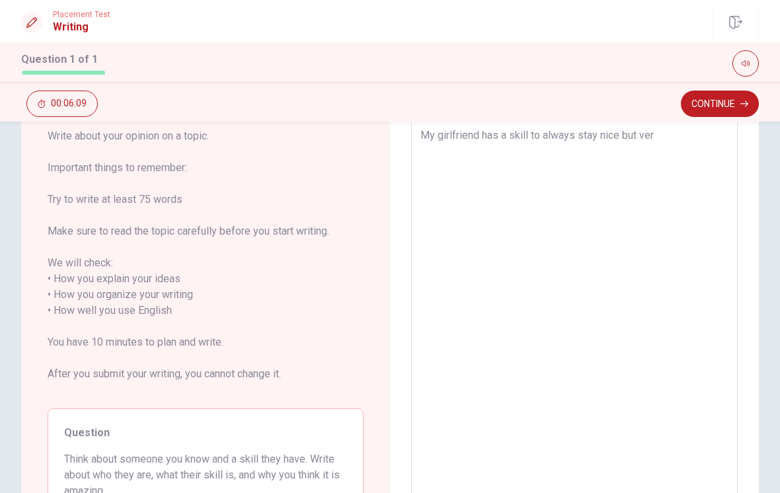
type textarea "x"
type textarea "My girlfriend has a skill to always stay nice but very"
type textarea "x"
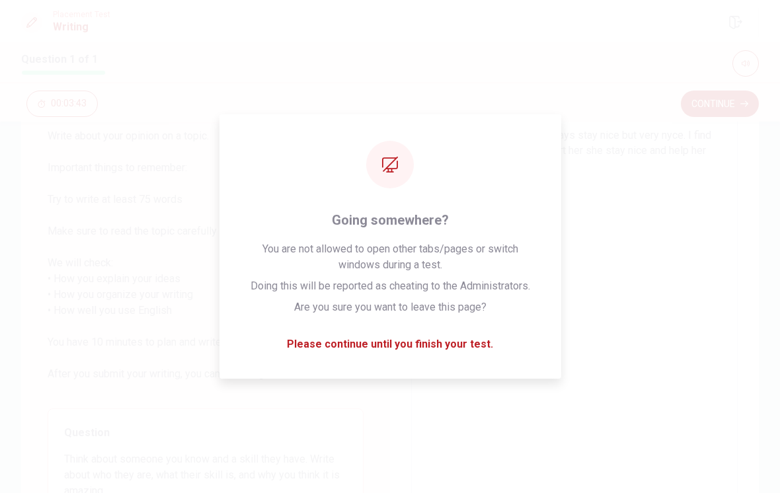
click at [443, 354] on textarea "My girlfriend has a skill to always stay nice but very nyce. I find that beauti…" at bounding box center [574, 319] width 308 height 383
